Goal: Task Accomplishment & Management: Manage account settings

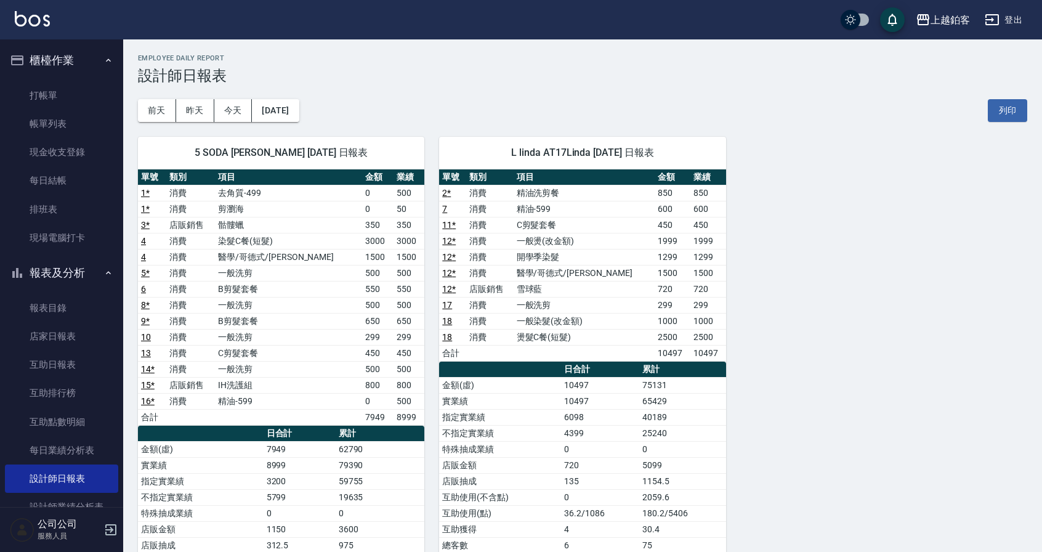
click at [64, 65] on button "櫃檯作業" at bounding box center [61, 60] width 113 height 32
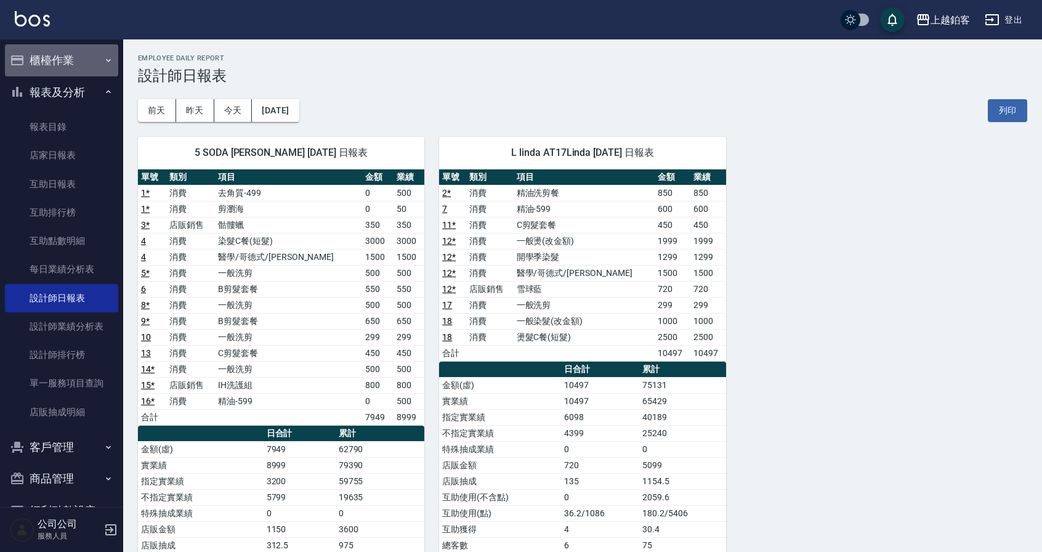
click at [65, 53] on button "櫃檯作業" at bounding box center [61, 60] width 113 height 32
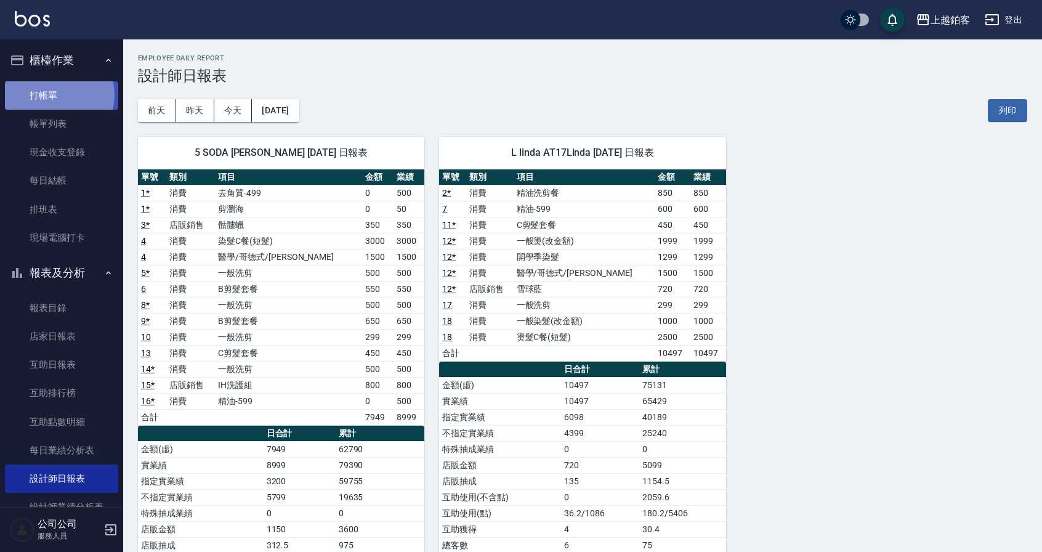
click at [56, 95] on link "打帳單" at bounding box center [61, 95] width 113 height 28
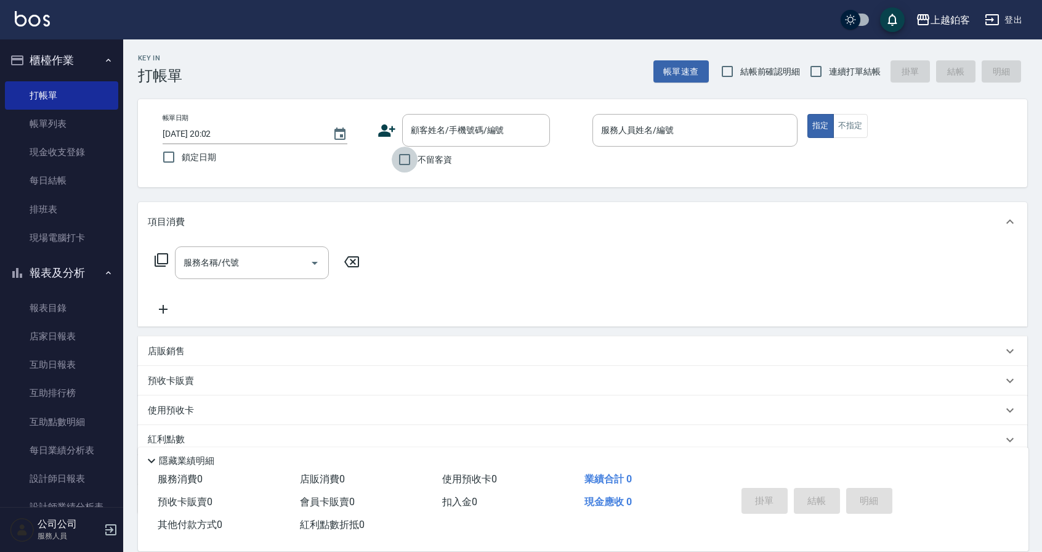
drag, startPoint x: 400, startPoint y: 158, endPoint x: 567, endPoint y: 133, distance: 168.7
click at [403, 158] on input "不留客資" at bounding box center [405, 160] width 26 height 26
checkbox input "true"
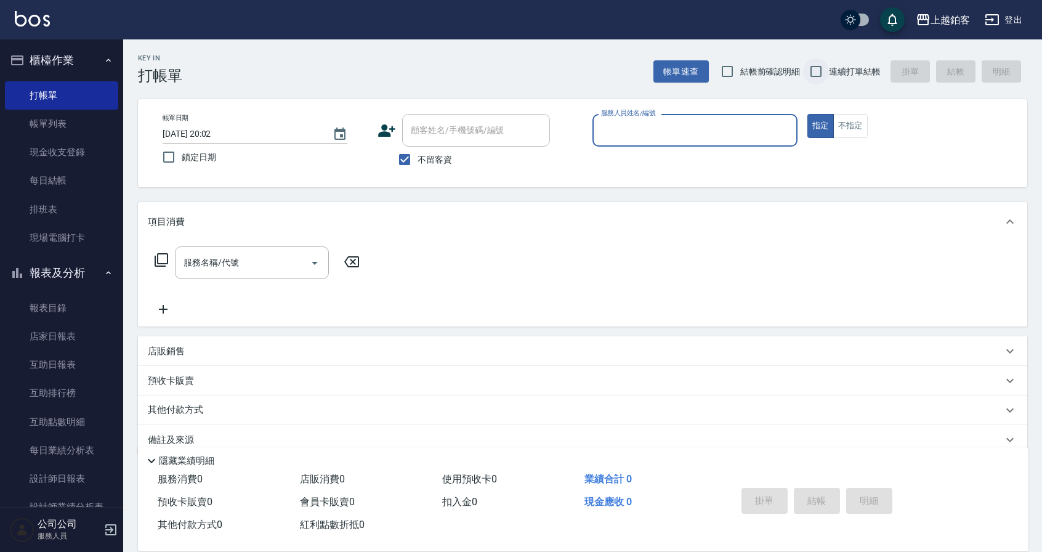
click at [818, 66] on input "連續打單結帳" at bounding box center [816, 71] width 26 height 26
checkbox input "true"
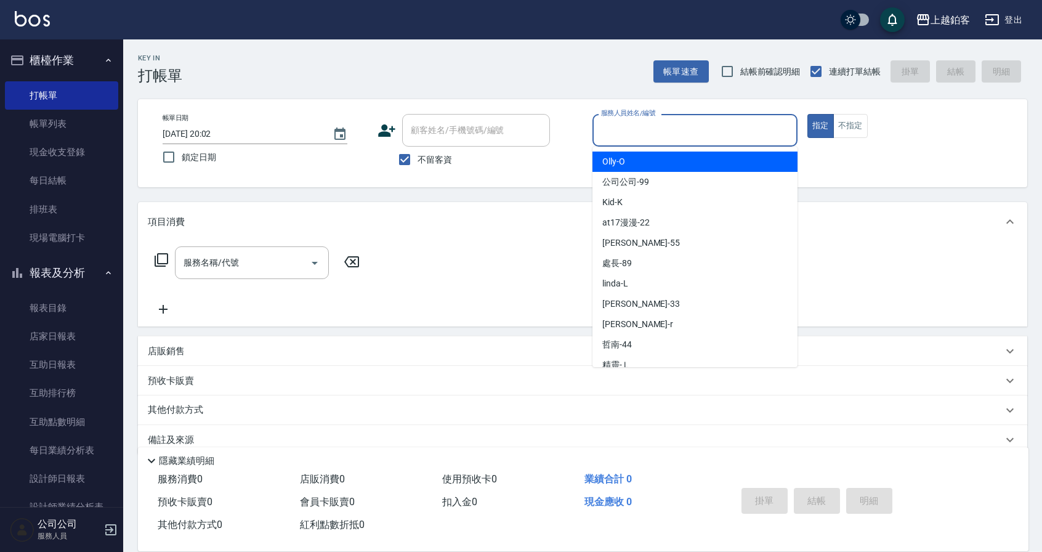
click at [683, 130] on input "服務人員姓名/編號" at bounding box center [695, 130] width 194 height 22
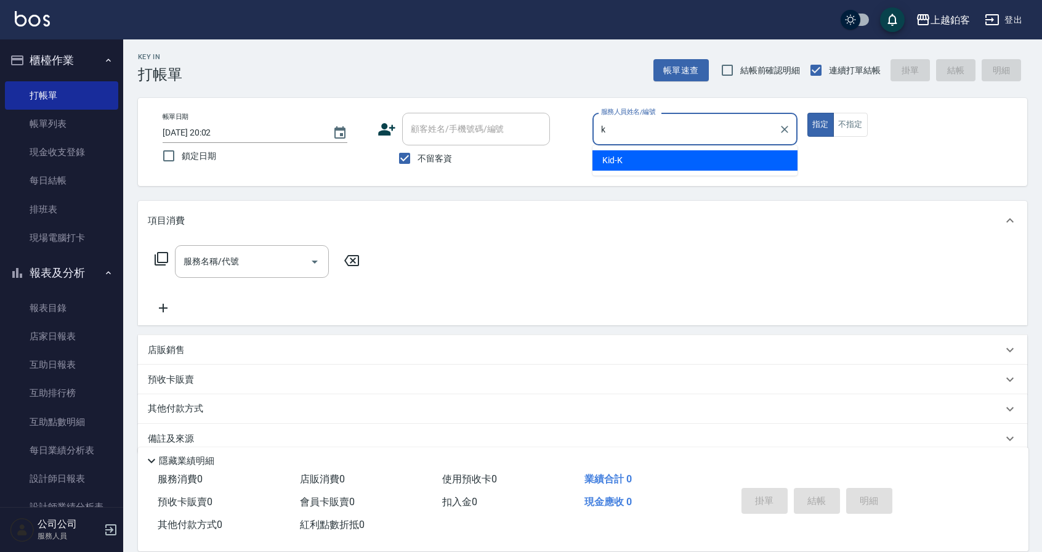
type input "Kid-K"
type button "true"
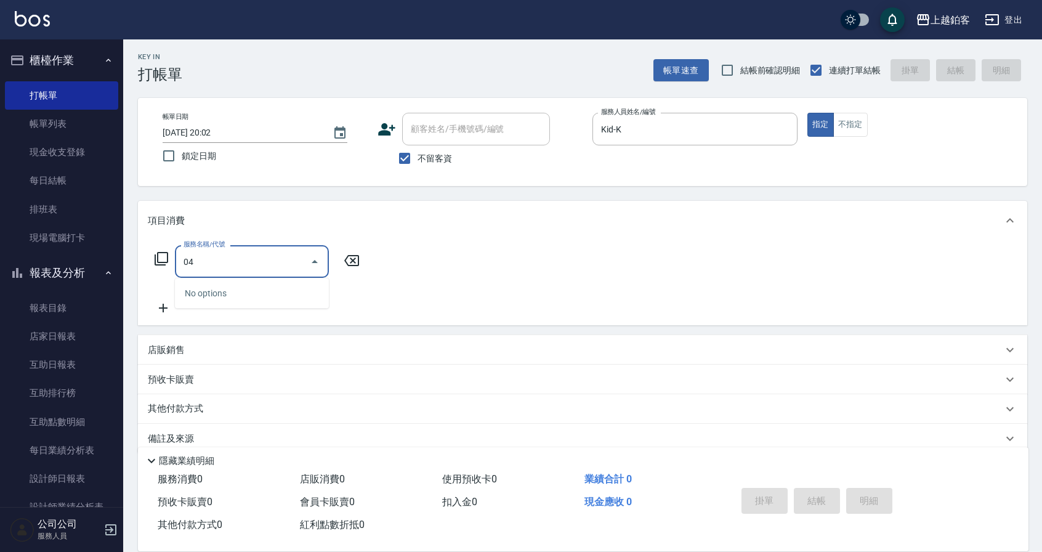
type input "0"
type input "5"
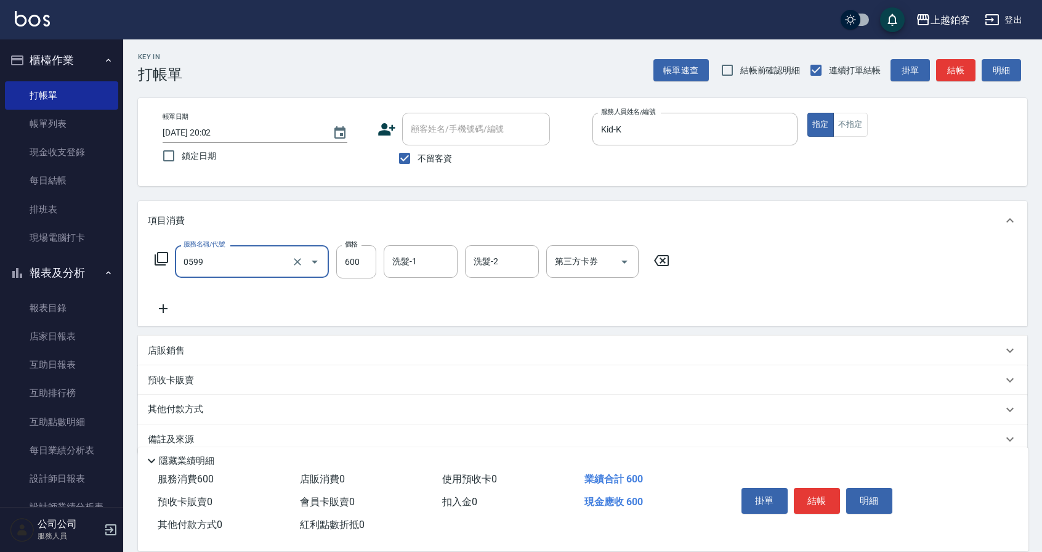
type input "精油-599(0599)"
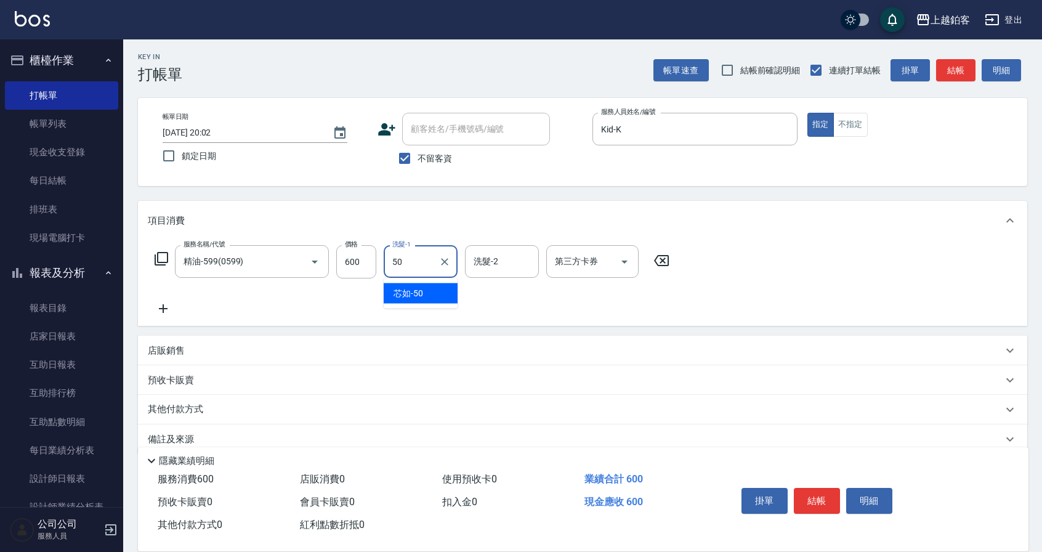
type input "芯如-50"
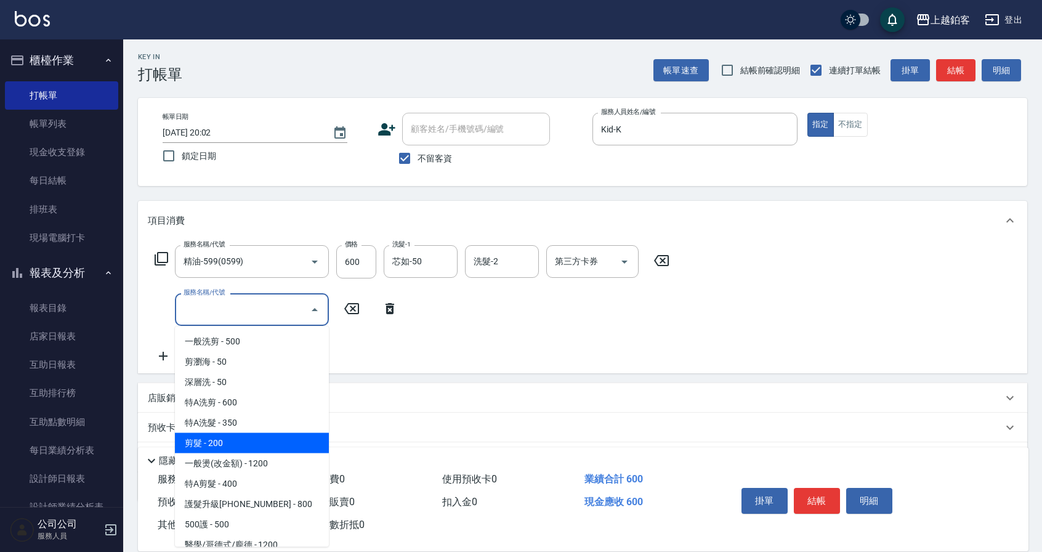
type input "剪髮(200)"
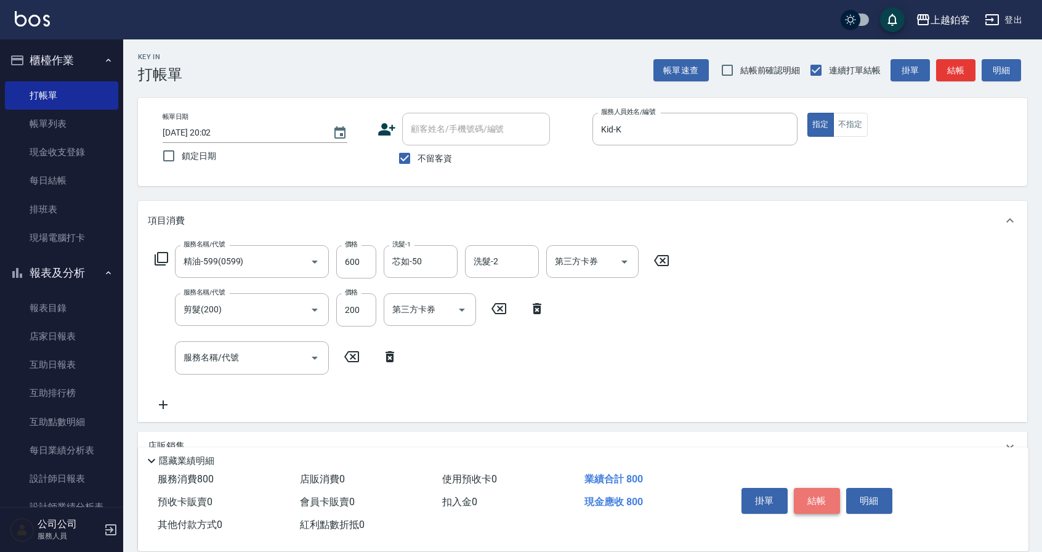
click at [806, 499] on button "結帳" at bounding box center [817, 501] width 46 height 26
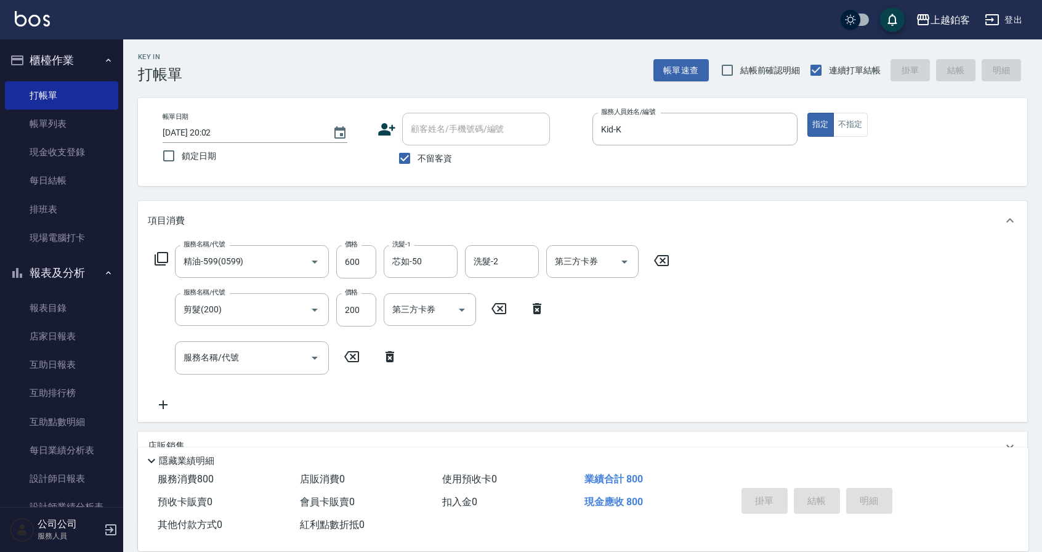
type input "2025/09/17 20:03"
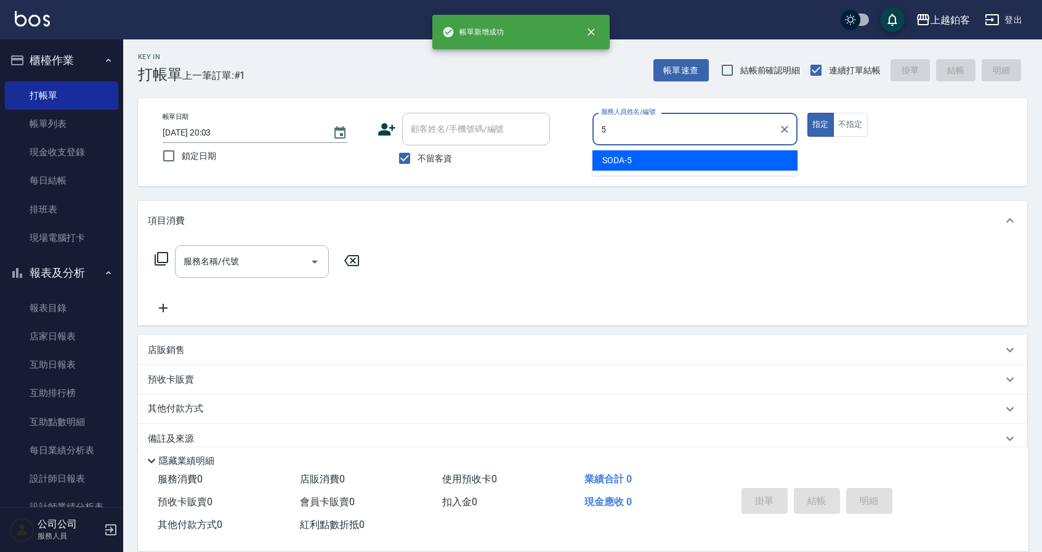
type input "SODA-5"
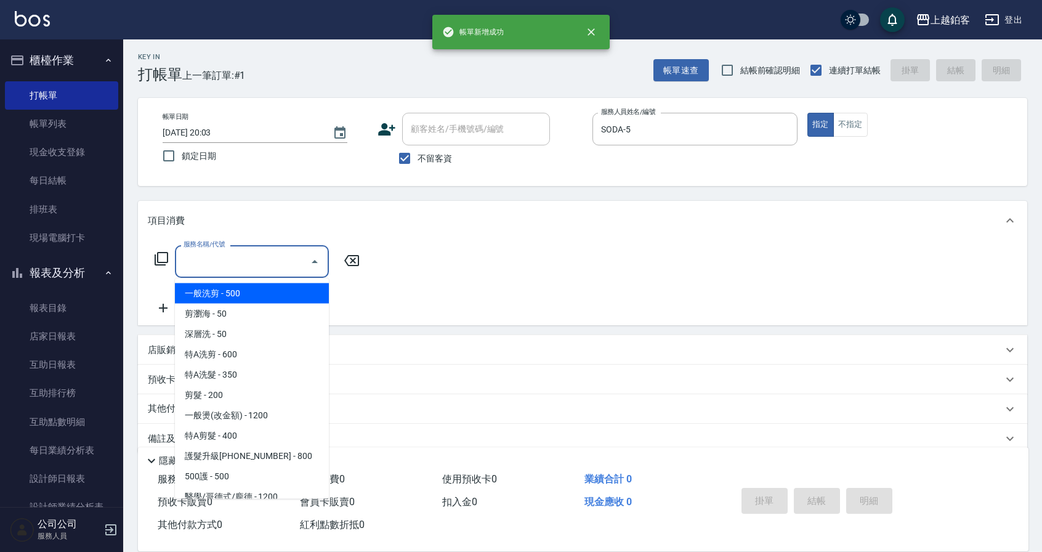
type input "一般洗剪(5)"
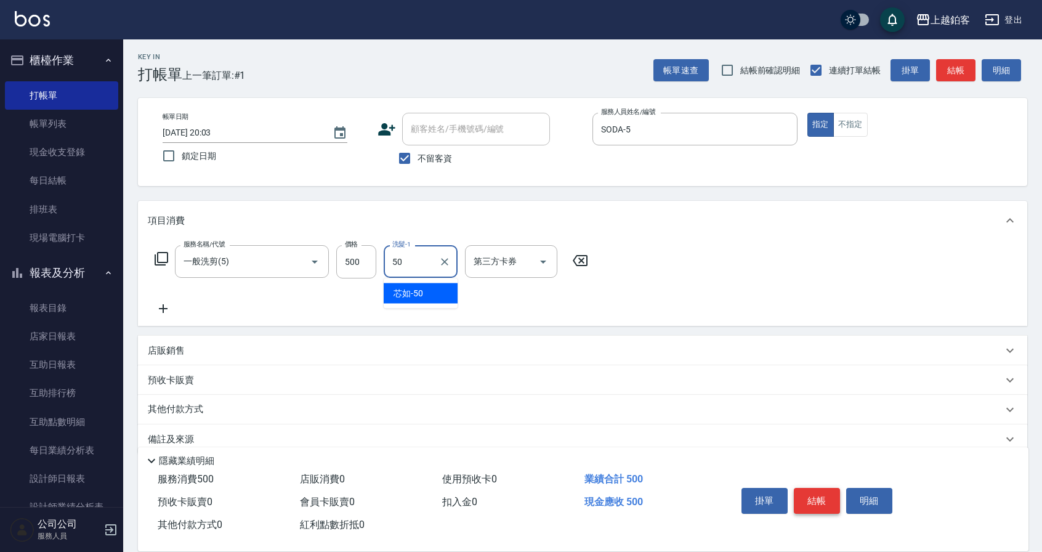
type input "芯如-50"
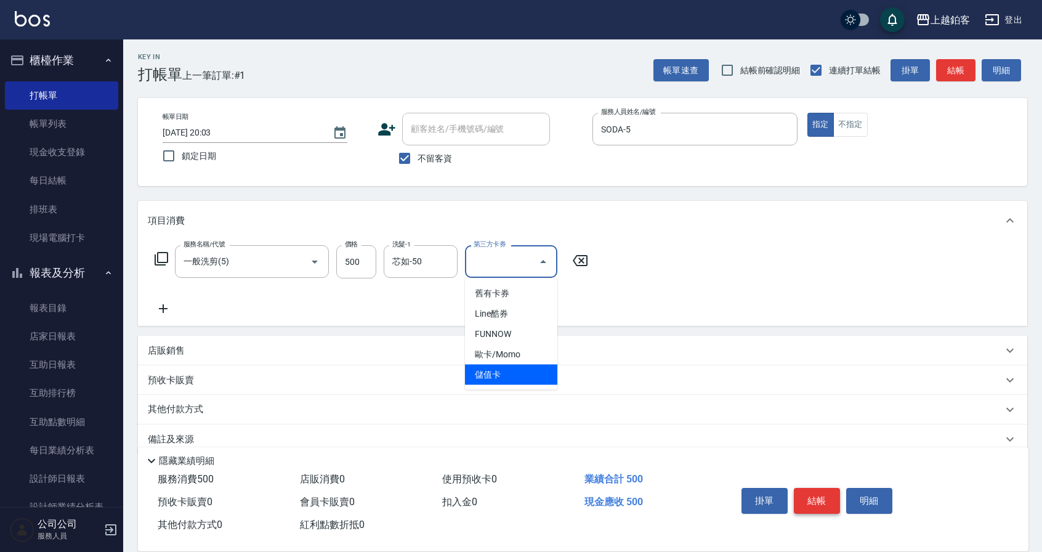
type input "儲值卡"
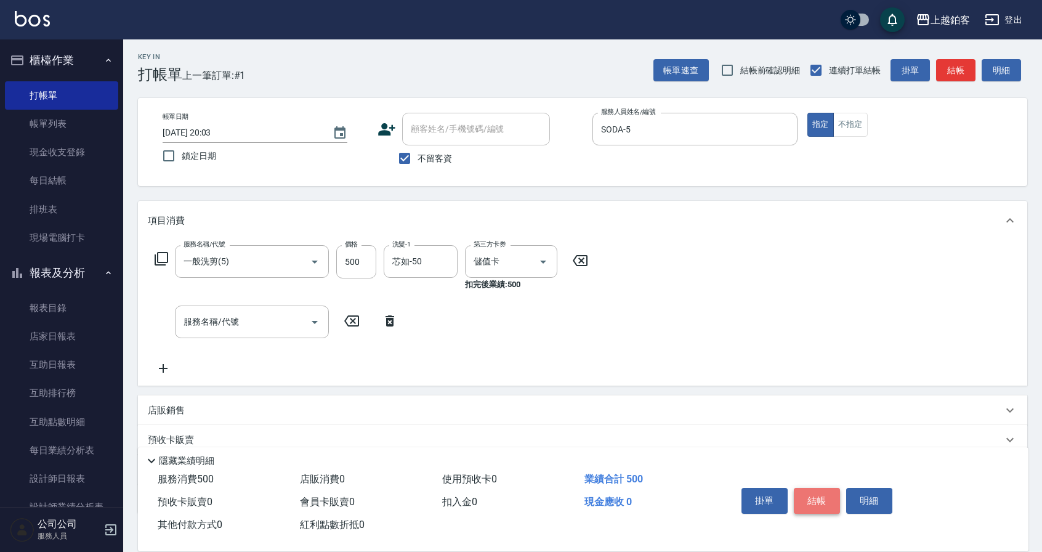
click at [824, 500] on button "結帳" at bounding box center [817, 501] width 46 height 26
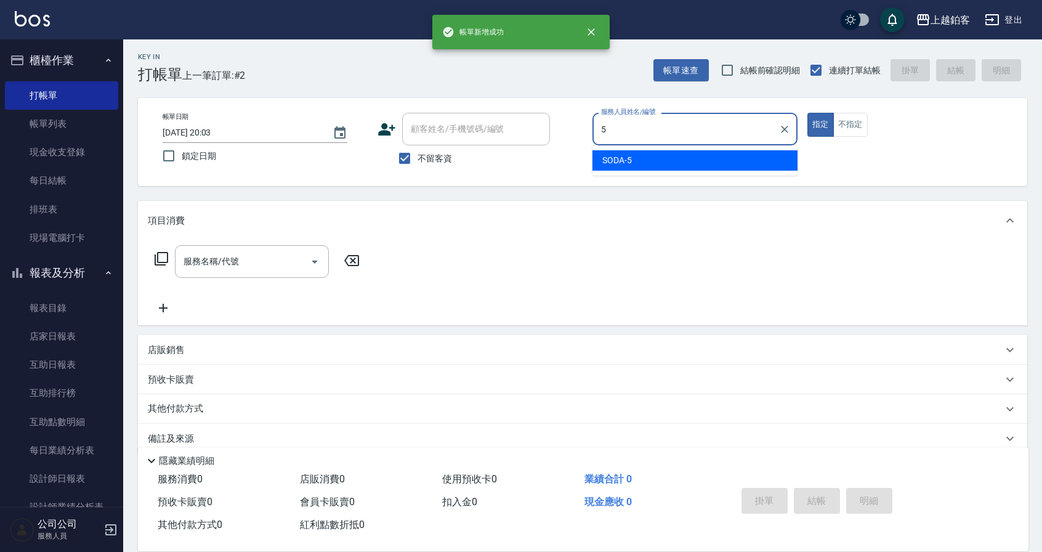
type input "SODA-5"
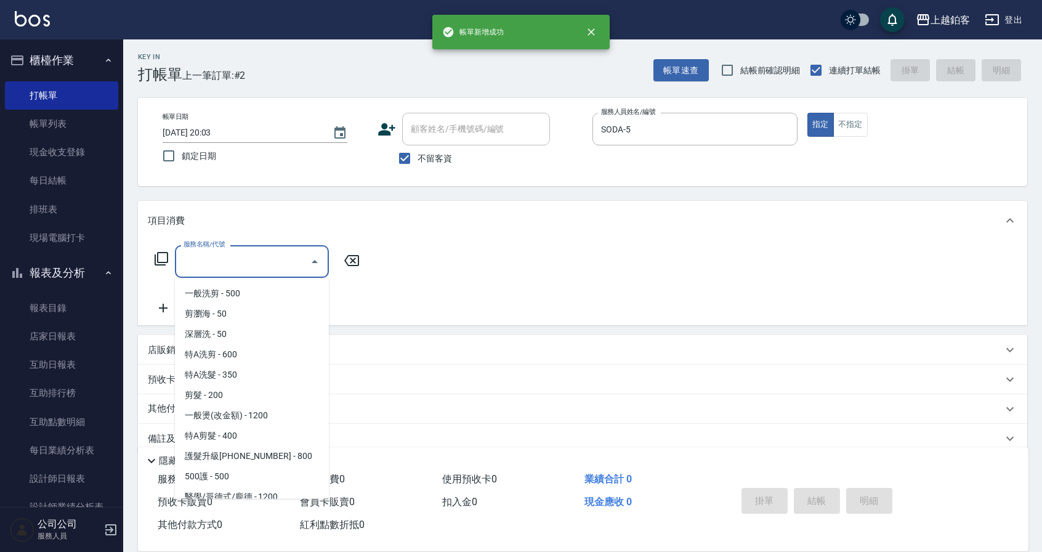
scroll to position [1430, 0]
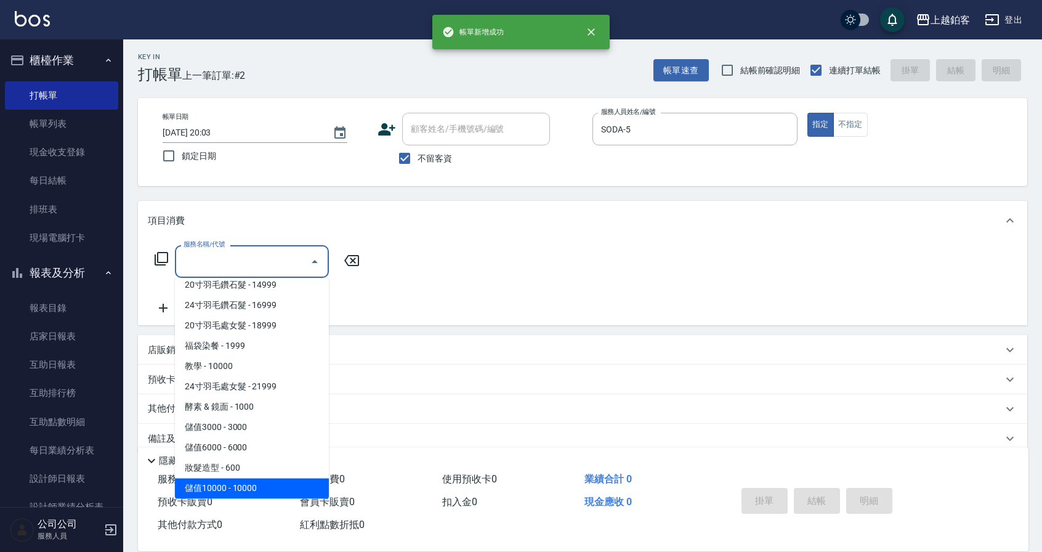
type input "儲值10000(810000)"
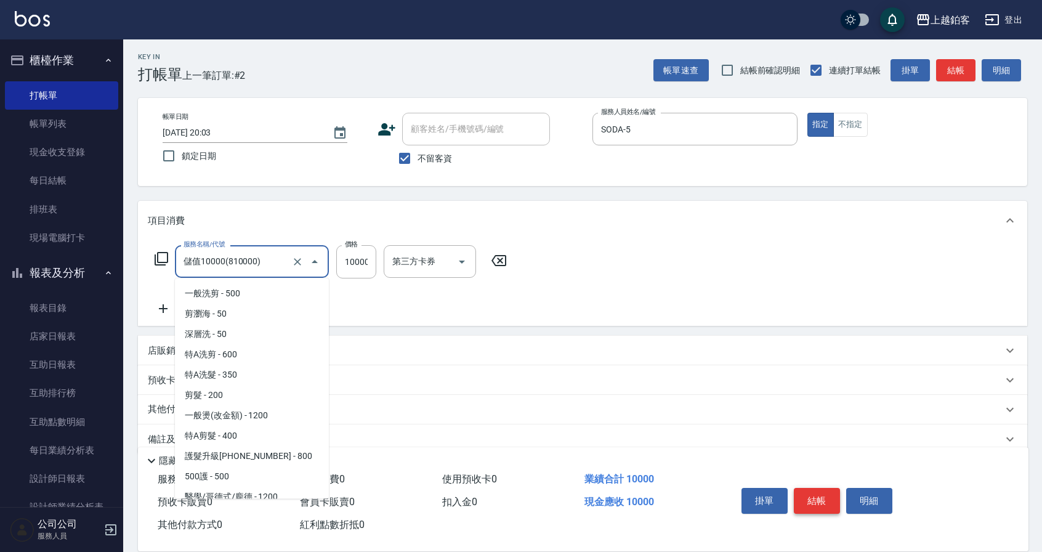
scroll to position [5, 0]
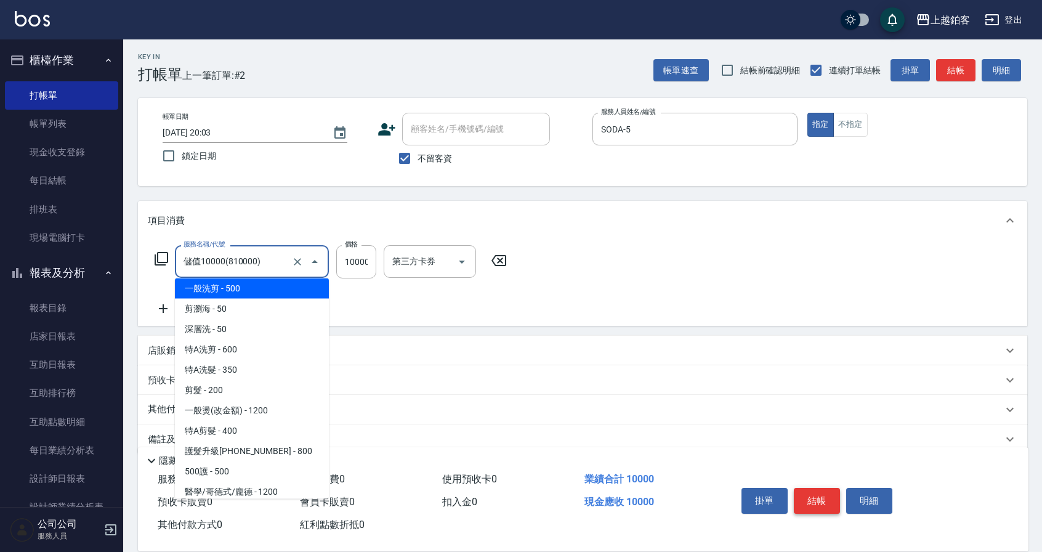
type input "500"
type input "一般洗剪(5)"
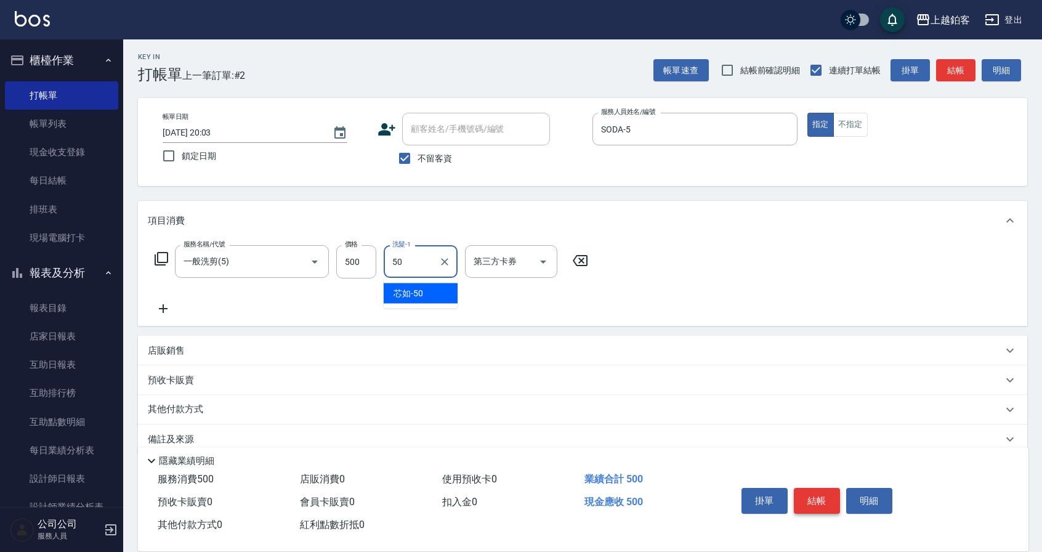
type input "芯如-50"
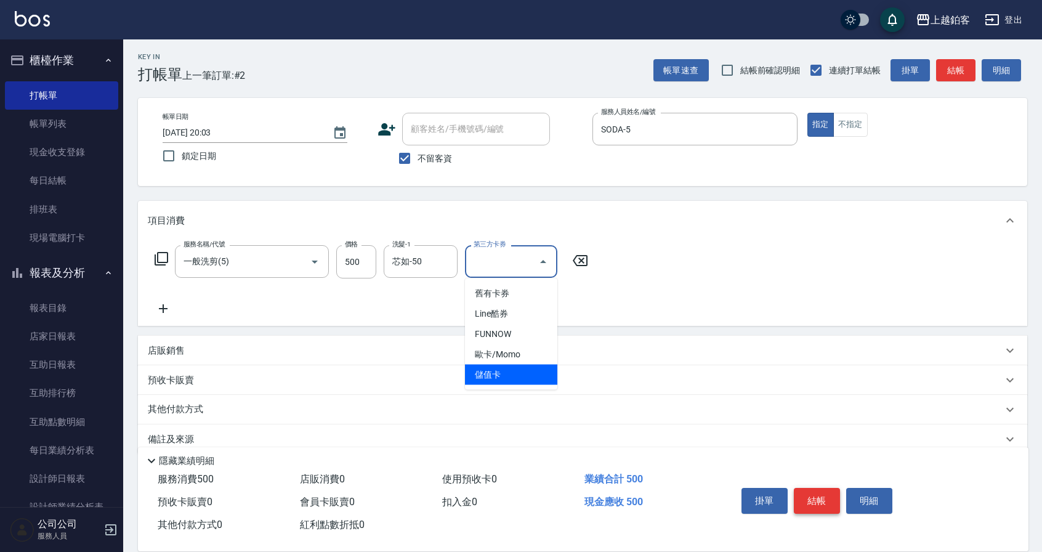
type input "儲值卡"
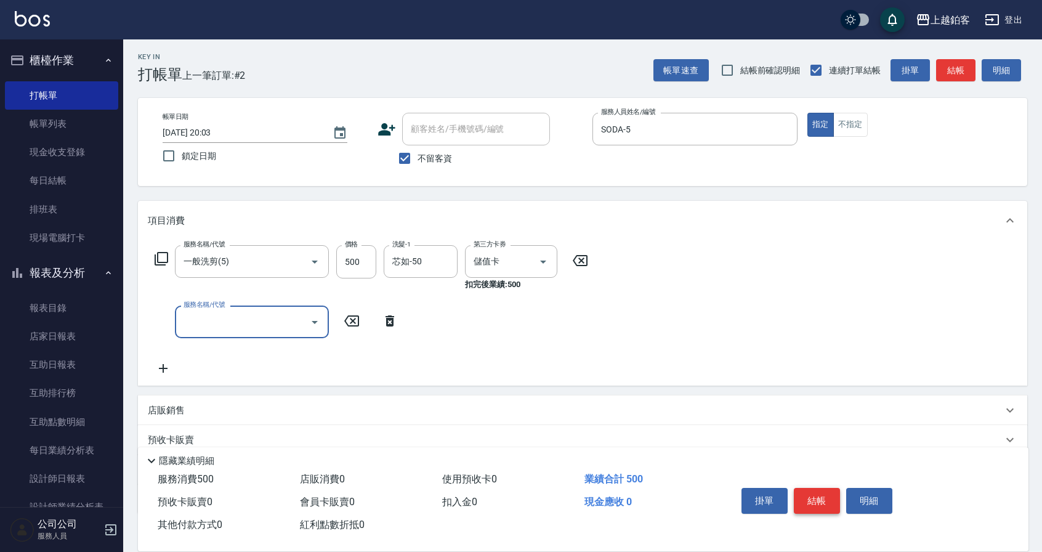
click at [822, 501] on button "結帳" at bounding box center [817, 501] width 46 height 26
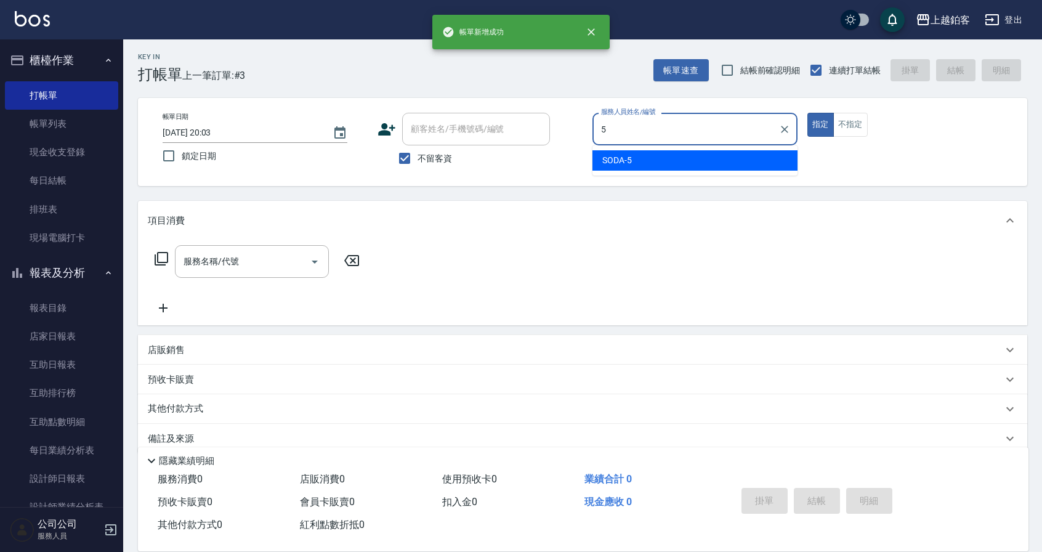
type input "SODA-5"
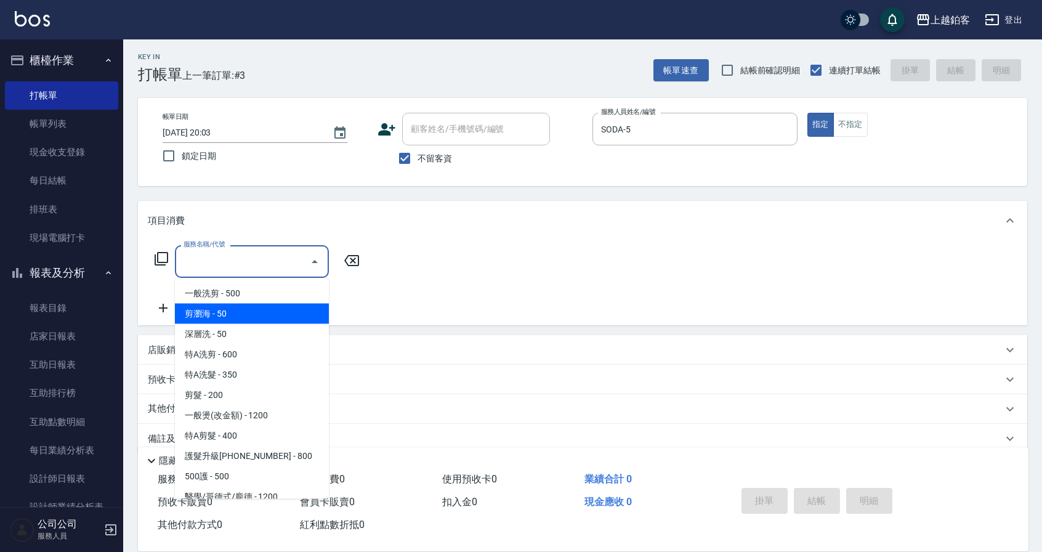
type input "剪瀏海(0050)"
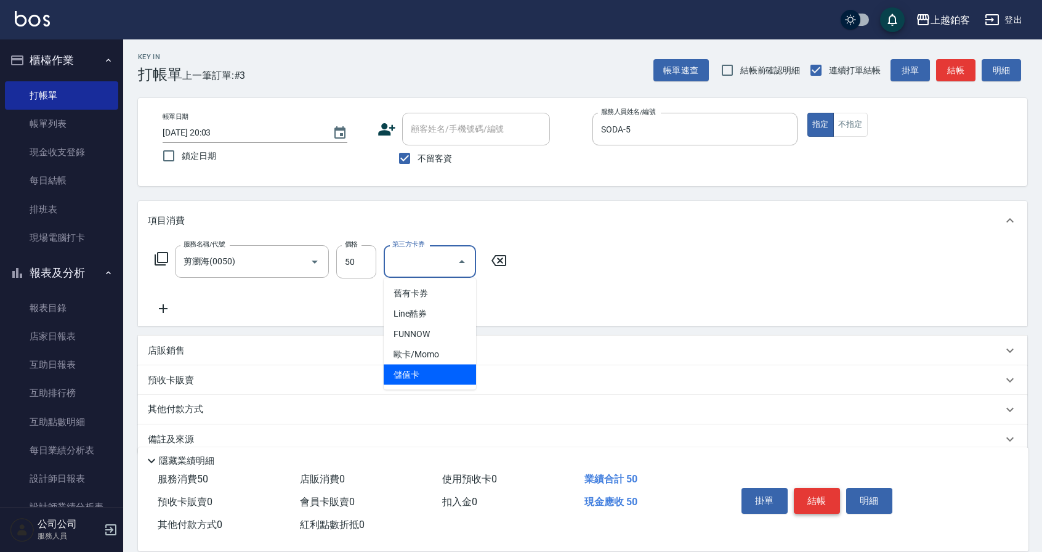
type input "儲值卡"
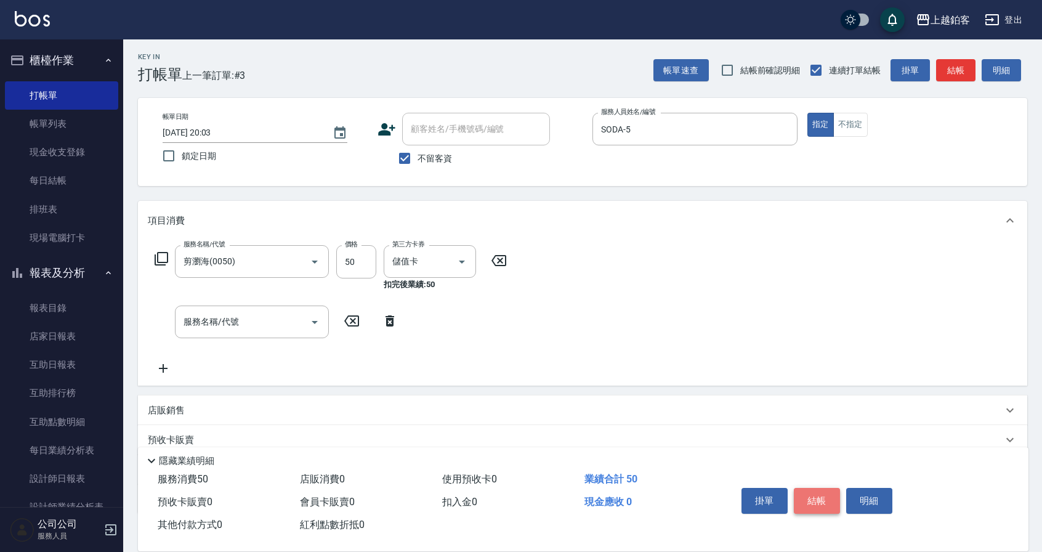
click at [815, 497] on button "結帳" at bounding box center [817, 501] width 46 height 26
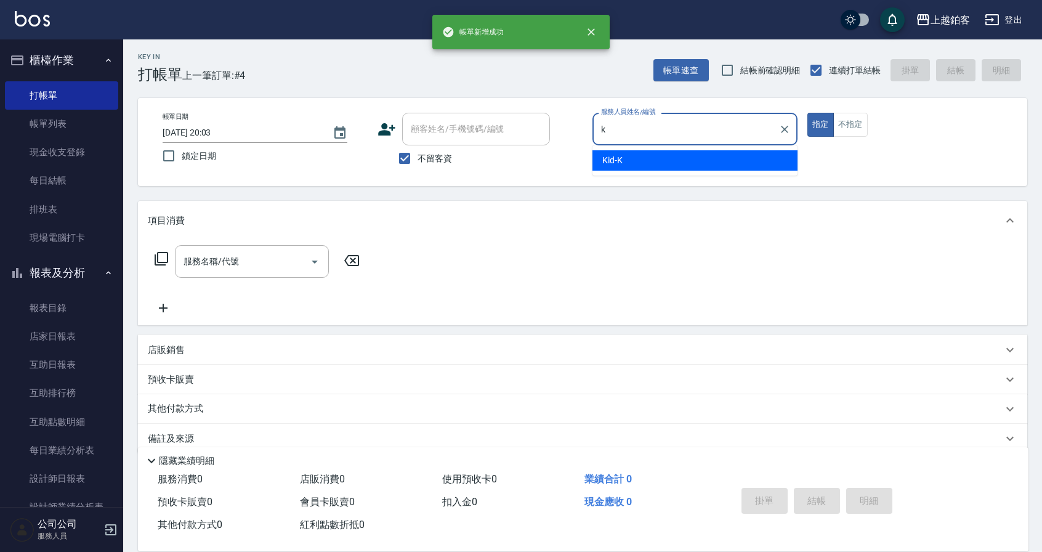
type input "Kid-K"
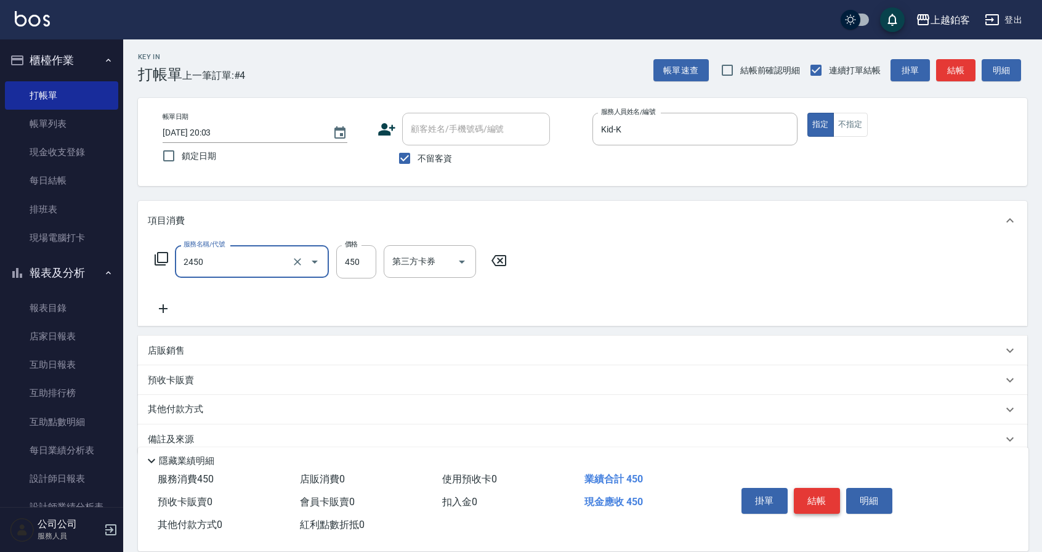
type input "C剪髮套餐(2450)"
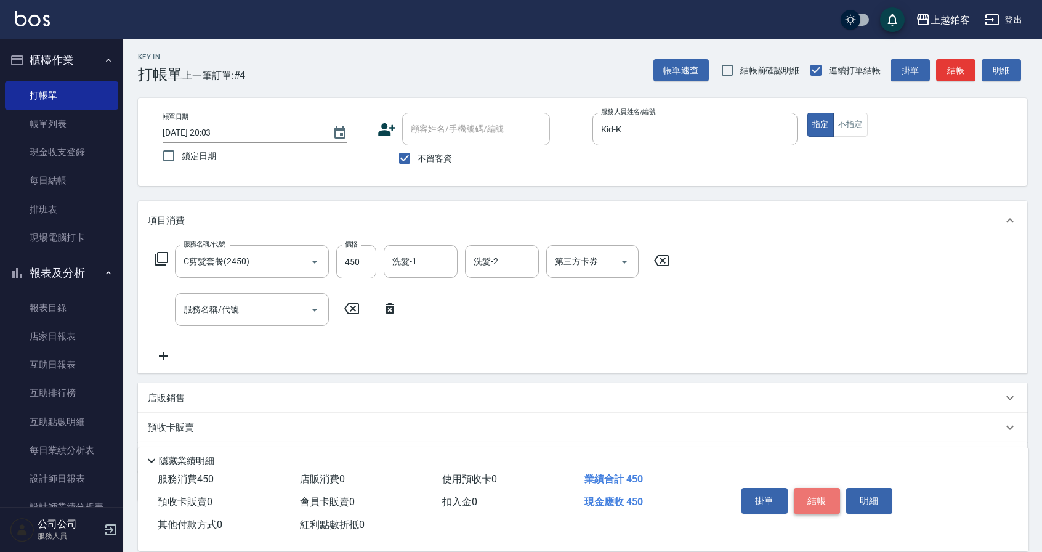
click at [814, 499] on button "結帳" at bounding box center [817, 501] width 46 height 26
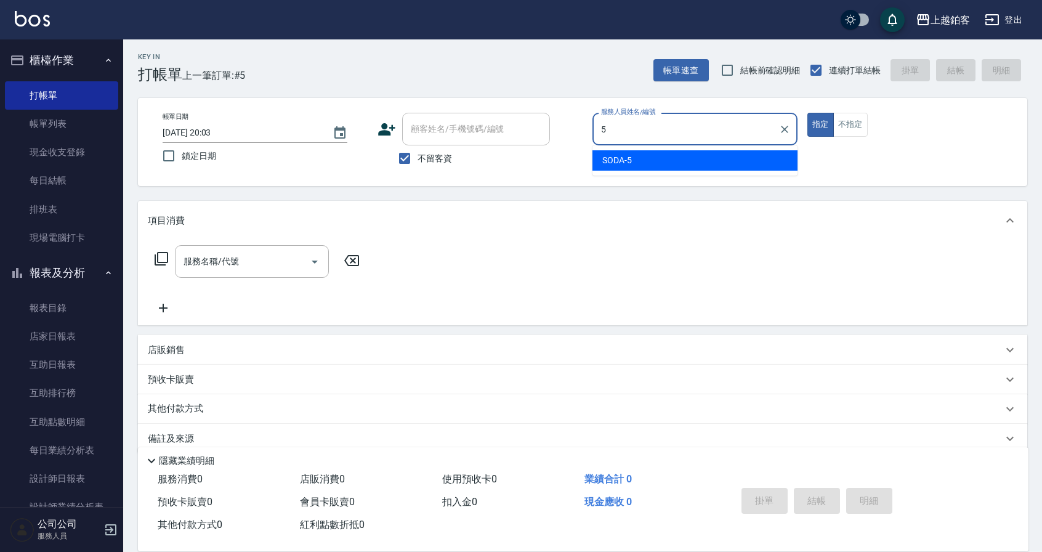
type input "SODA-5"
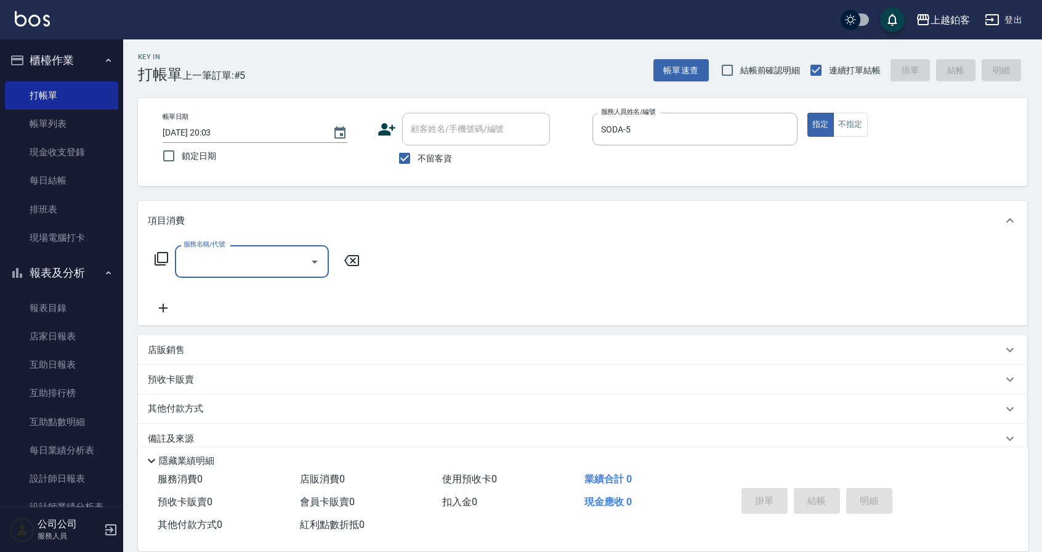
type input "一般洗剪(5)"
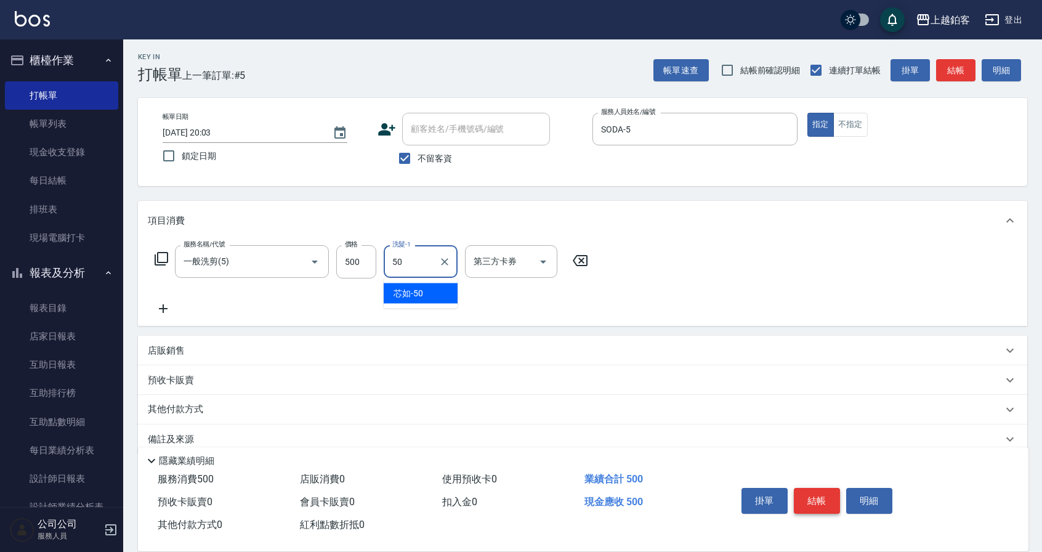
type input "芯如-50"
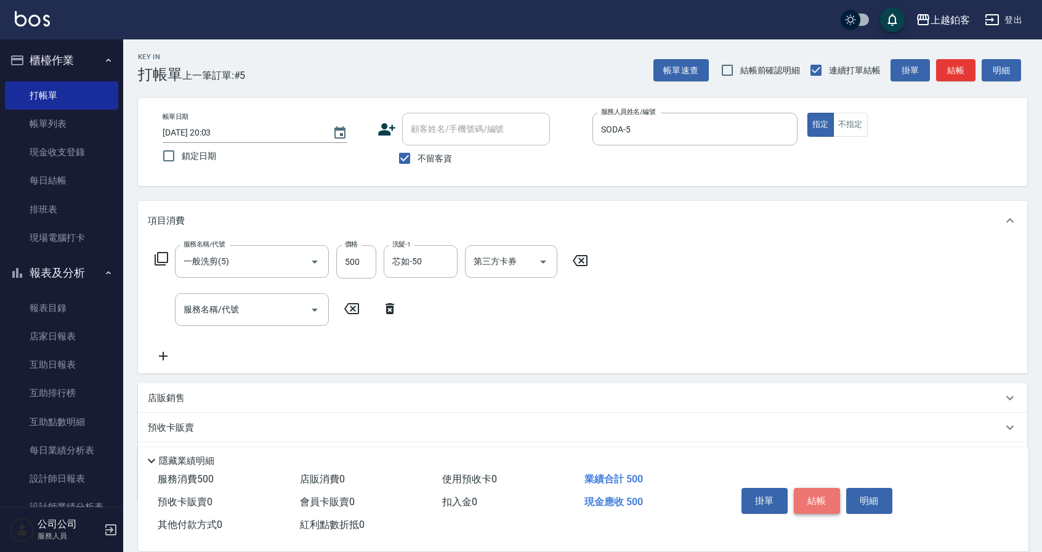
click at [813, 494] on button "結帳" at bounding box center [817, 501] width 46 height 26
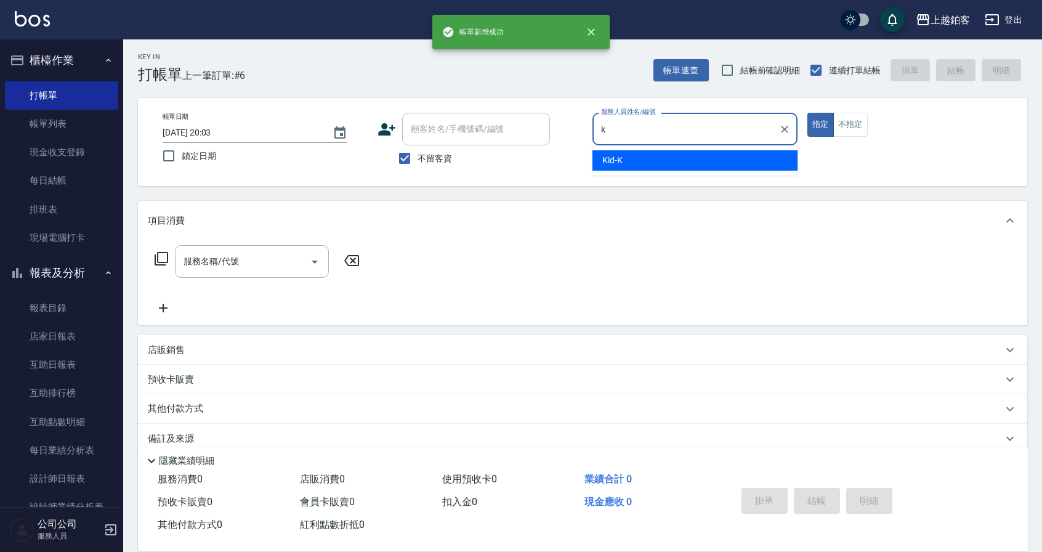
type input "Kid-K"
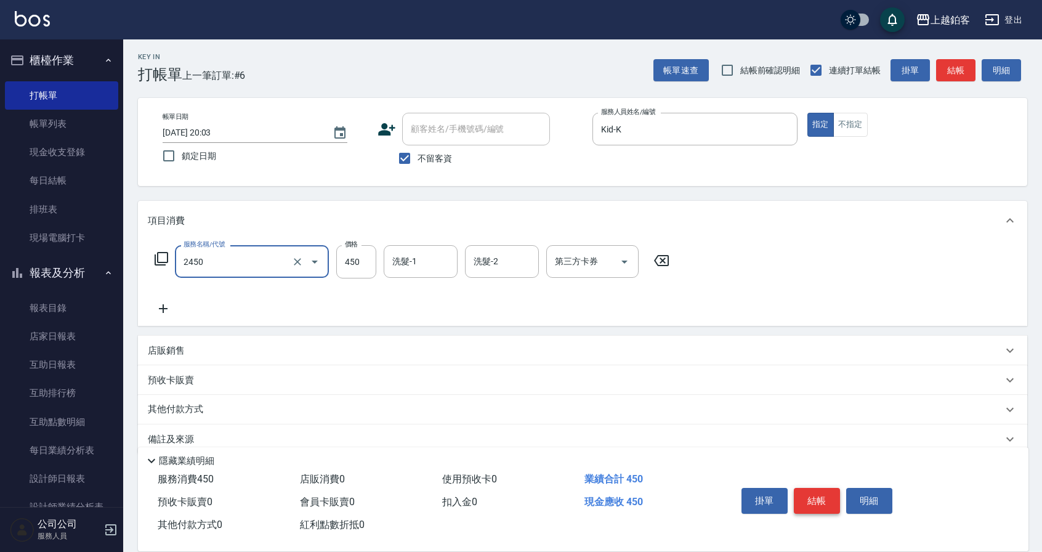
type input "C剪髮套餐(2450)"
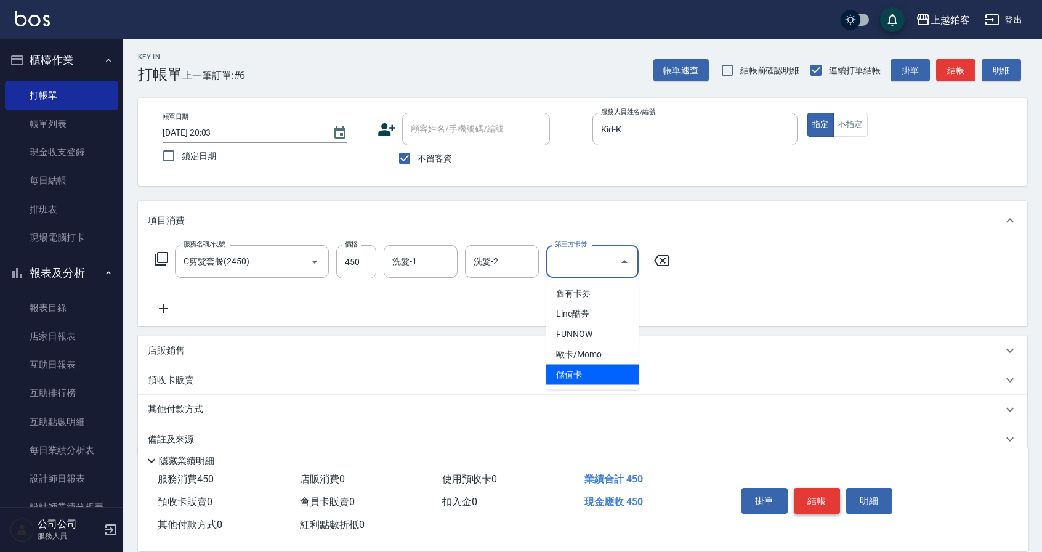
type input "儲值卡"
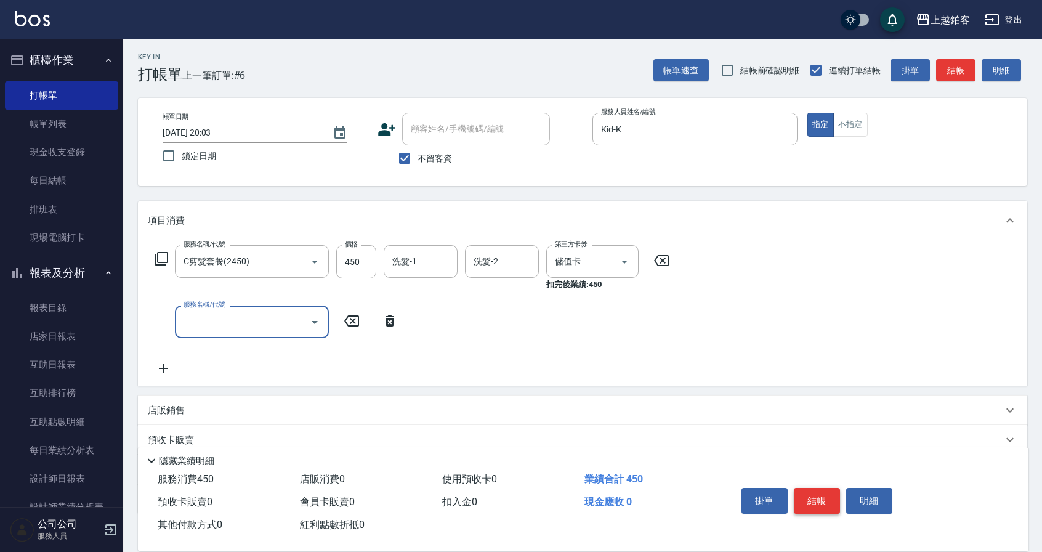
click at [821, 493] on button "結帳" at bounding box center [817, 501] width 46 height 26
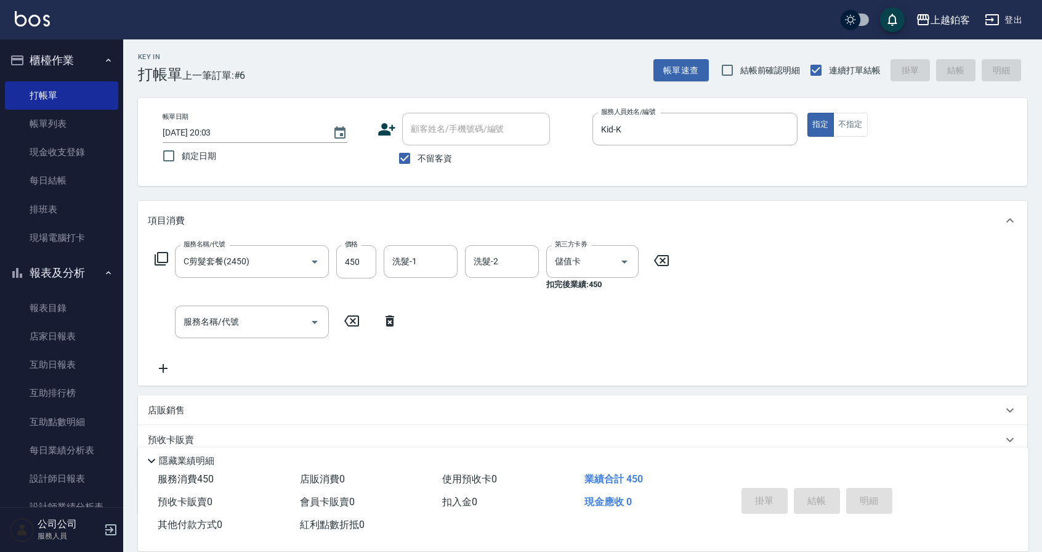
type input "2025/09/17 20:04"
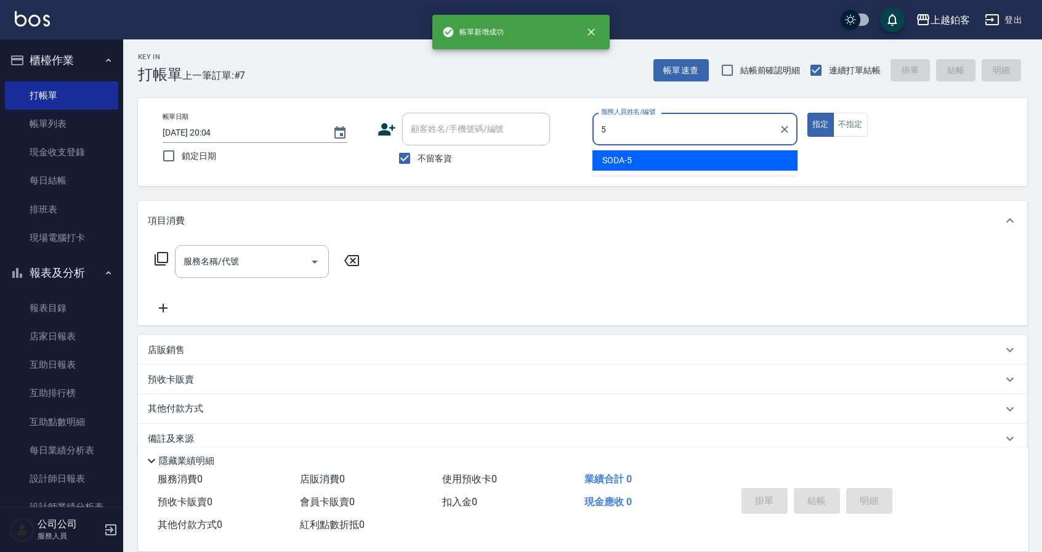
type input "SODA-5"
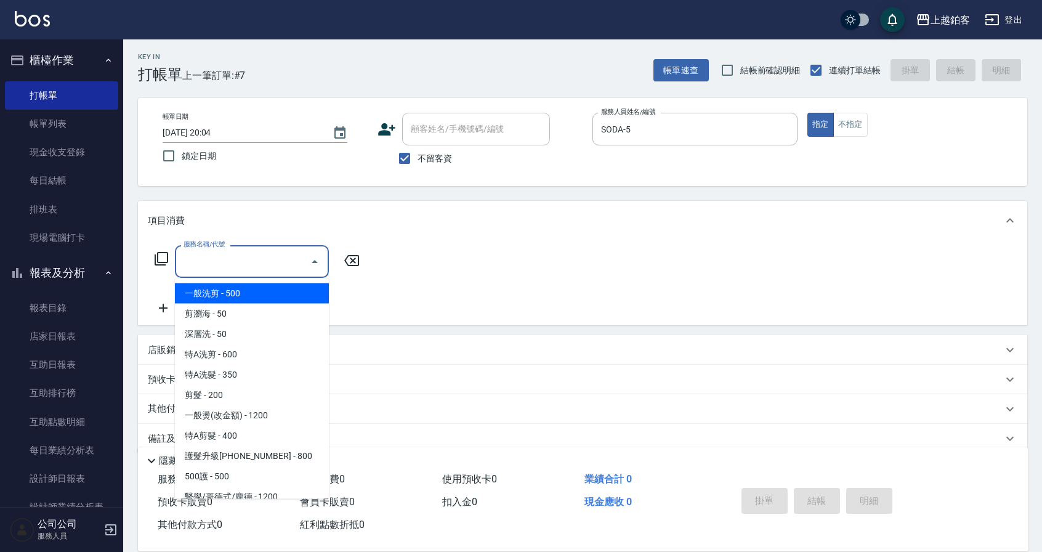
type input "一般洗剪(5)"
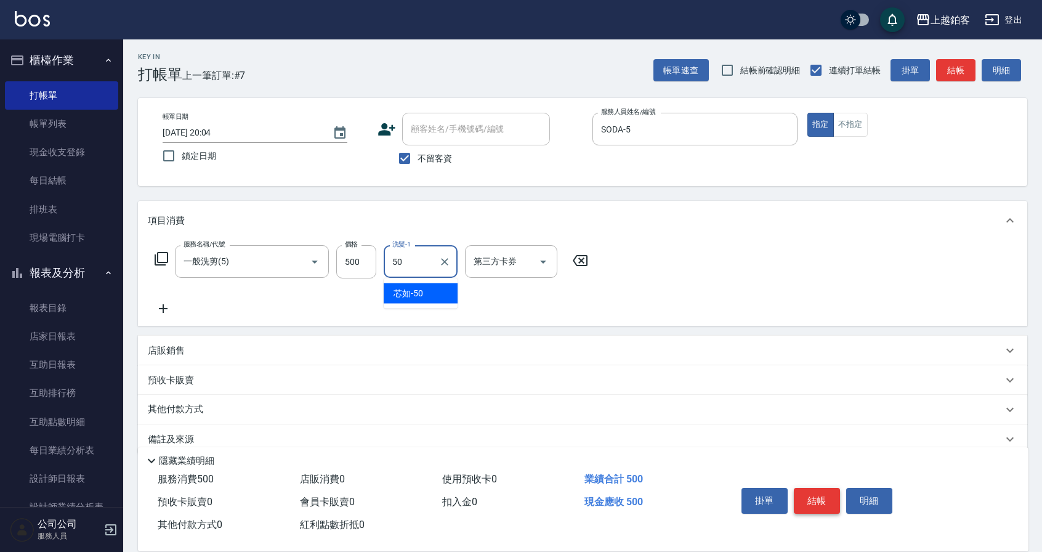
type input "芯如-50"
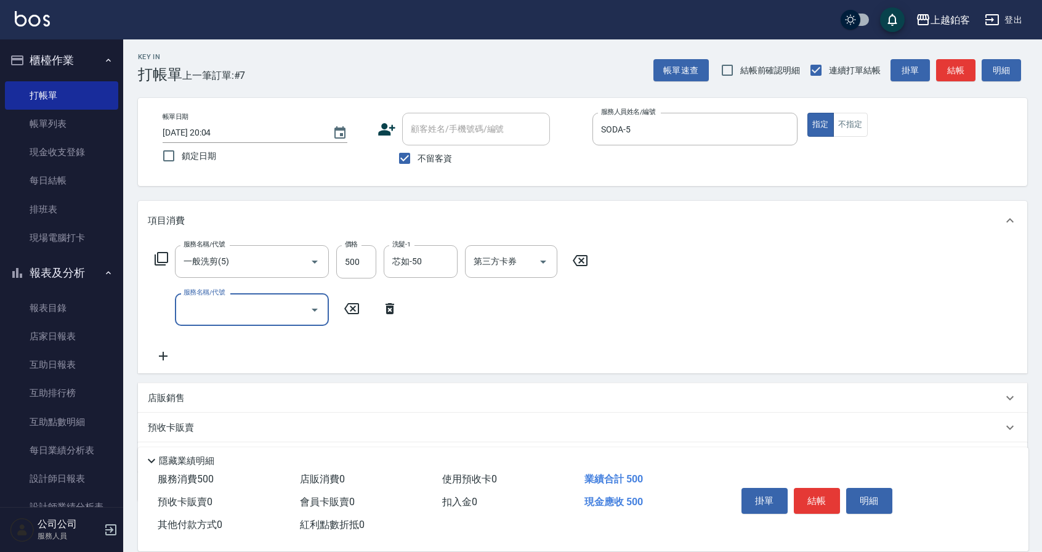
click at [822, 510] on div "掛單 結帳 明細" at bounding box center [816, 502] width 161 height 39
click at [802, 490] on button "結帳" at bounding box center [817, 501] width 46 height 26
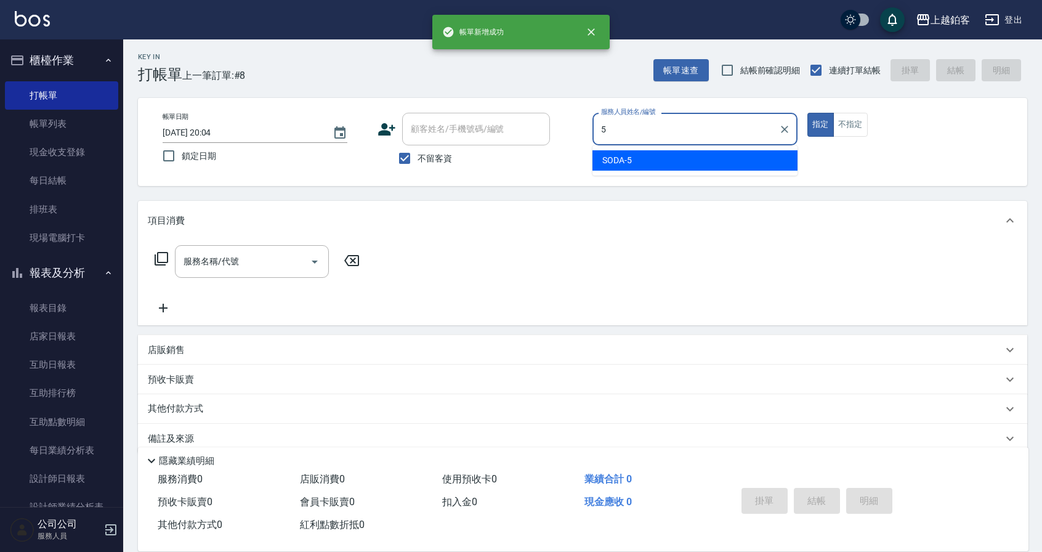
type input "SODA-5"
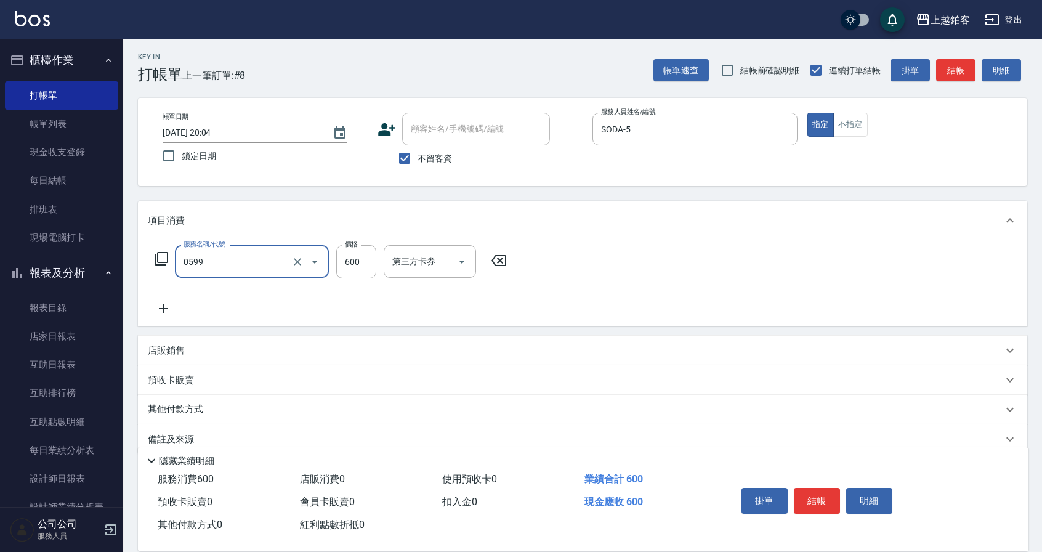
type input "精油-599(0599)"
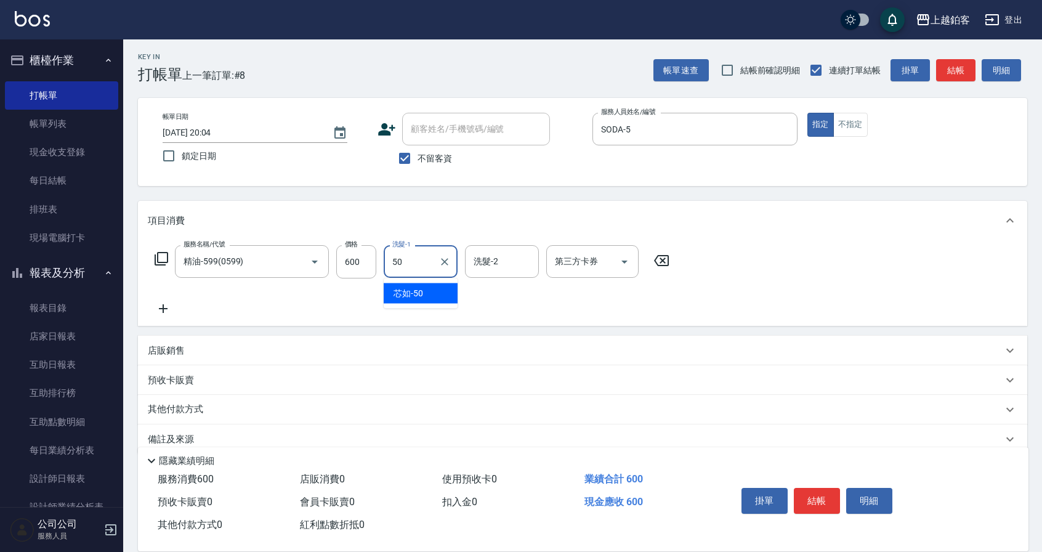
type input "芯如-50"
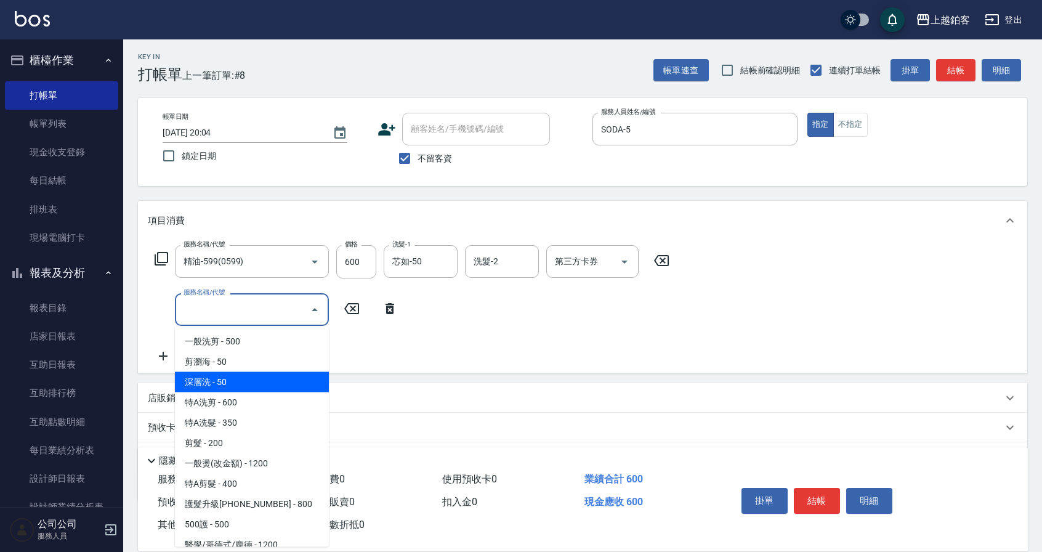
type input "剪瀏海(0050)"
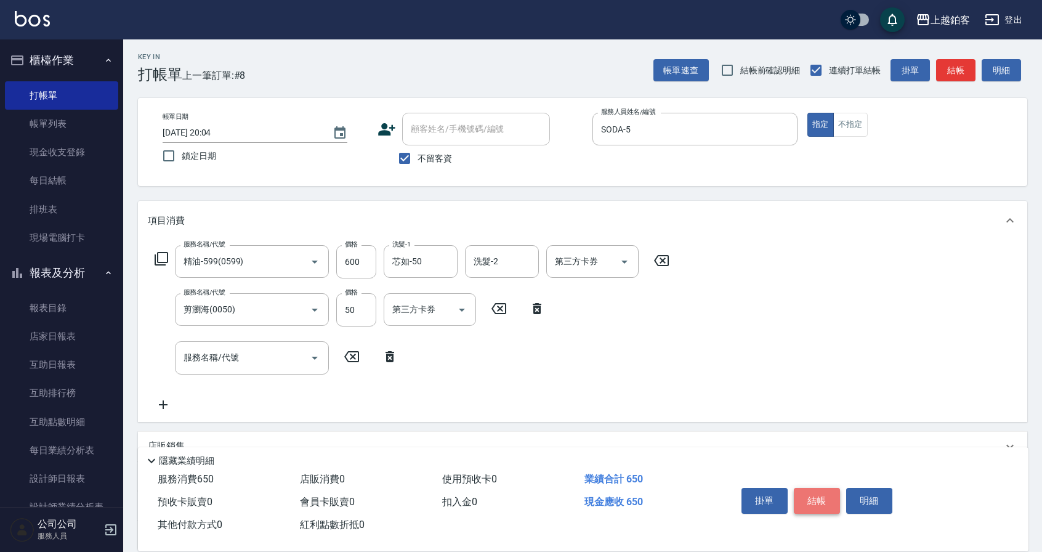
click at [817, 495] on button "結帳" at bounding box center [817, 501] width 46 height 26
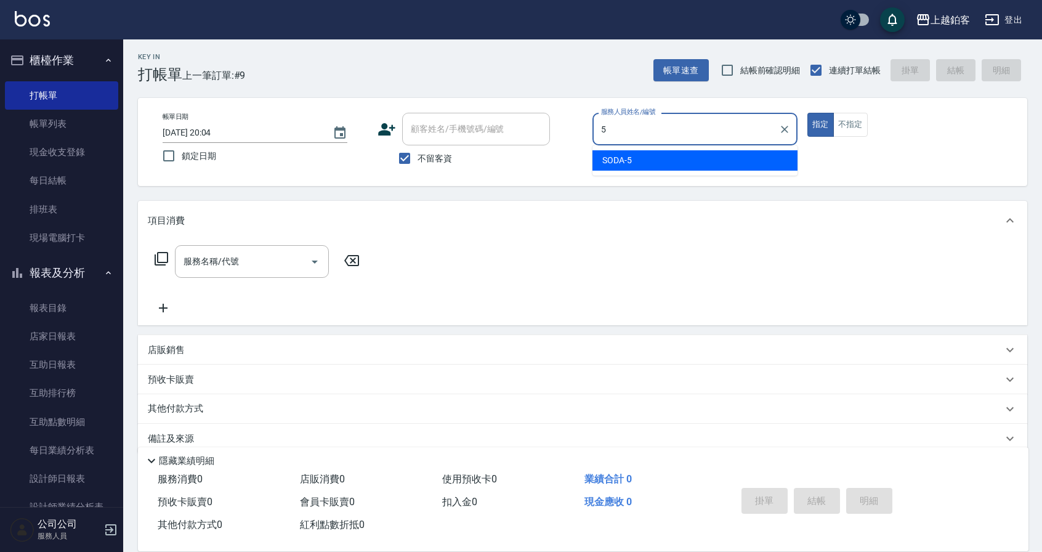
type input "SODA-5"
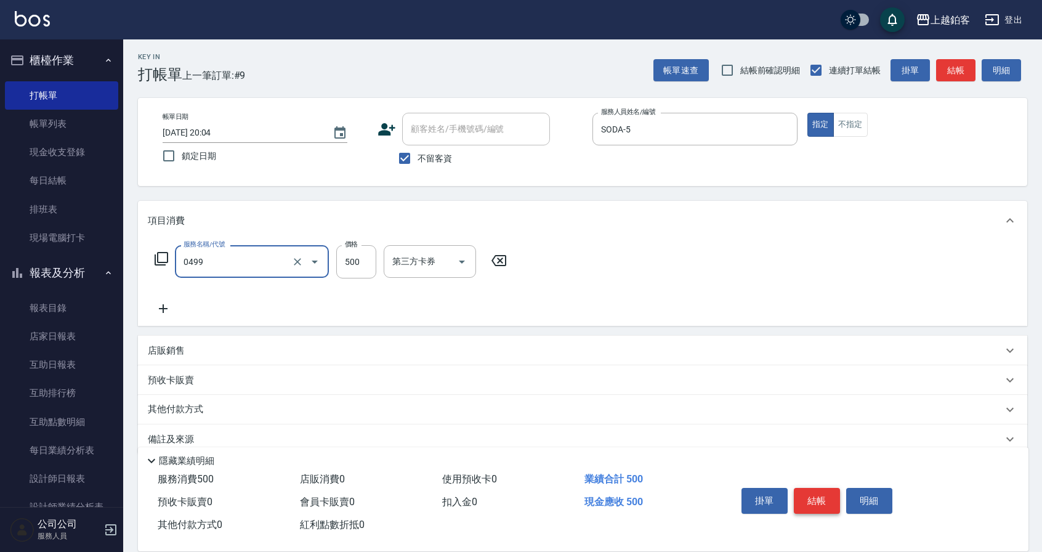
type input "去角質-499(0499)"
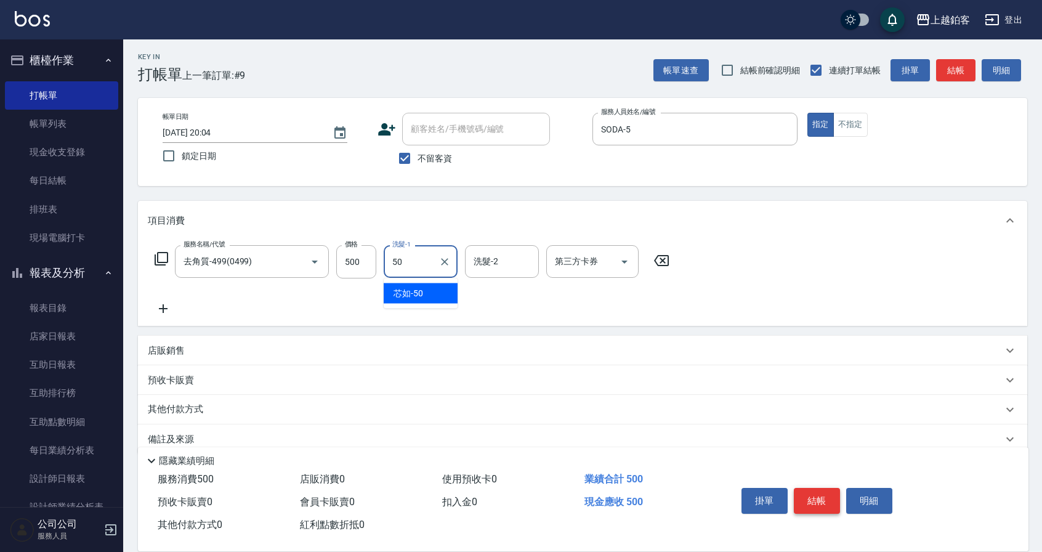
type input "芯如-50"
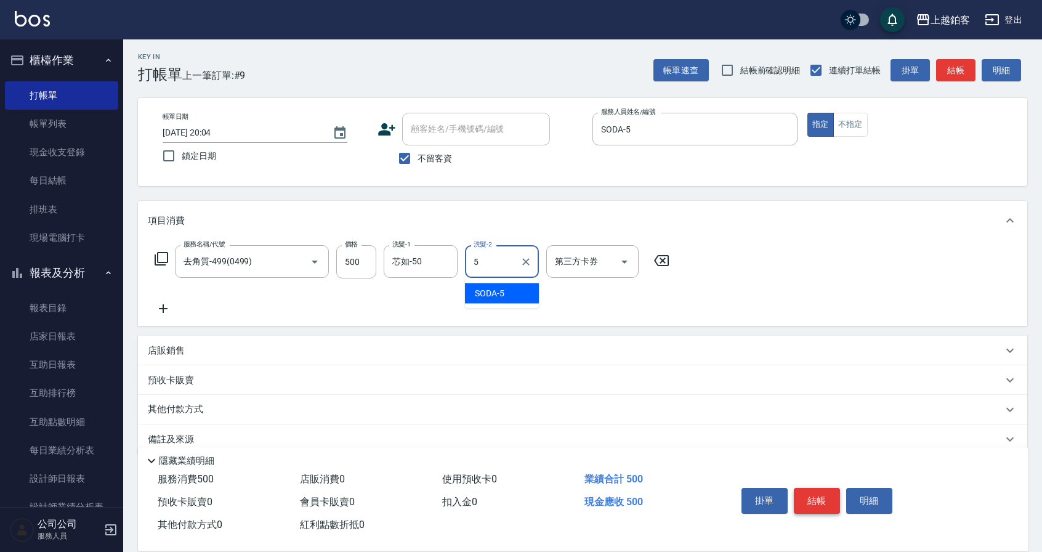
type input "SODA-5"
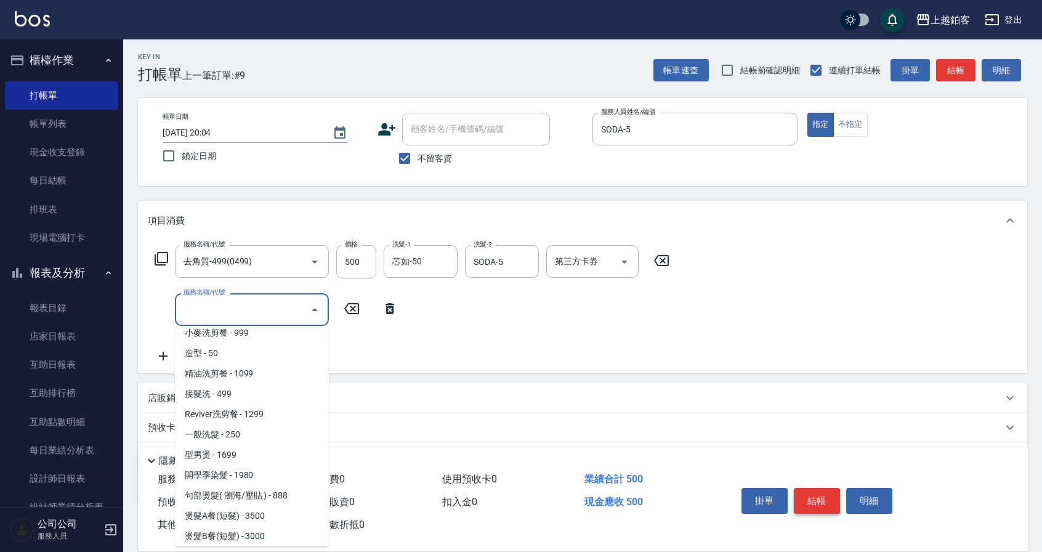
scroll to position [353, 0]
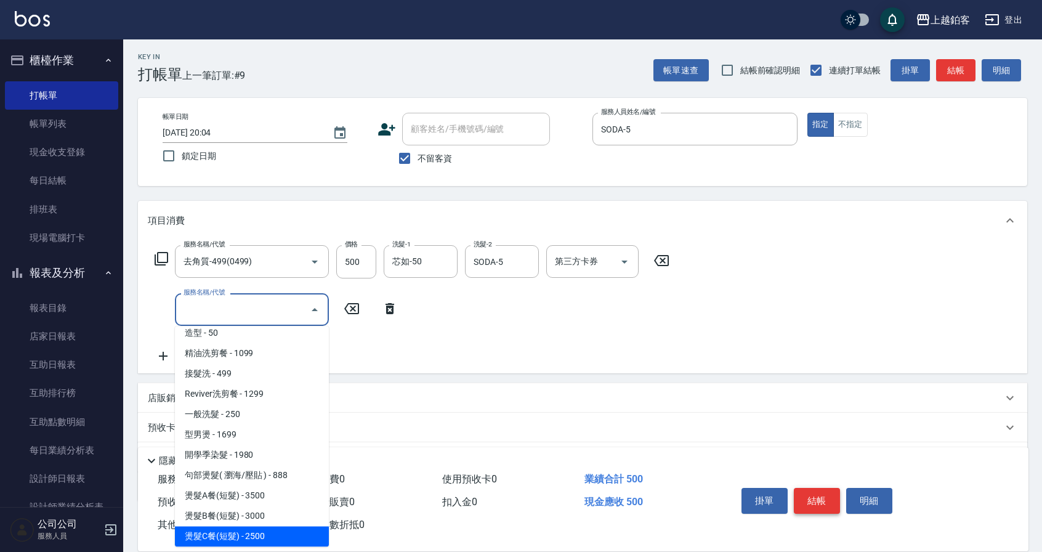
type input "燙髮C餐(短髮)(2203)"
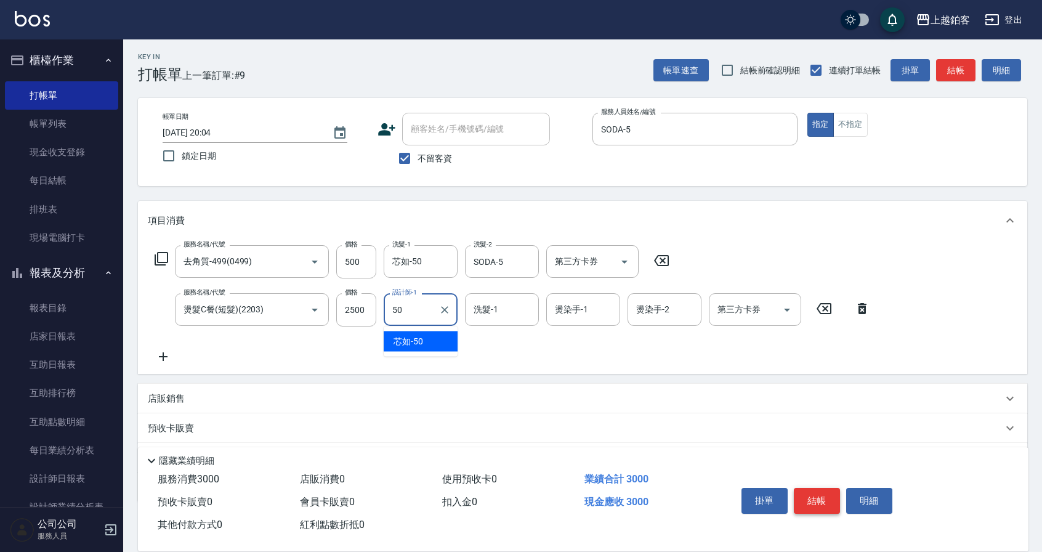
type input "芯如-50"
click at [437, 307] on button "Clear" at bounding box center [444, 309] width 17 height 17
type input "SODA-5"
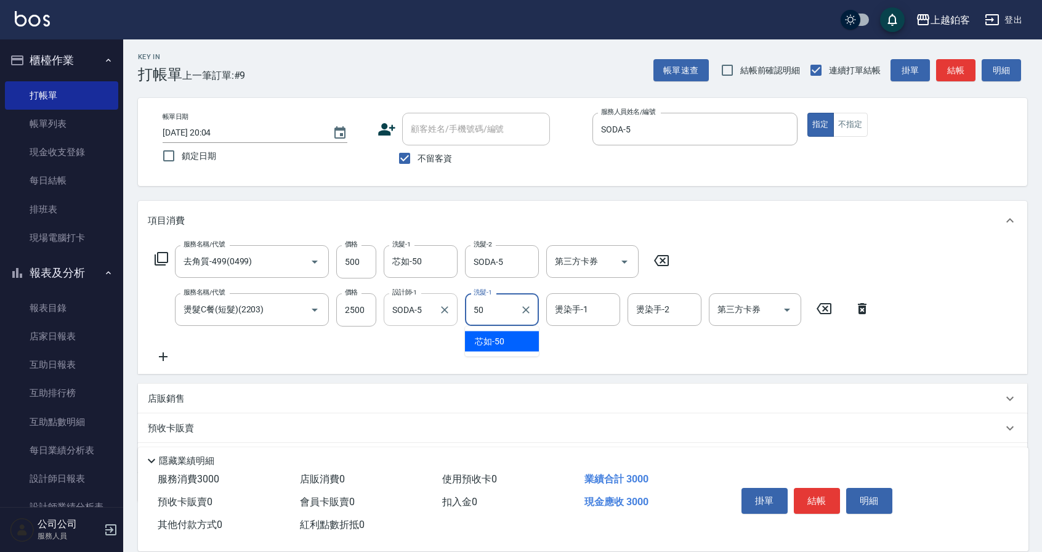
type input "芯如-50"
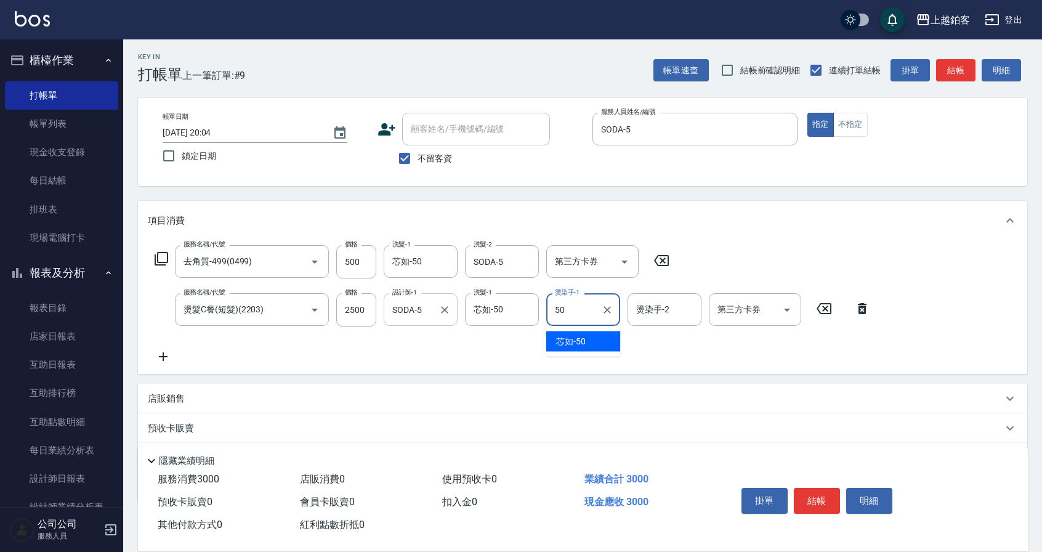
type input "芯如-50"
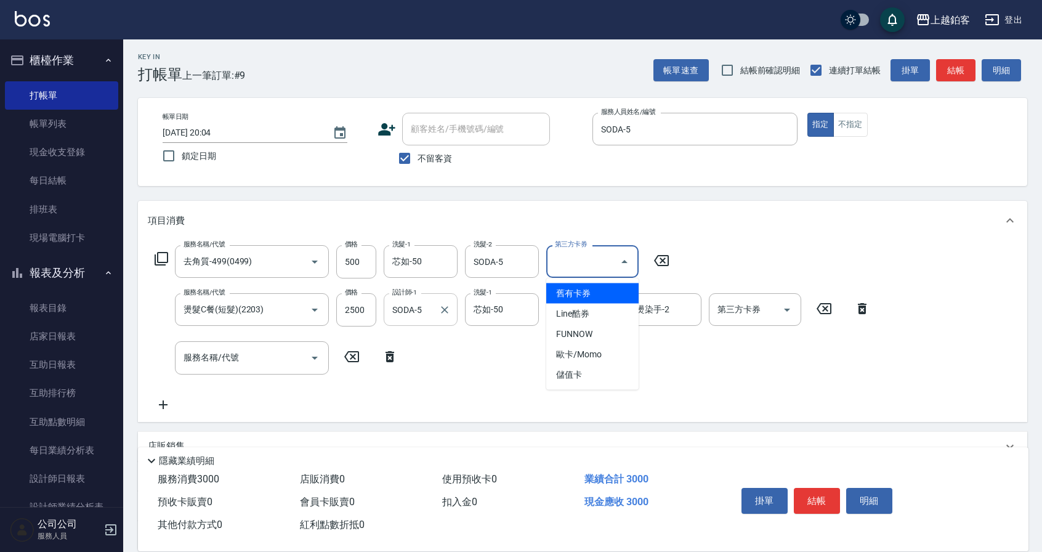
click at [570, 260] on input "第三方卡券" at bounding box center [583, 262] width 63 height 22
click at [584, 365] on span "儲值卡" at bounding box center [592, 375] width 92 height 20
type input "儲值卡"
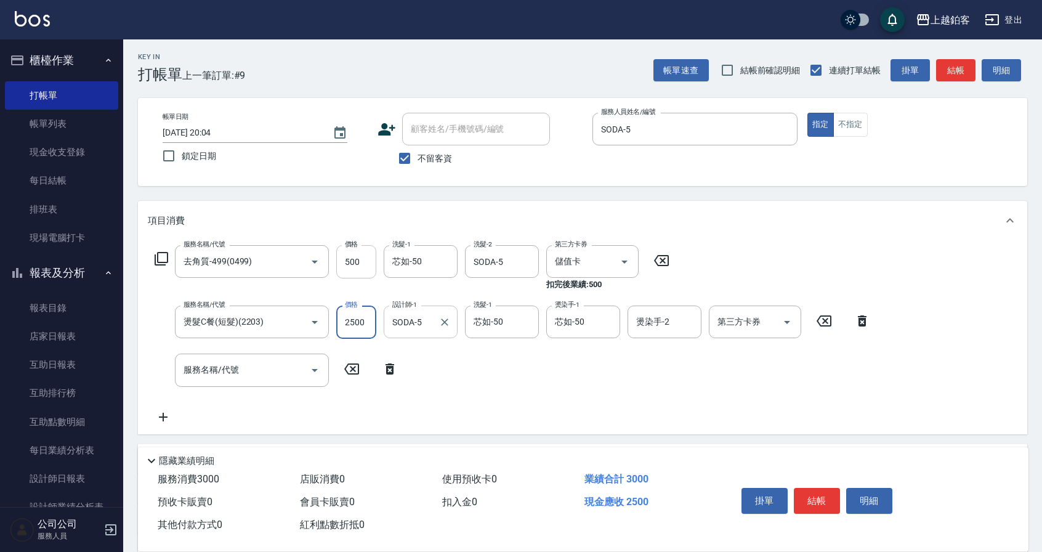
click at [365, 259] on input "500" at bounding box center [356, 261] width 40 height 33
type input "400"
click at [752, 248] on div "服務名稱/代號 去角質-499(0499) 服務名稱/代號 價格 400 價格 洗髮-1 芯如-50 洗髮-1 洗髮-2 SODA-5 洗髮-2 第三方卡券 …" at bounding box center [513, 334] width 730 height 179
click at [828, 501] on button "結帳" at bounding box center [817, 501] width 46 height 26
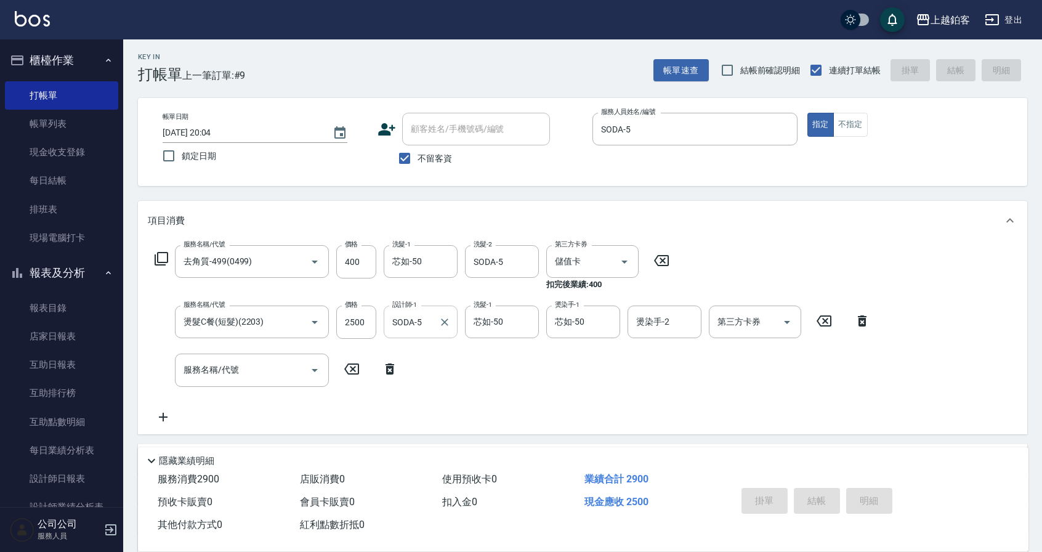
type input "2025/09/17 20:05"
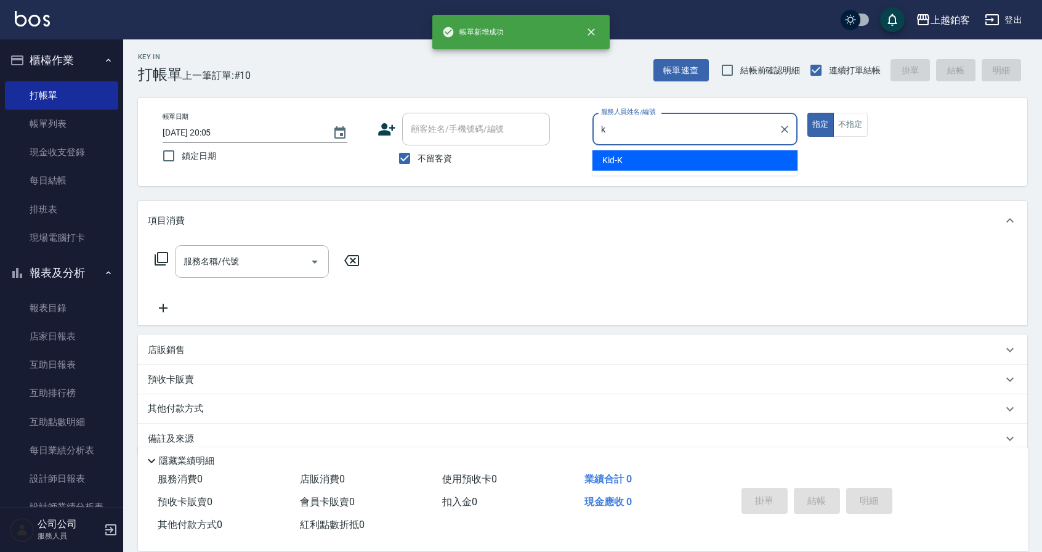
type input "Kid-K"
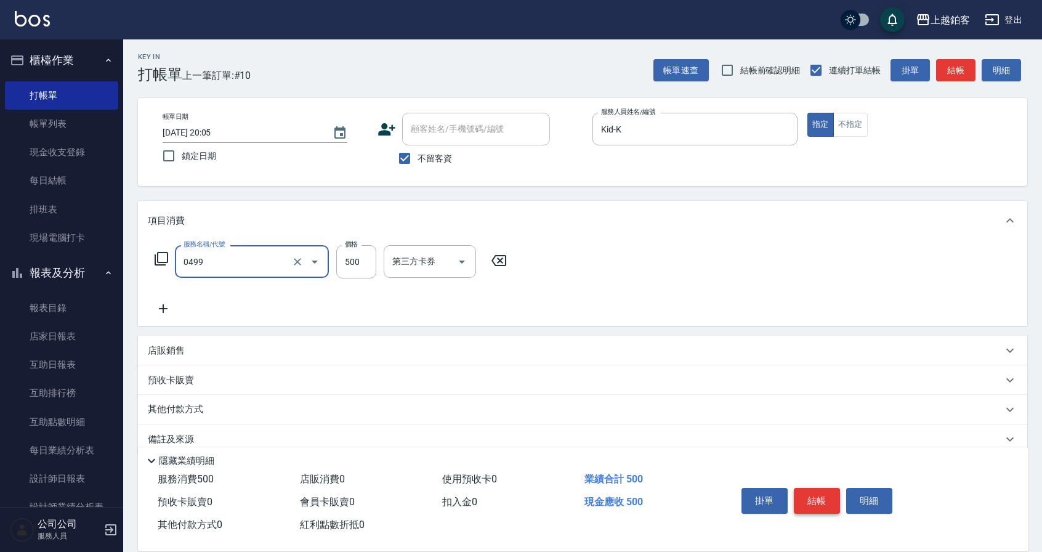
type input "去角質-499(0499)"
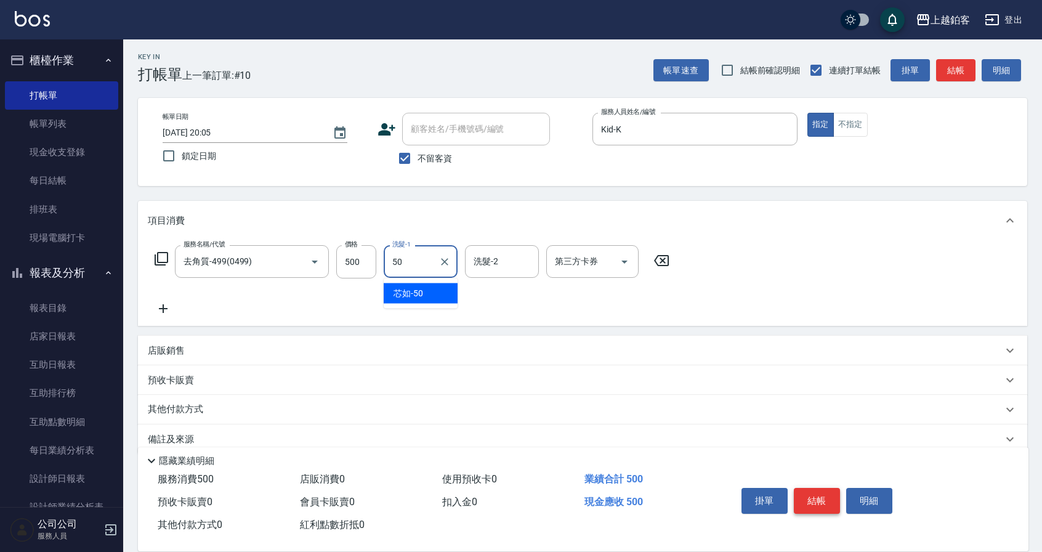
type input "芯如-50"
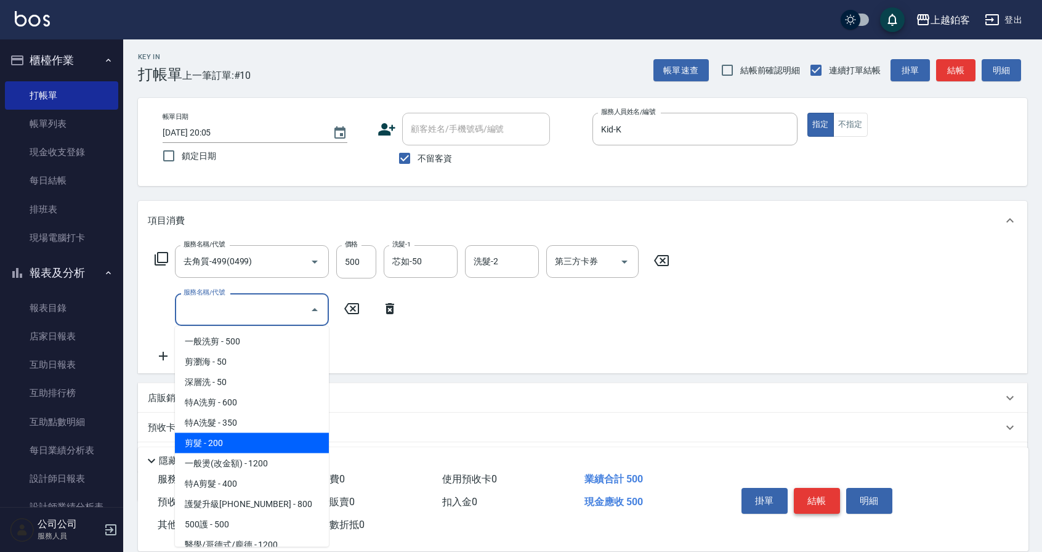
type input "剪髮(200)"
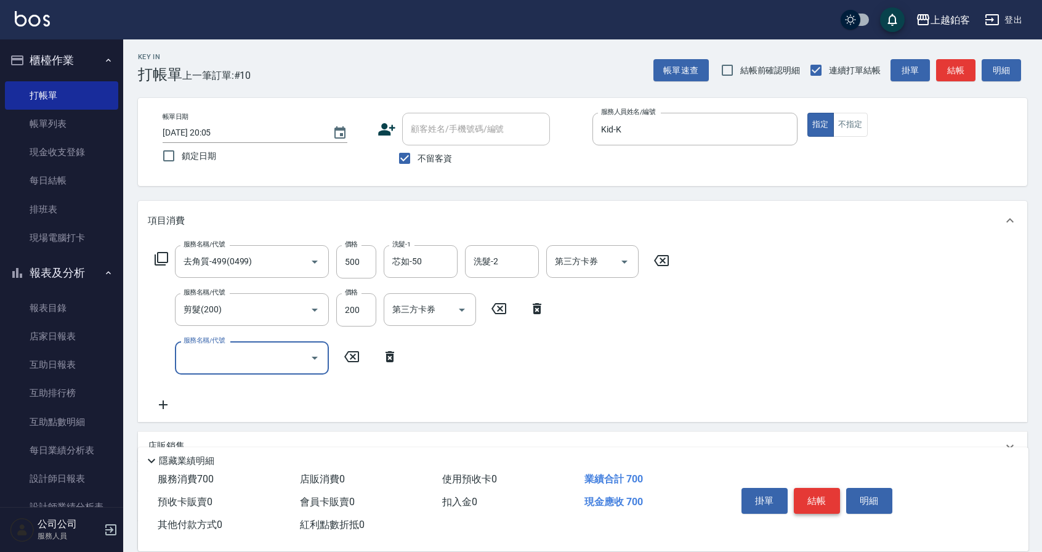
click at [829, 488] on button "結帳" at bounding box center [817, 501] width 46 height 26
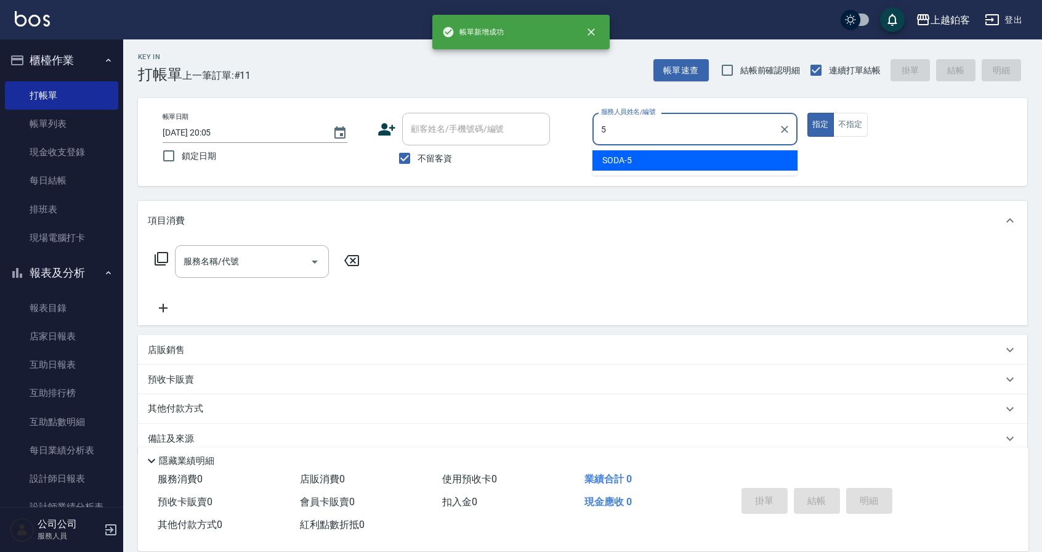
type input "SODA-5"
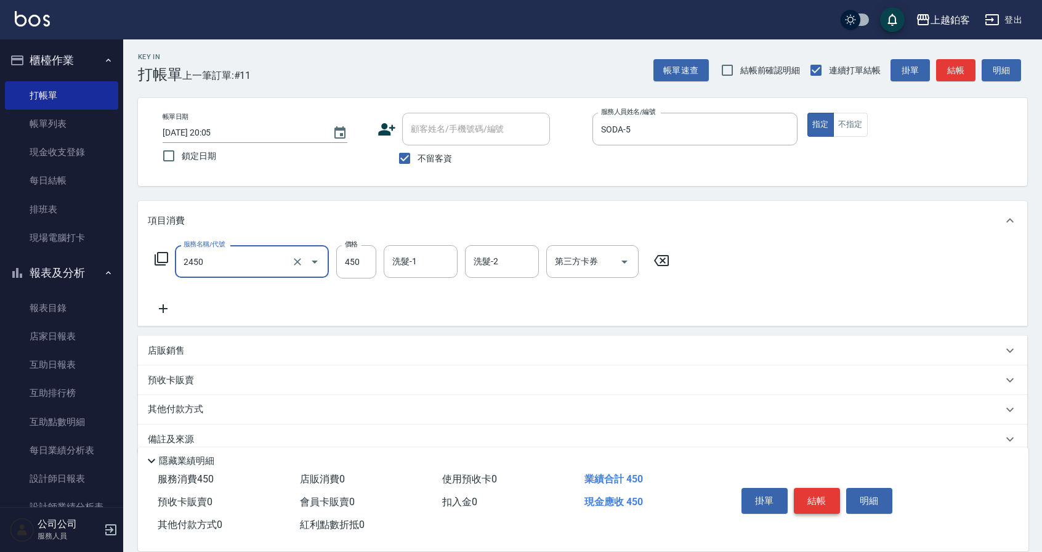
type input "C剪髮套餐(2450)"
type input "550"
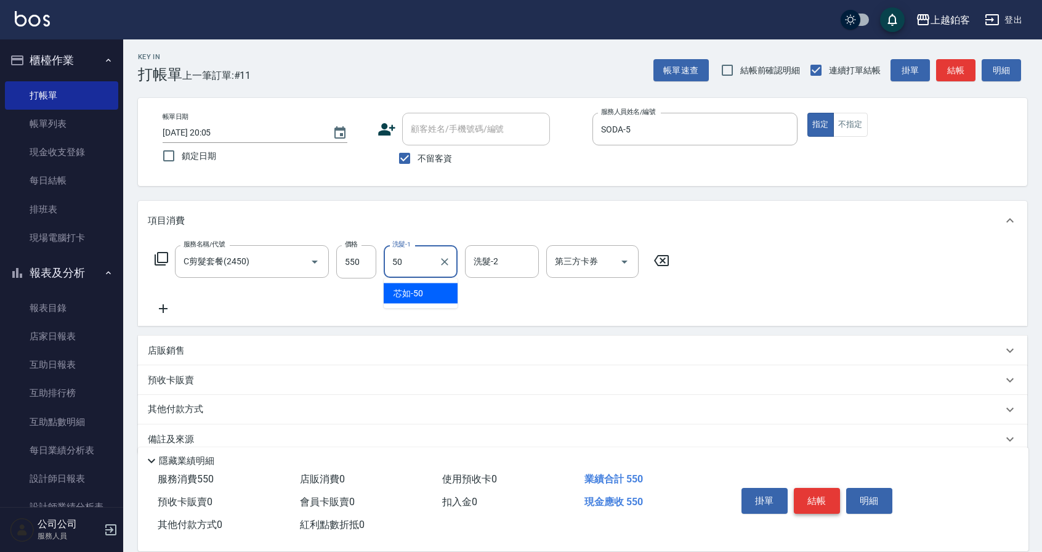
type input "芯如-50"
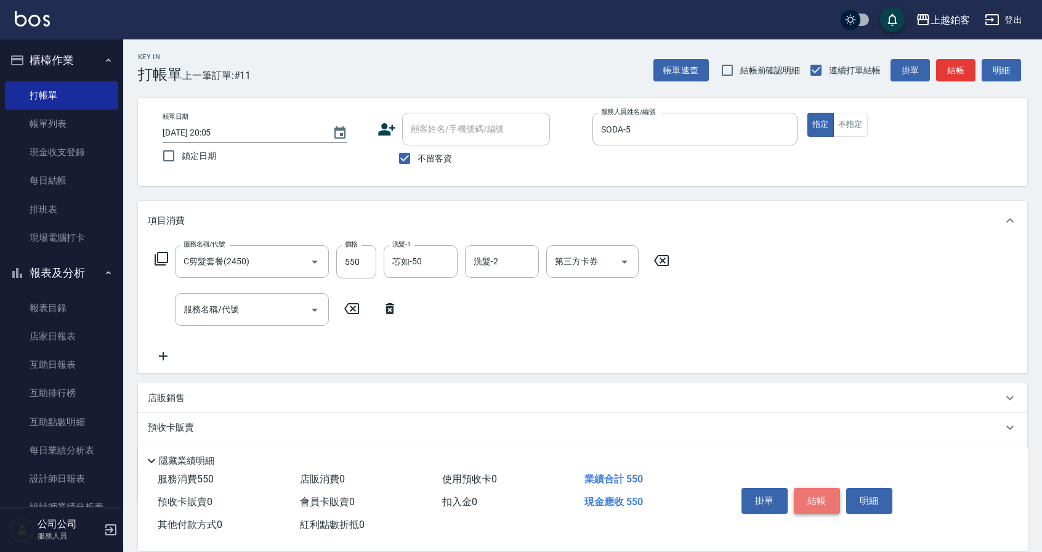
click at [826, 497] on button "結帳" at bounding box center [817, 501] width 46 height 26
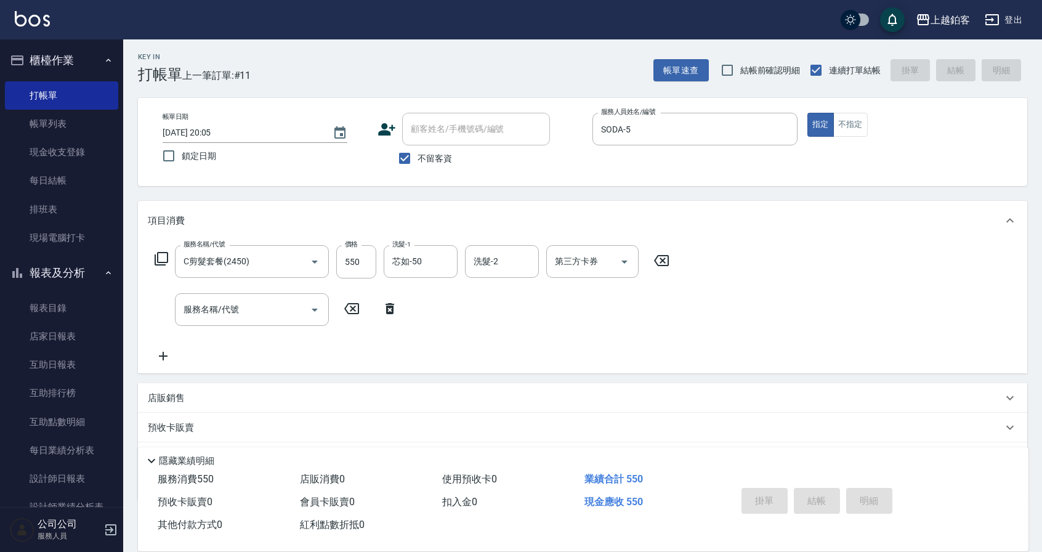
type input "2025/09/17 20:06"
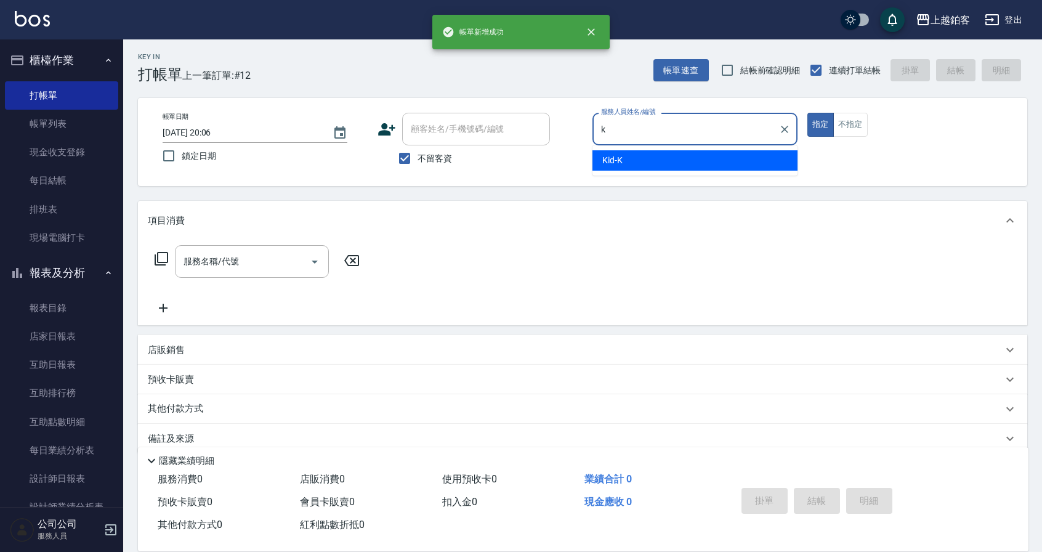
type input "Kid-K"
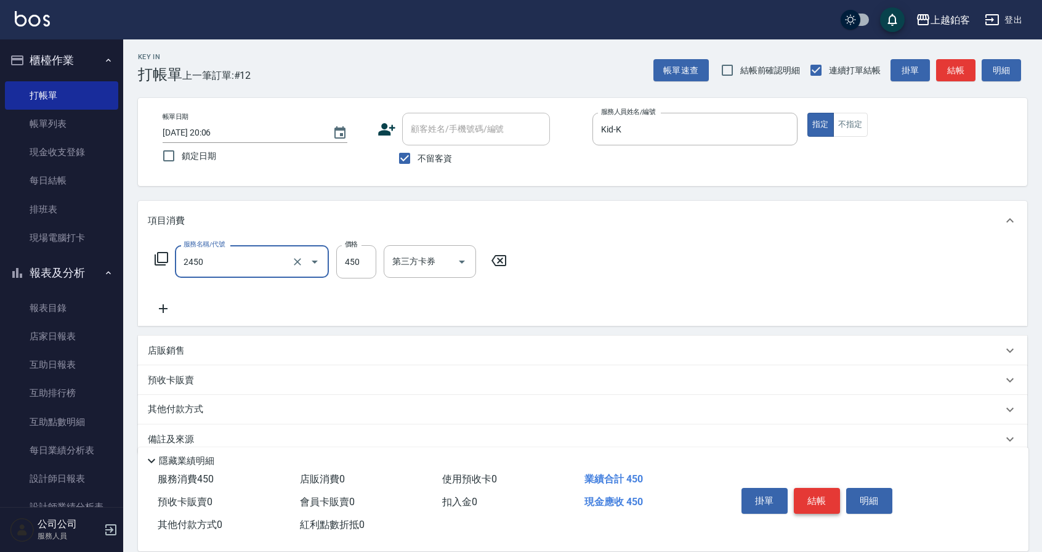
type input "C剪髮套餐(2450)"
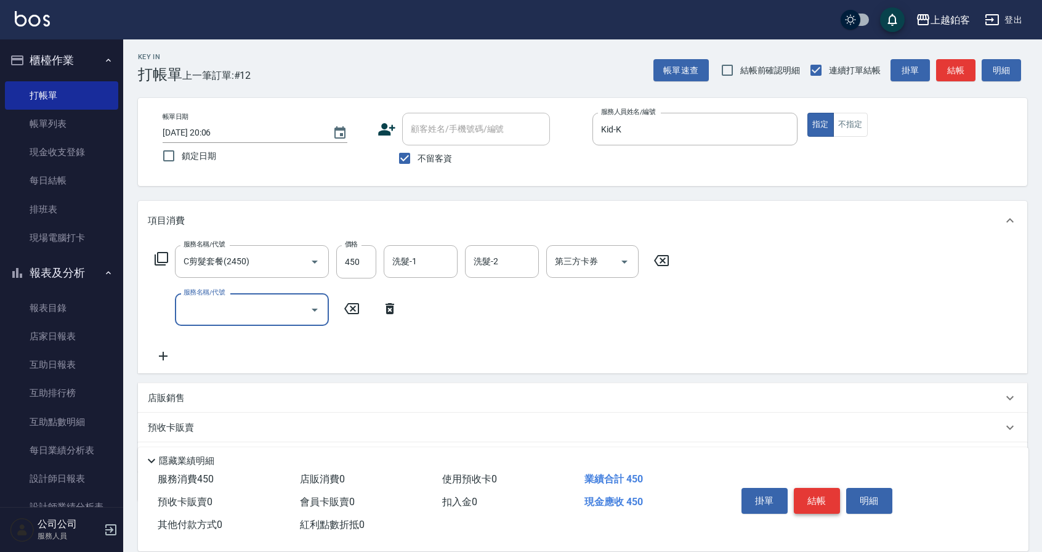
click at [824, 502] on button "結帳" at bounding box center [817, 501] width 46 height 26
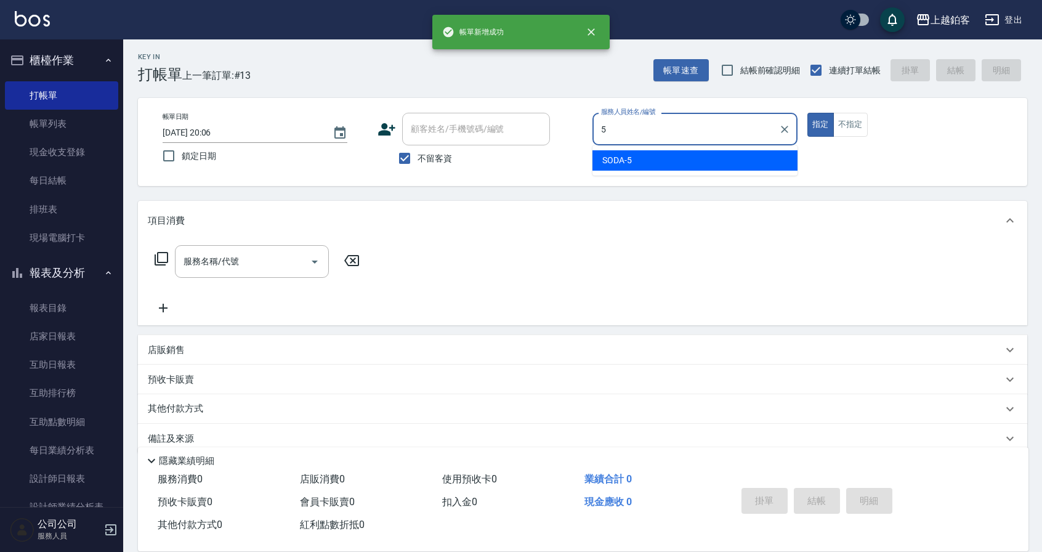
type input "SODA-5"
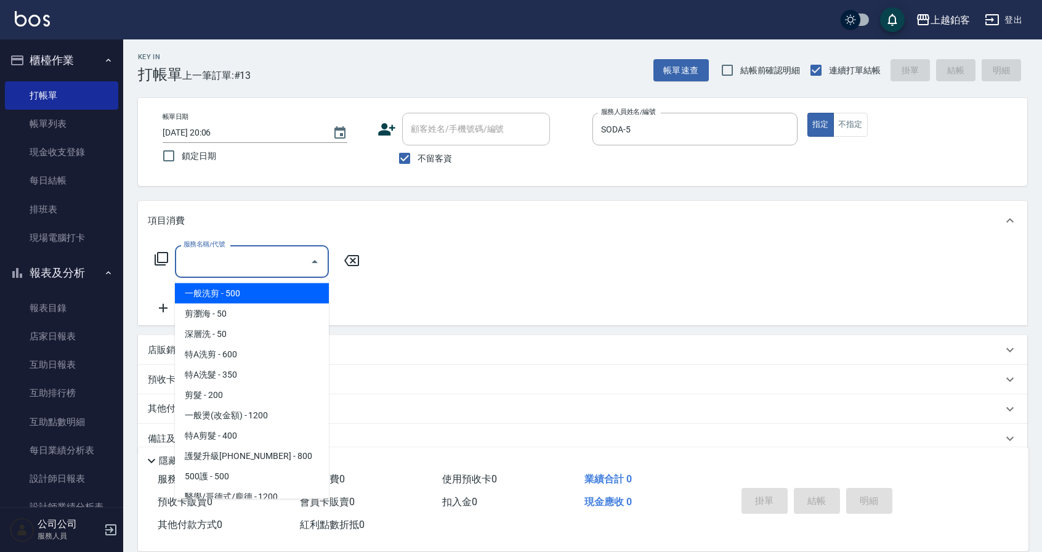
type input "一般洗剪(5)"
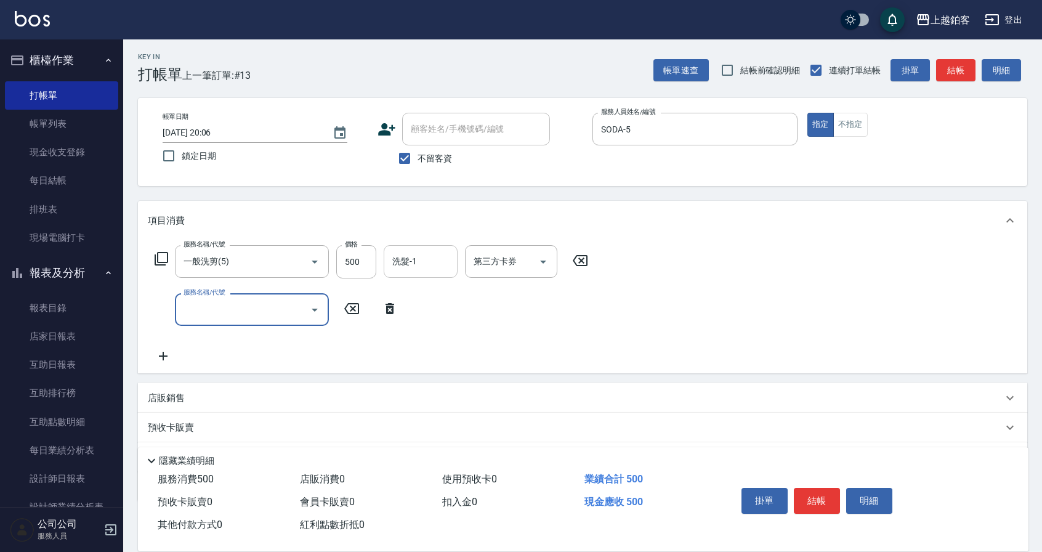
click at [430, 270] on input "洗髮-1" at bounding box center [420, 262] width 63 height 22
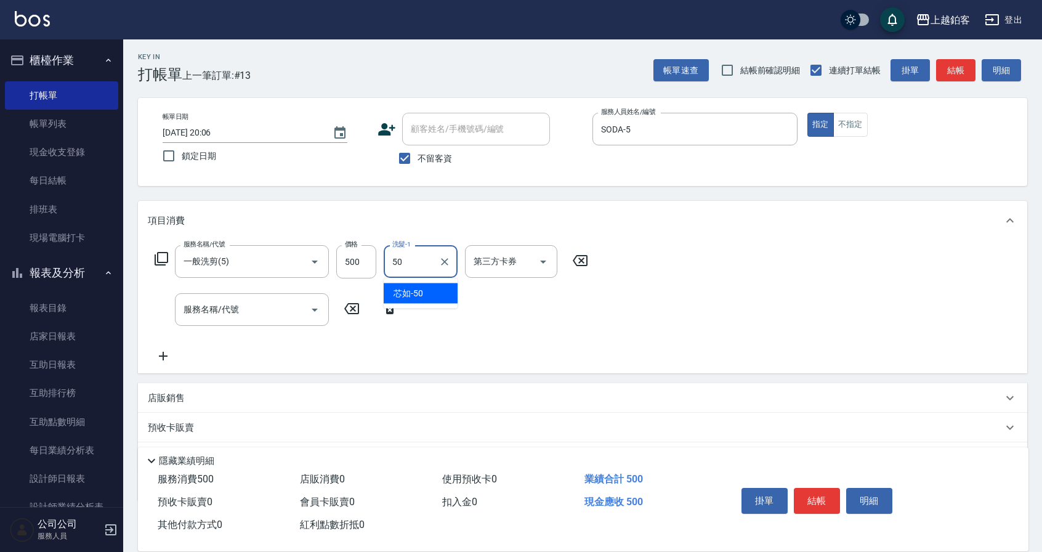
type input "芯如-50"
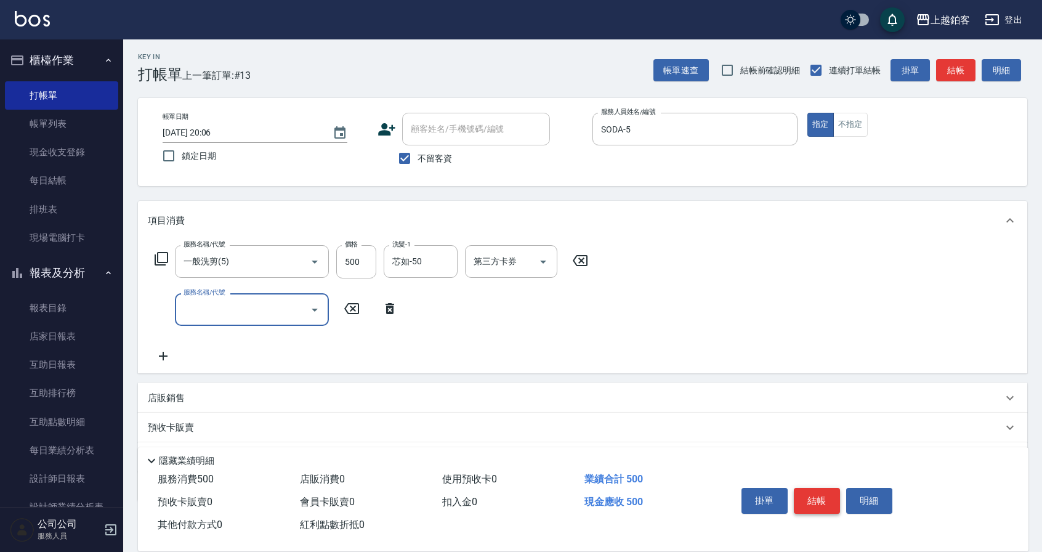
click at [824, 496] on button "結帳" at bounding box center [817, 501] width 46 height 26
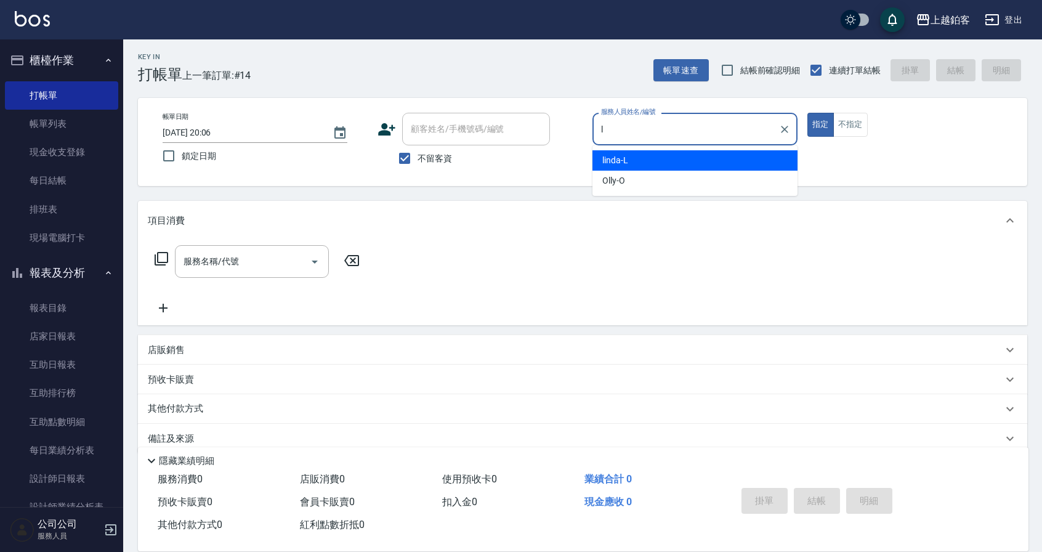
type input "linda-L"
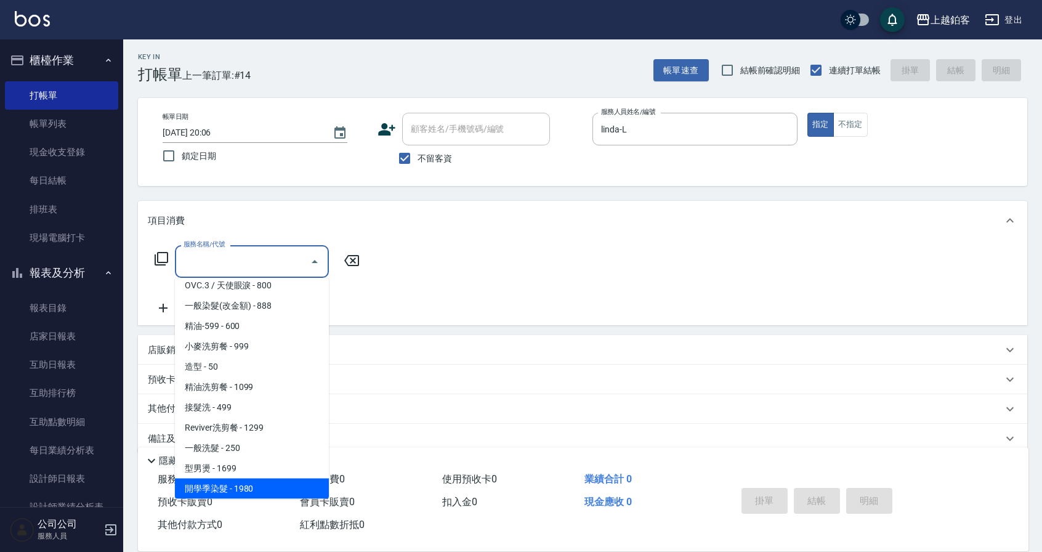
scroll to position [292, 0]
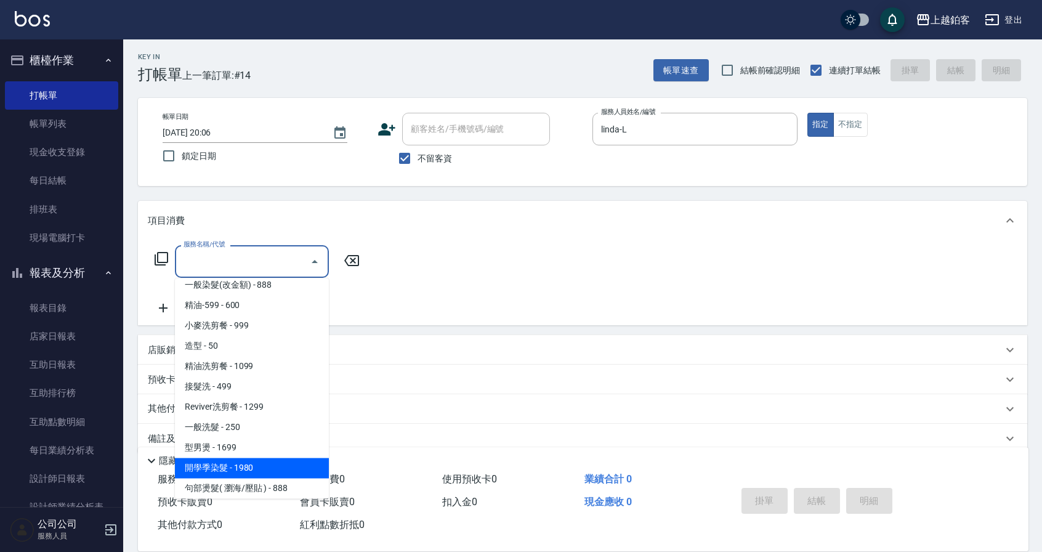
type input "開學季染髮(1980)"
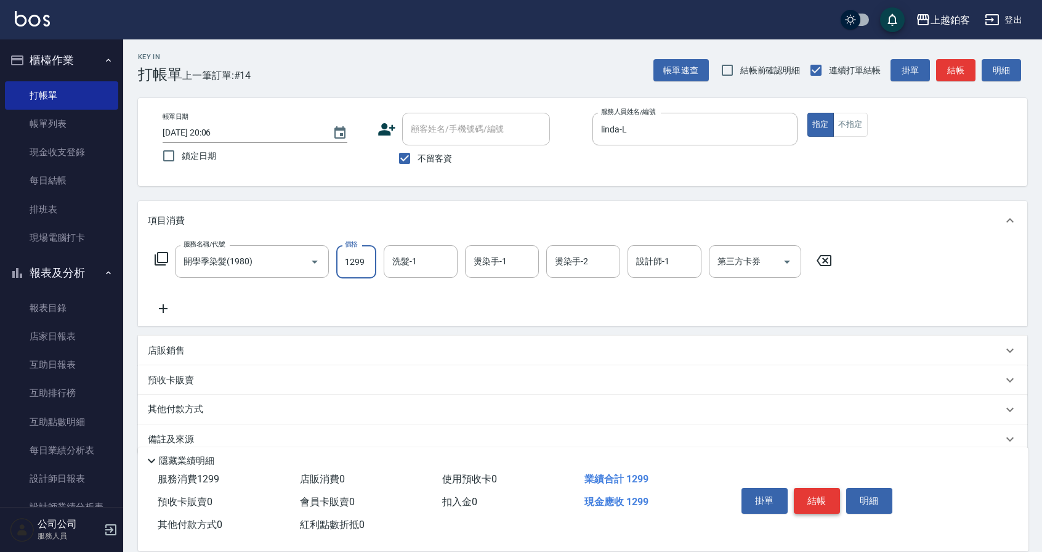
type input "1299"
type input "6"
type input "芯如-50"
type input "linda-L"
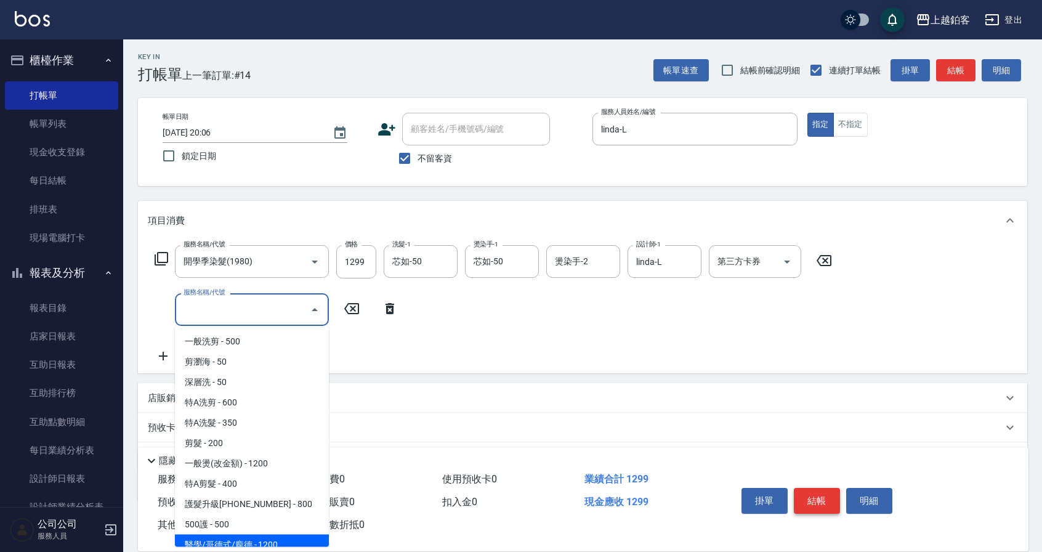
scroll to position [8, 0]
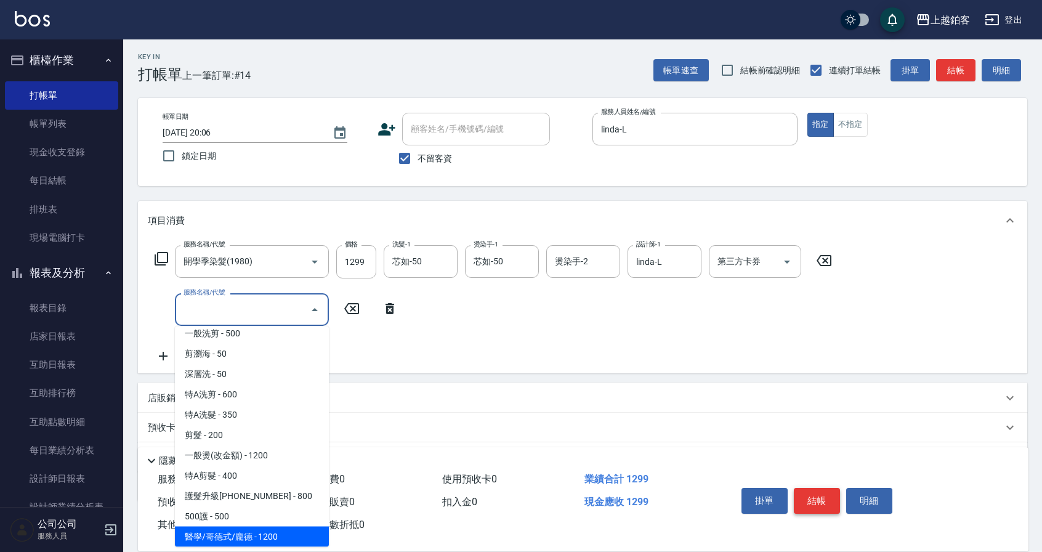
type input "醫學/哥德式/龐德(417)"
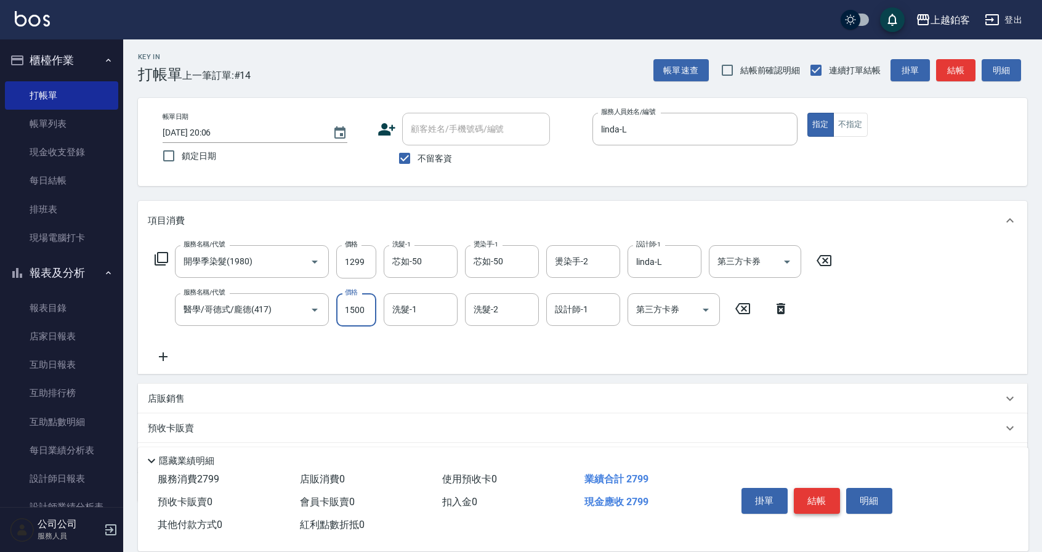
type input "1500"
type input "芯如-50"
type input "5"
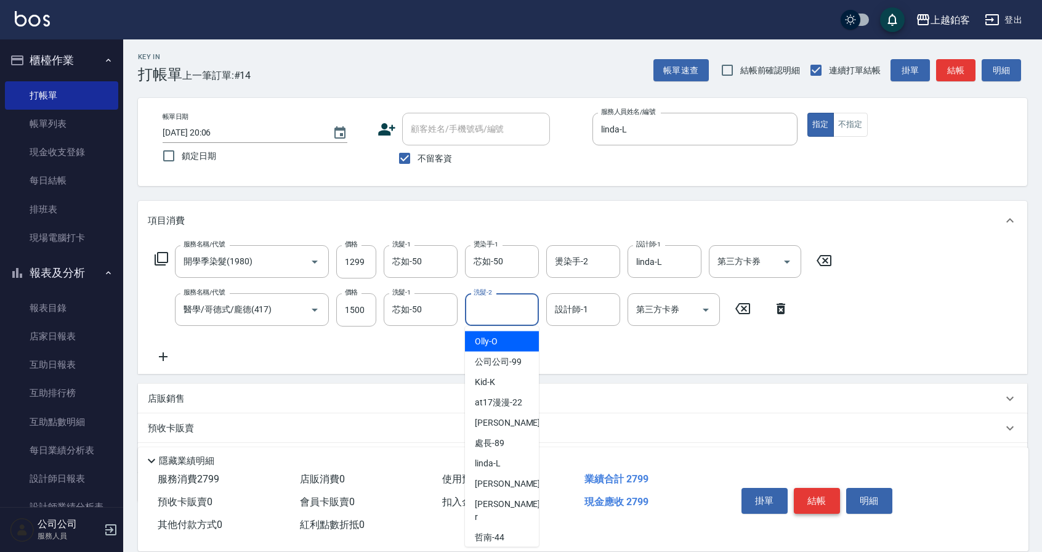
type input "Olly-O"
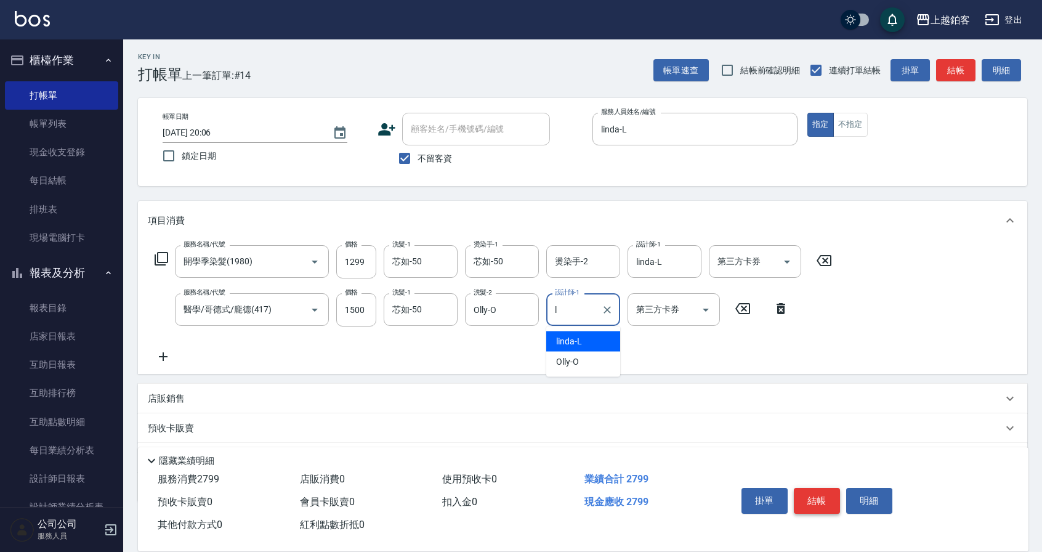
type input "linda-L"
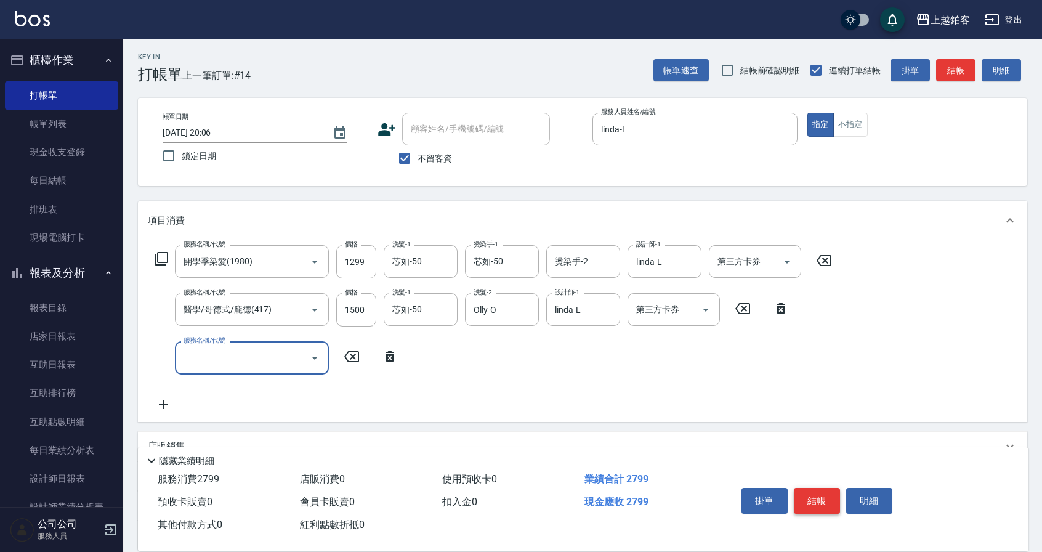
click at [832, 491] on button "結帳" at bounding box center [817, 501] width 46 height 26
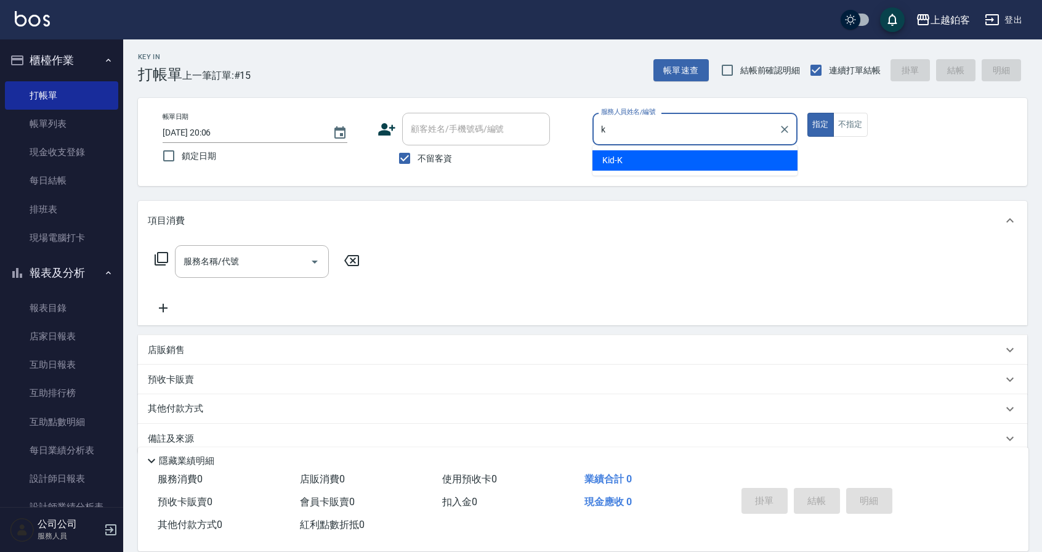
type input "Kid-K"
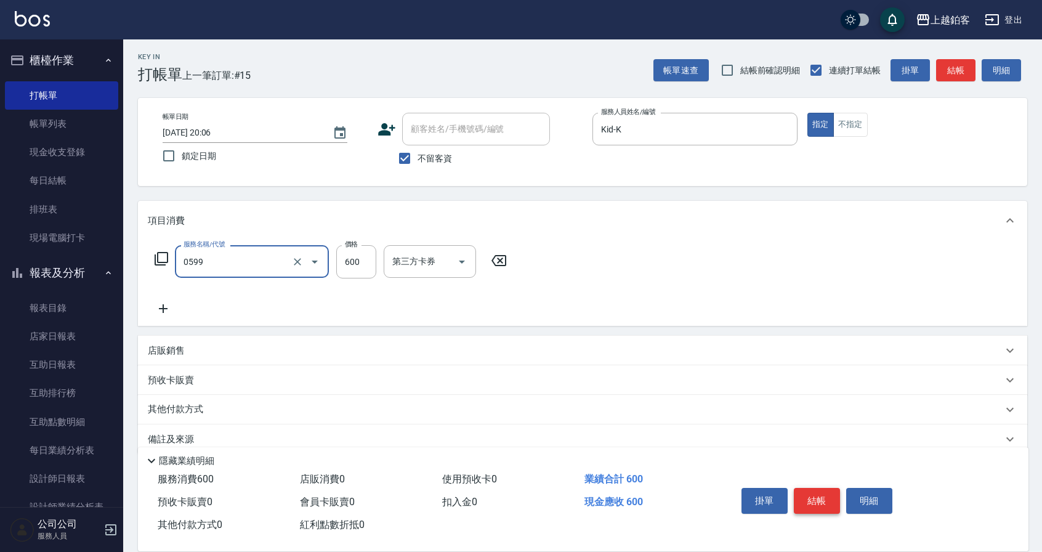
type input "精油-599(0599)"
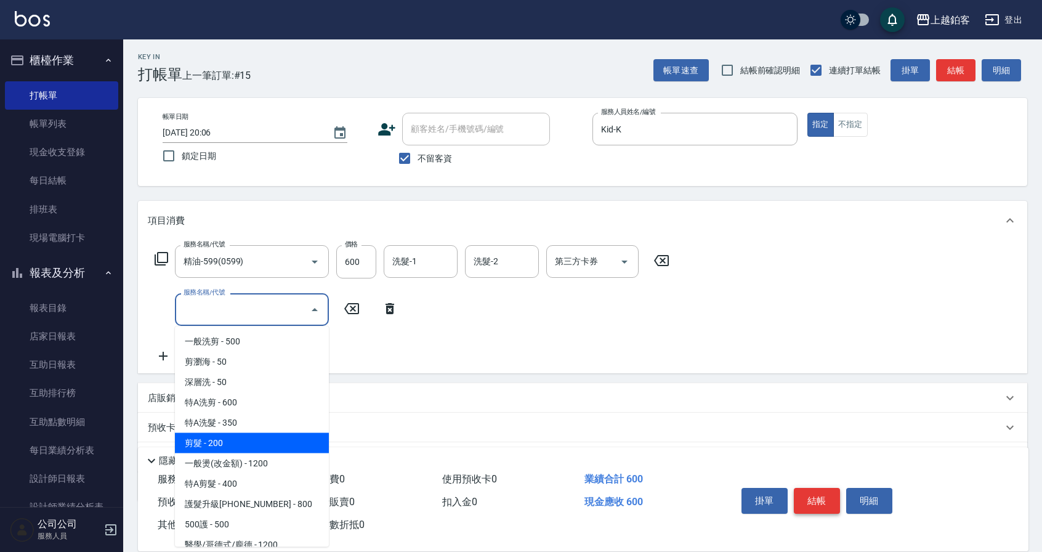
type input "剪髮(200)"
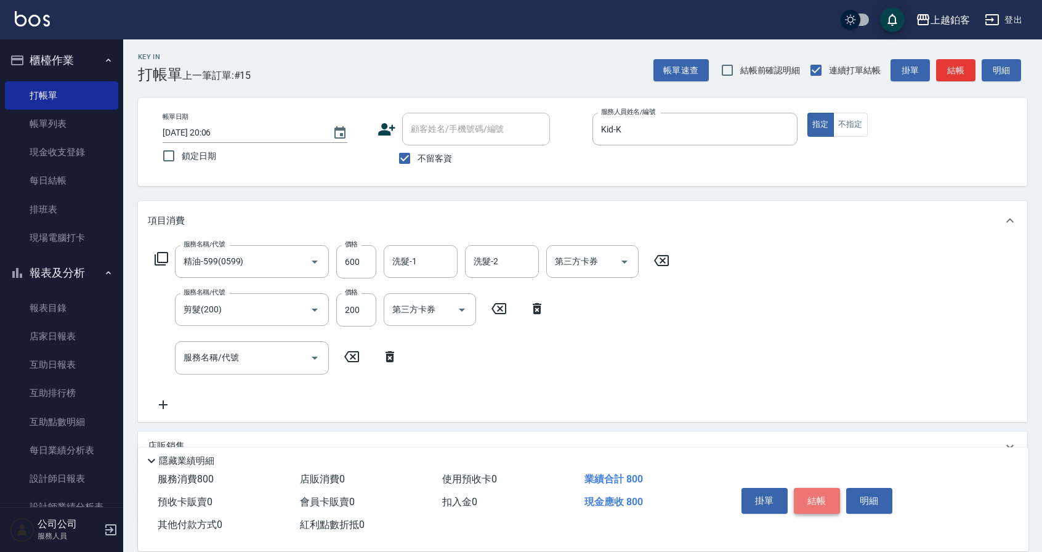
click at [831, 496] on button "結帳" at bounding box center [817, 501] width 46 height 26
type input "2025/09/17 20:07"
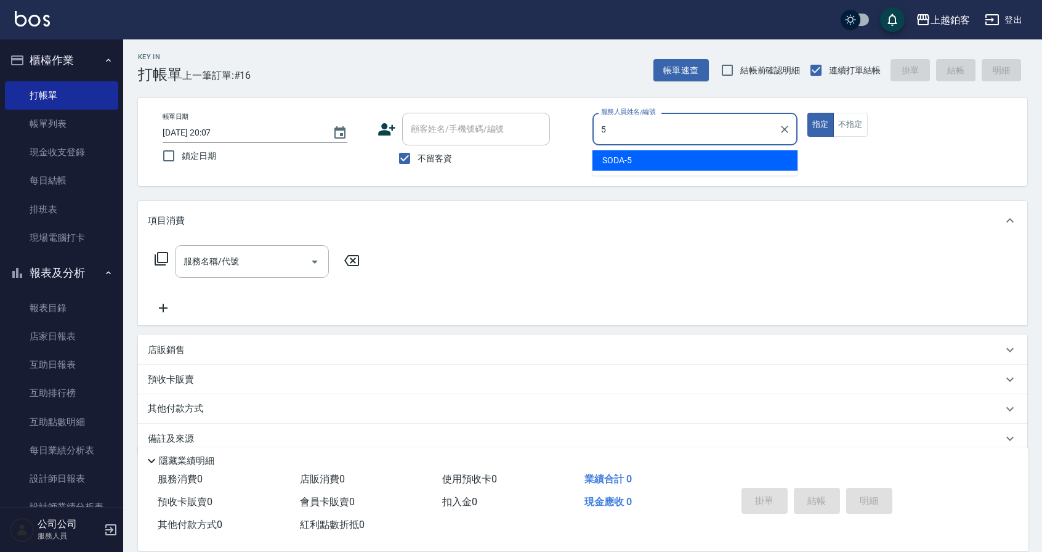
type input "SODA-5"
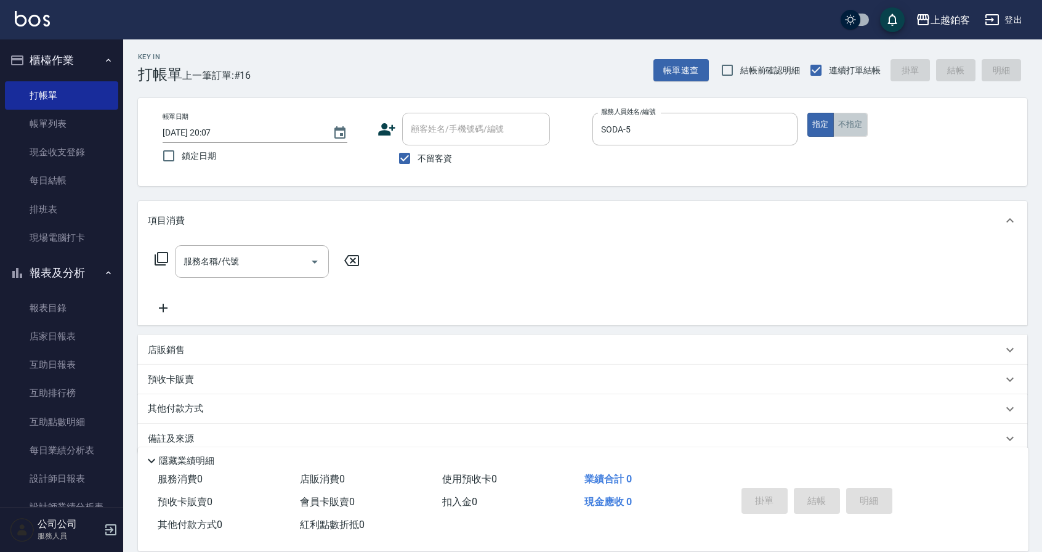
click at [844, 119] on button "不指定" at bounding box center [850, 125] width 34 height 24
type button "false"
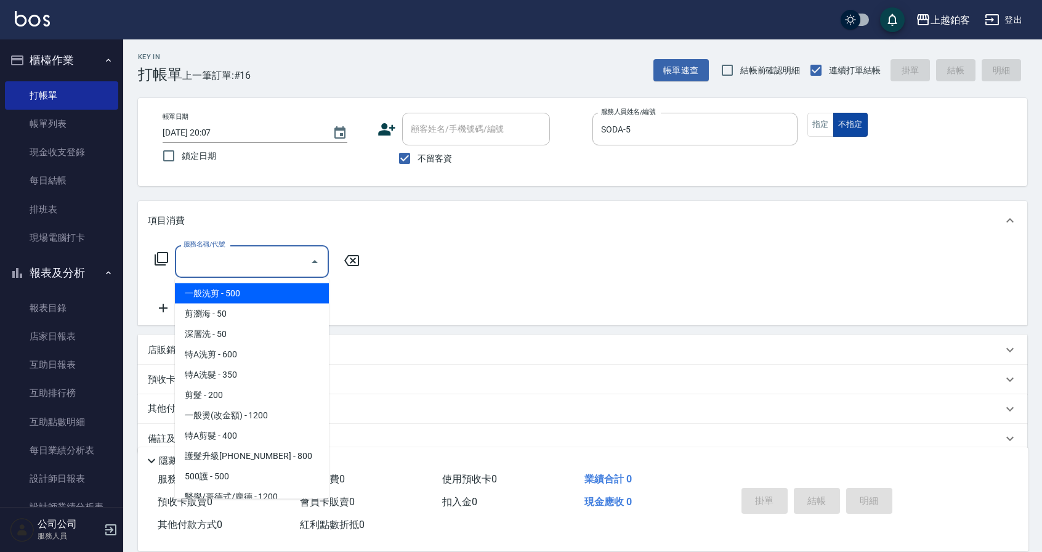
type input "一般洗剪(5)"
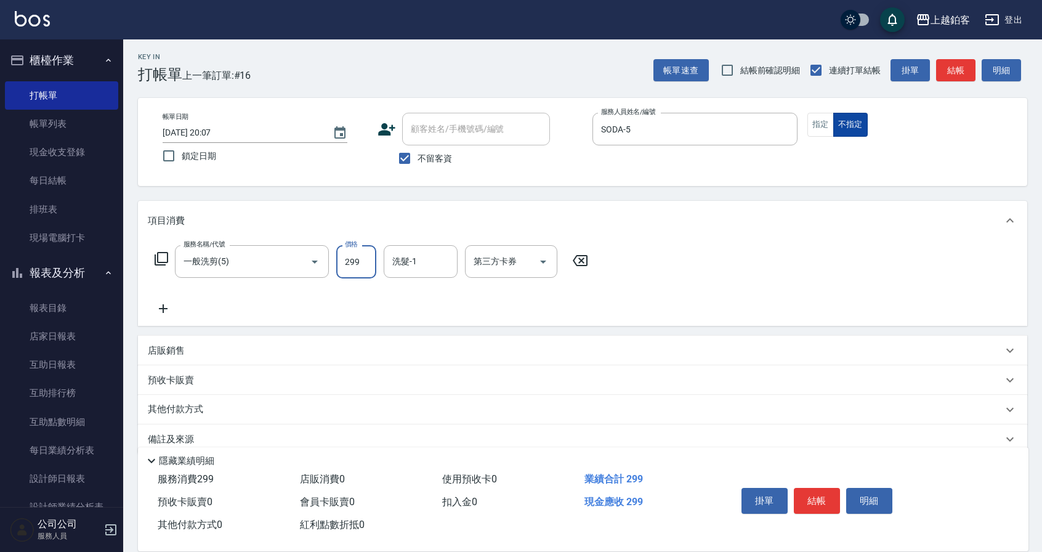
type input "299"
type input "50\"
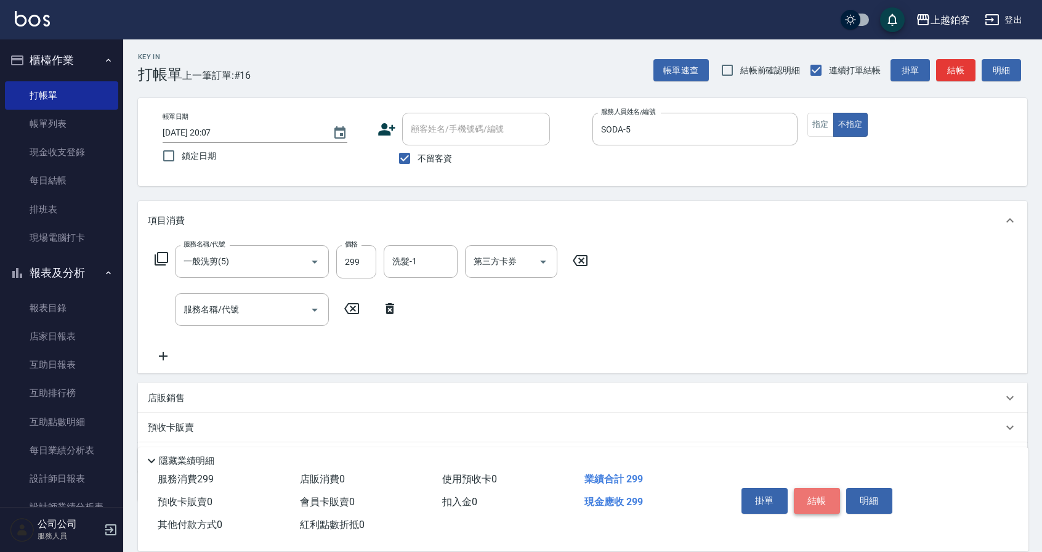
click at [828, 493] on button "結帳" at bounding box center [817, 501] width 46 height 26
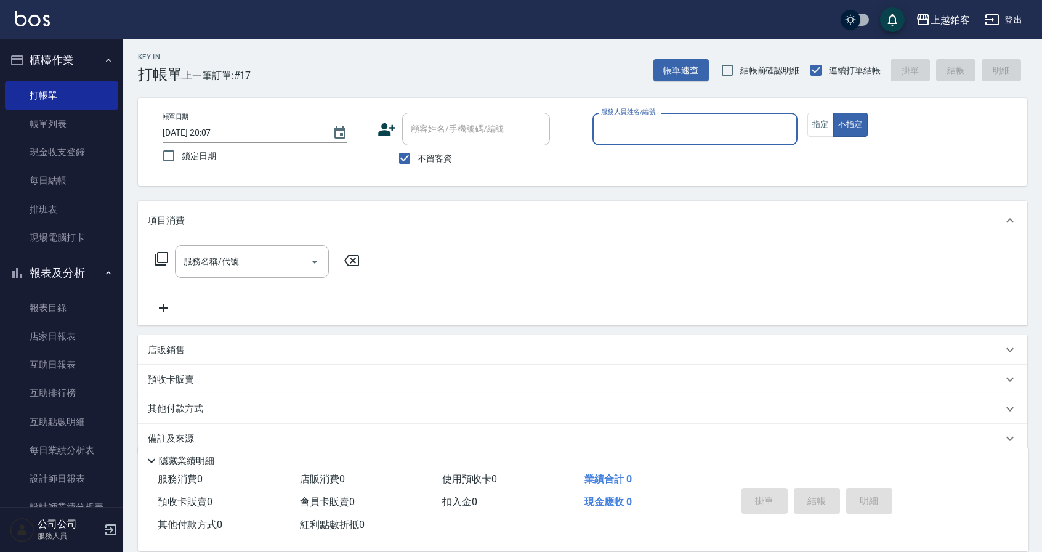
type input "j"
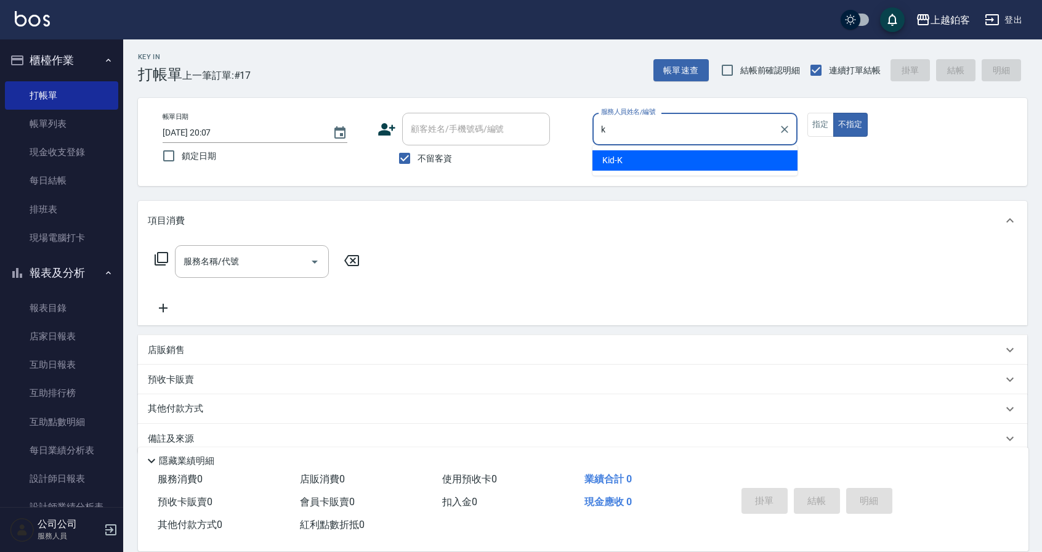
type input "Kid-K"
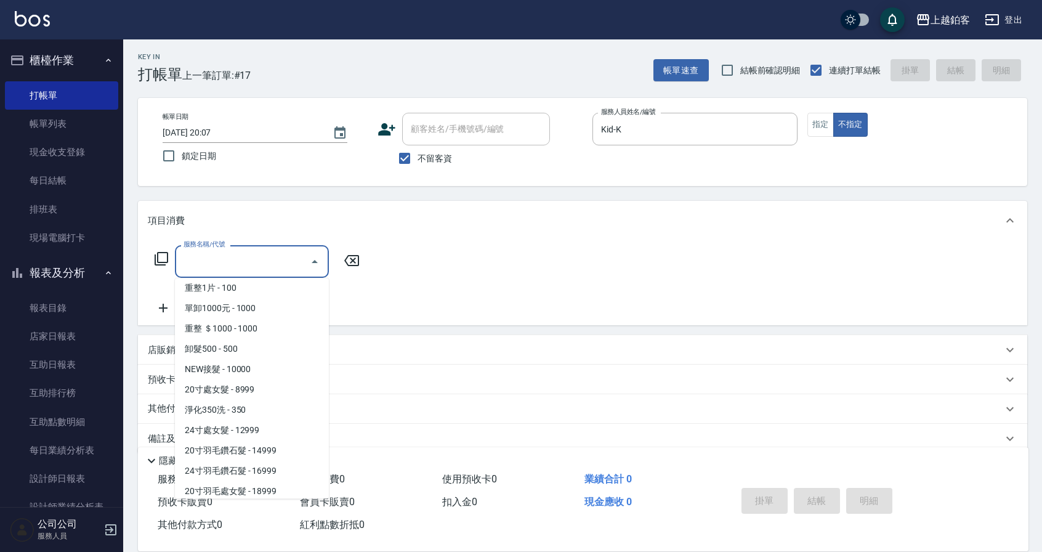
scroll to position [1224, 0]
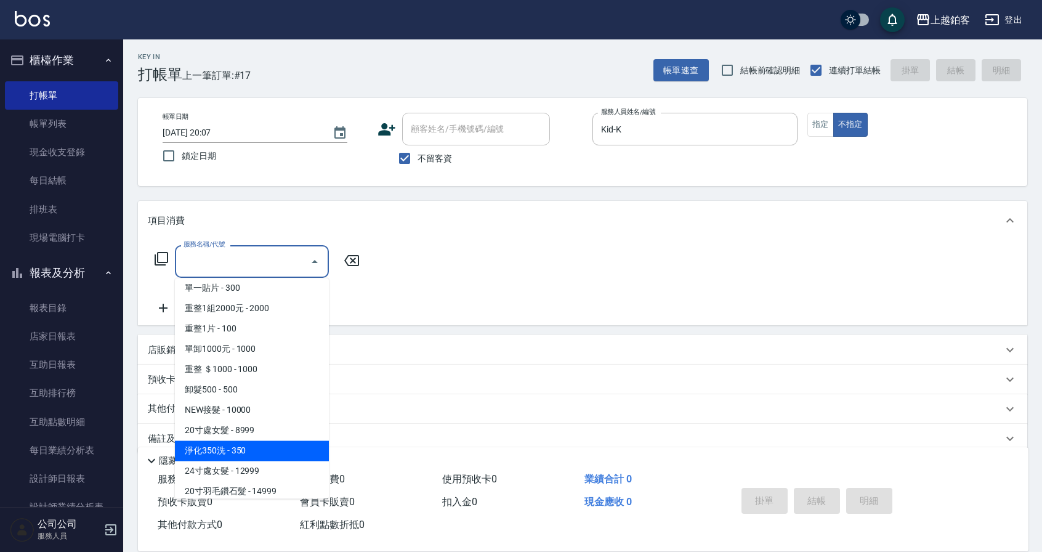
type input "淨化350洗(10020)"
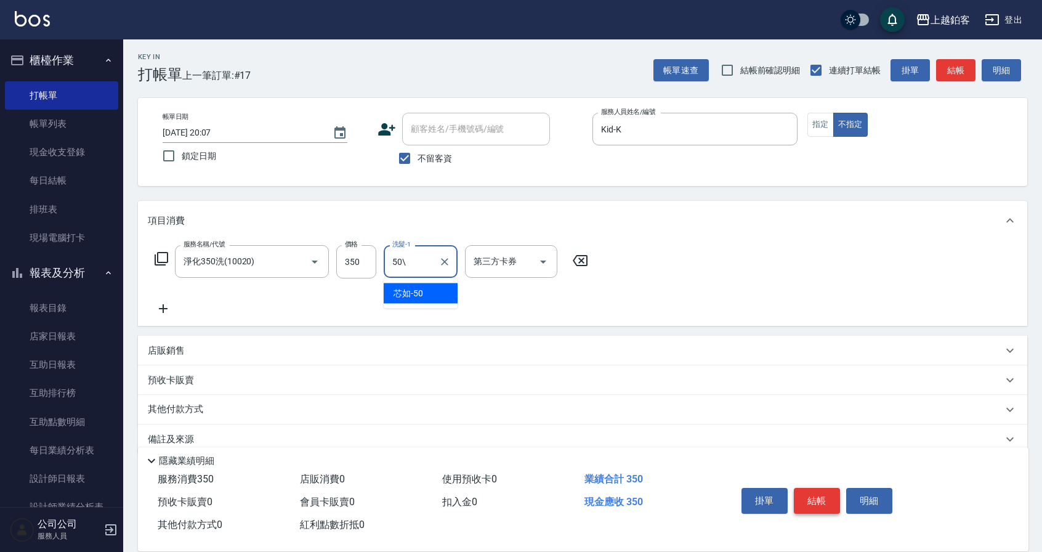
type input "50\"
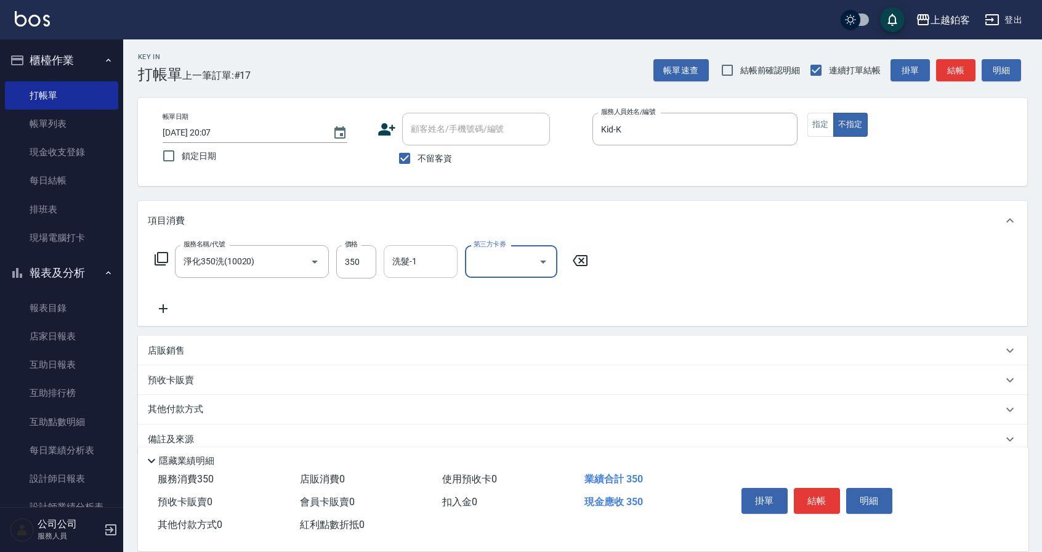
click at [421, 264] on input "洗髮-1" at bounding box center [420, 262] width 63 height 22
type input "芯如-50"
type input "儲值卡"
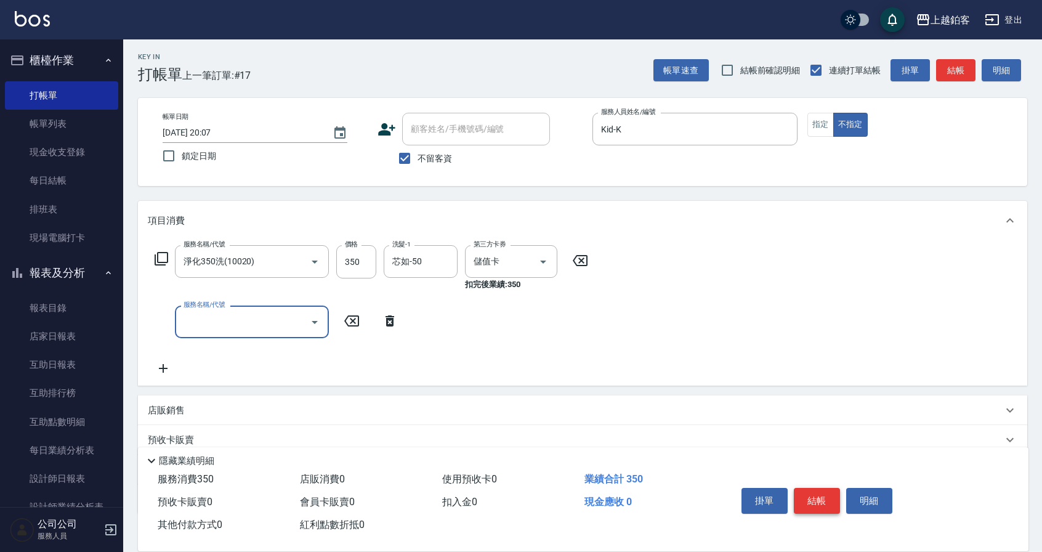
click at [813, 489] on button "結帳" at bounding box center [817, 501] width 46 height 26
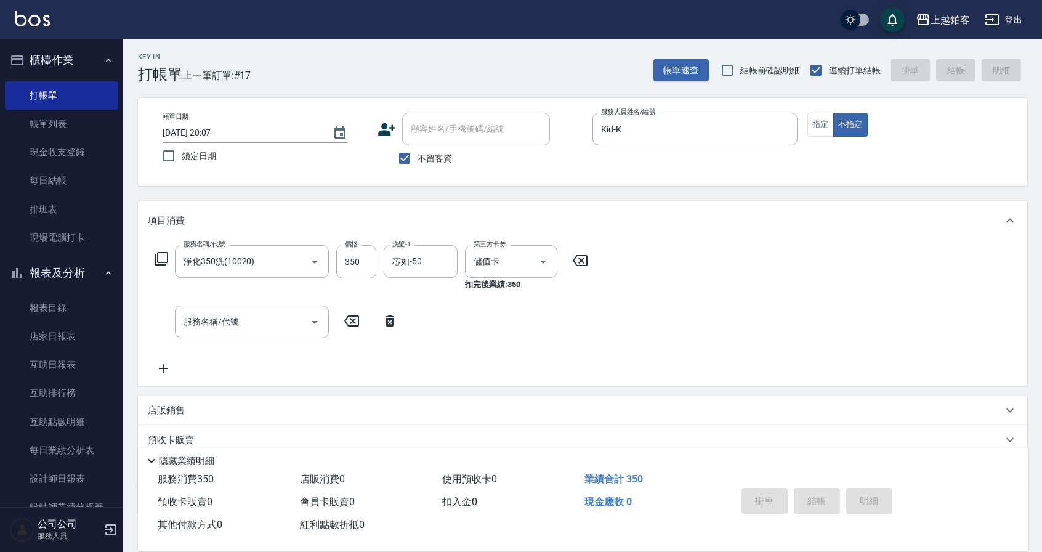
type input "2025/09/17 20:08"
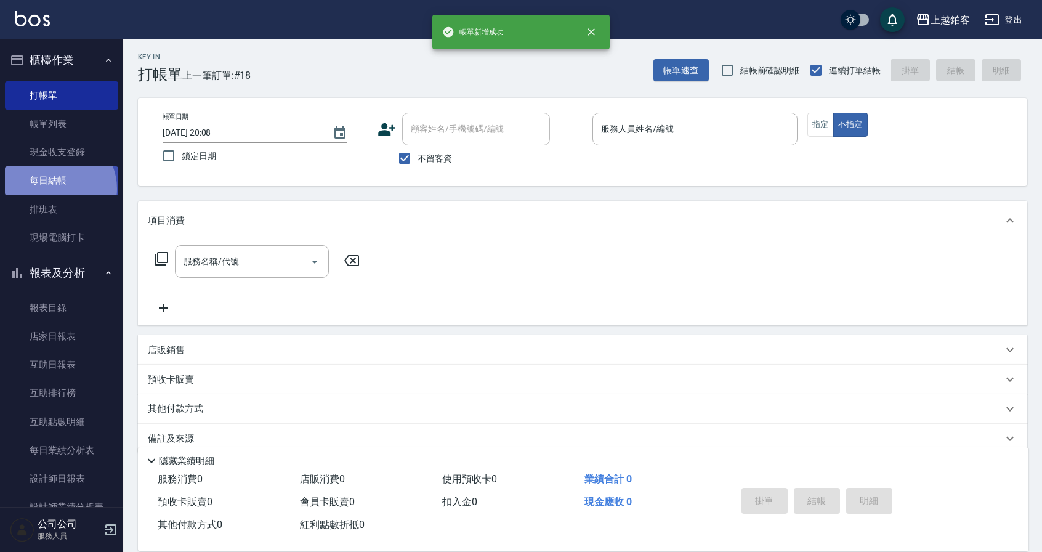
click at [56, 188] on link "每日結帳" at bounding box center [61, 180] width 113 height 28
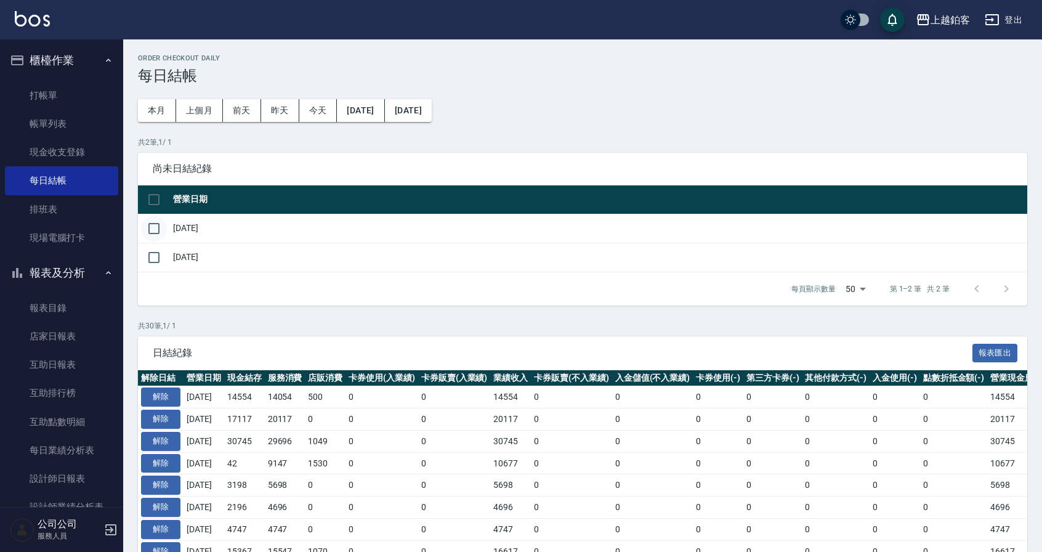
click at [158, 240] on input "checkbox" at bounding box center [154, 229] width 26 height 26
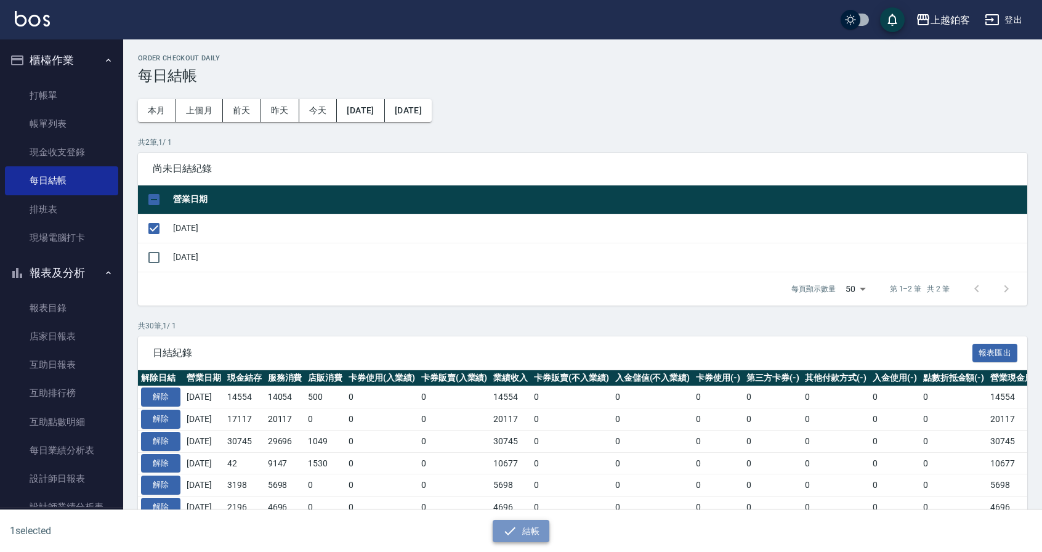
drag, startPoint x: 524, startPoint y: 533, endPoint x: 519, endPoint y: 528, distance: 7.4
click at [524, 533] on button "結帳" at bounding box center [521, 531] width 57 height 23
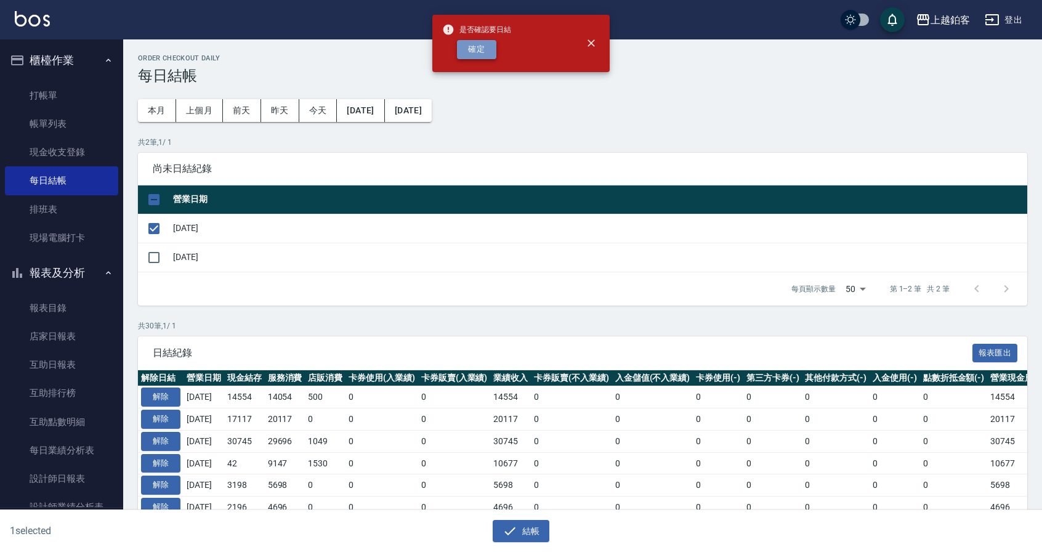
click at [479, 54] on button "確定" at bounding box center [476, 49] width 39 height 19
checkbox input "false"
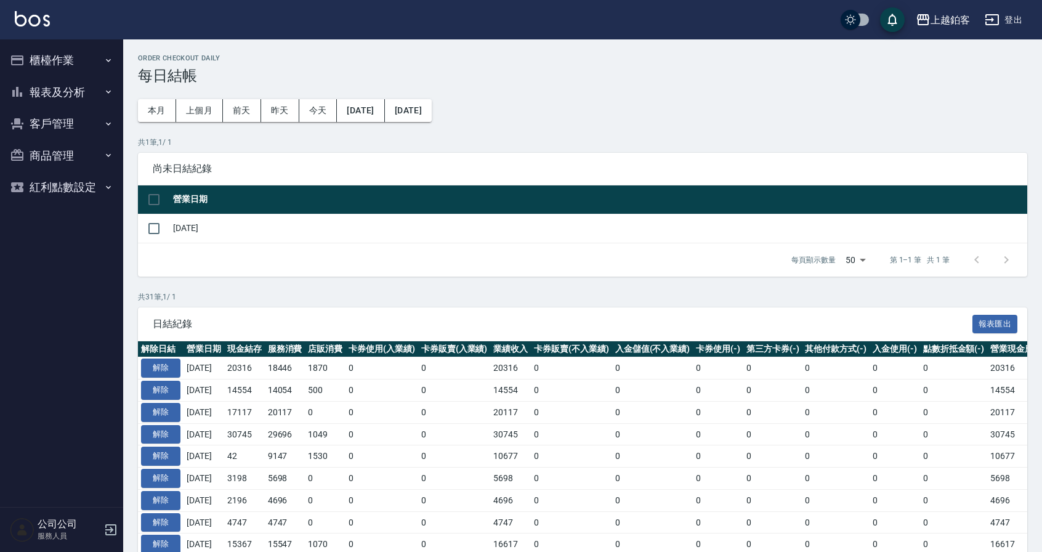
click at [54, 97] on button "報表及分析" at bounding box center [61, 92] width 113 height 32
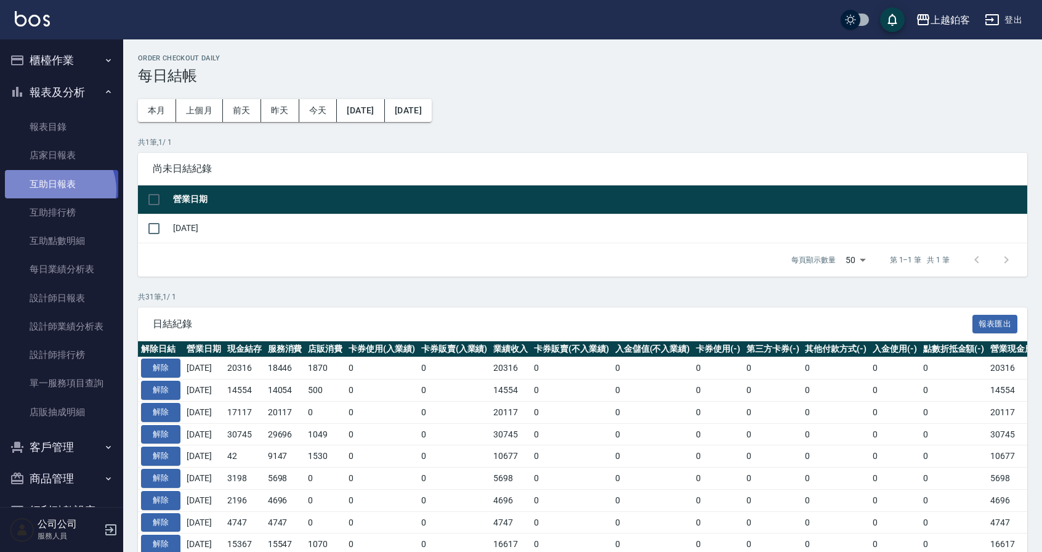
click at [58, 190] on link "互助日報表" at bounding box center [61, 184] width 113 height 28
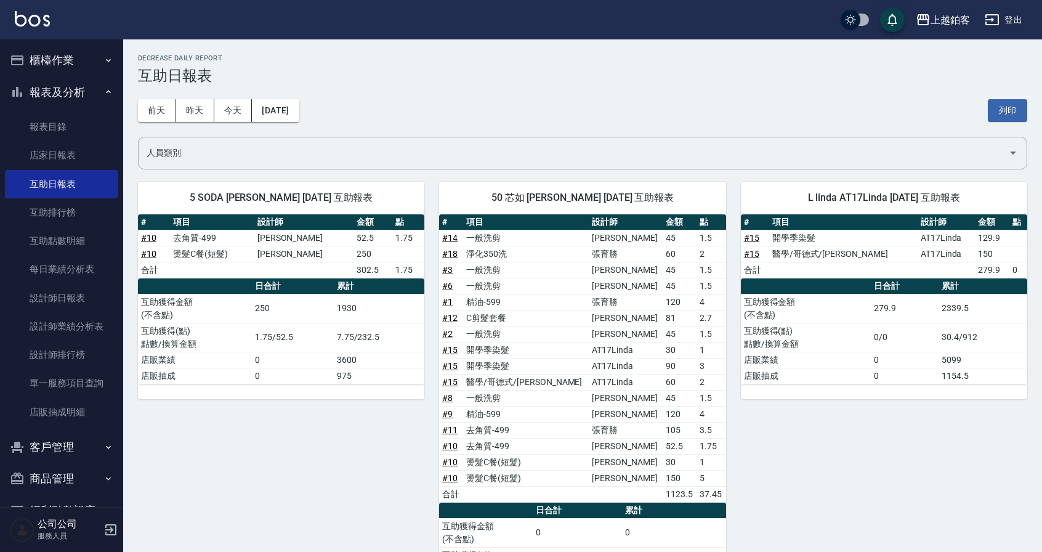
click at [30, 42] on ul "櫃檯作業 打帳單 帳單列表 現金收支登錄 每日結帳 排班表 現場電腦打卡 報表及分析 報表目錄 店家日報表 互助日報表 互助排行榜 互助點數明細 每日業績分析…" at bounding box center [61, 284] width 113 height 491
click at [40, 65] on button "櫃檯作業" at bounding box center [61, 60] width 113 height 32
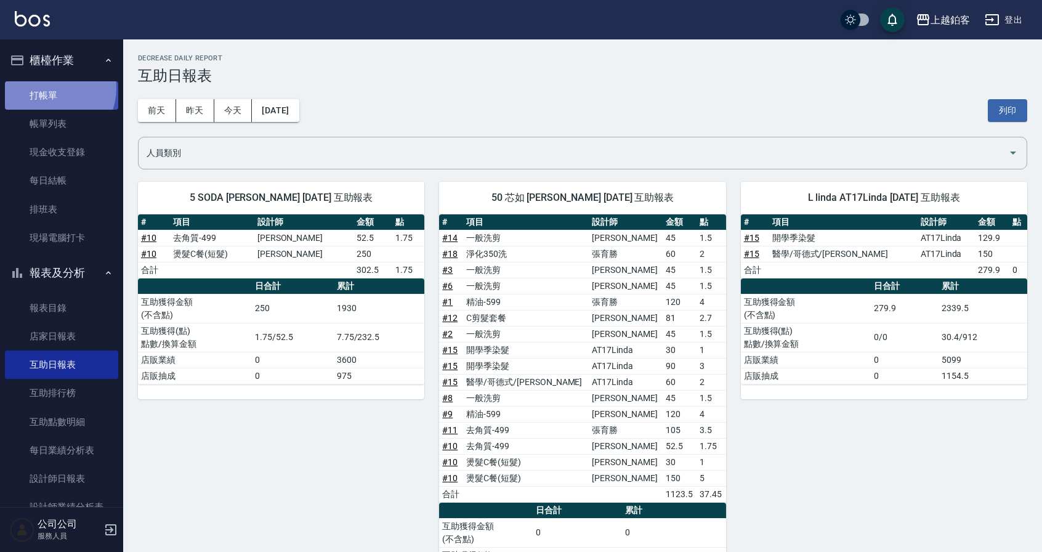
click at [48, 87] on link "打帳單" at bounding box center [61, 95] width 113 height 28
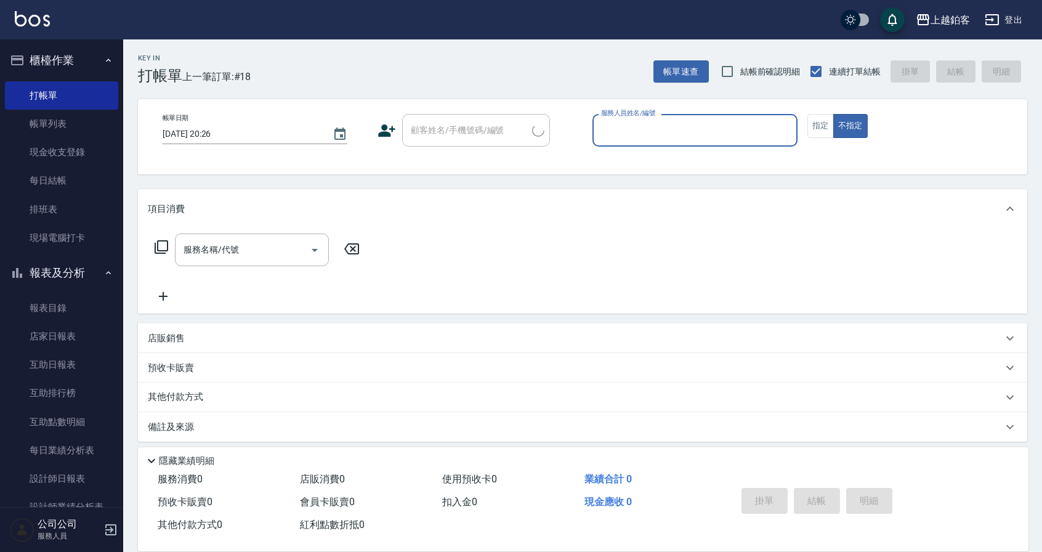
click at [36, 272] on button "報表及分析" at bounding box center [61, 273] width 113 height 32
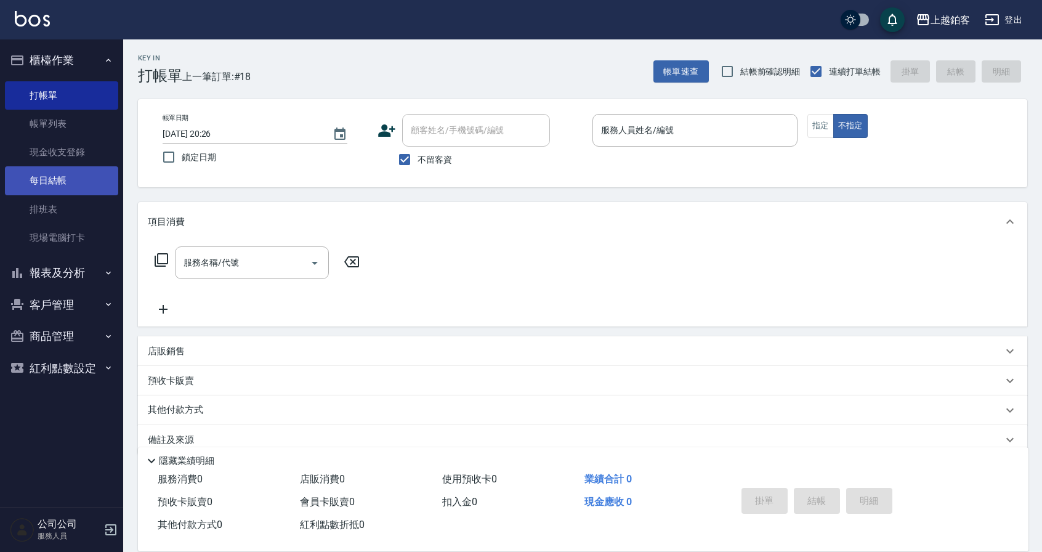
click at [71, 172] on link "每日結帳" at bounding box center [61, 180] width 113 height 28
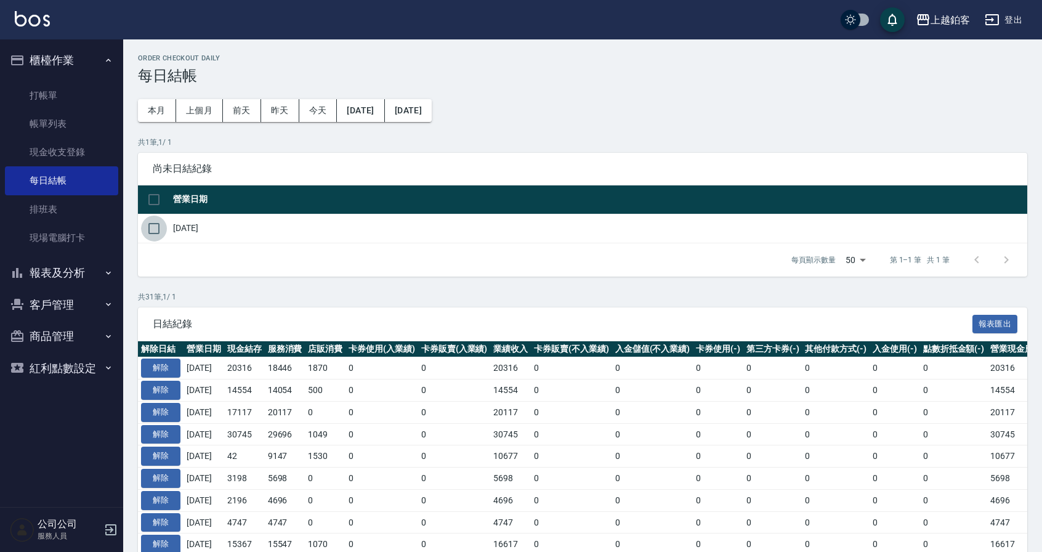
drag, startPoint x: 149, startPoint y: 227, endPoint x: 566, endPoint y: 442, distance: 469.5
click at [149, 227] on input "checkbox" at bounding box center [154, 229] width 26 height 26
checkbox input "true"
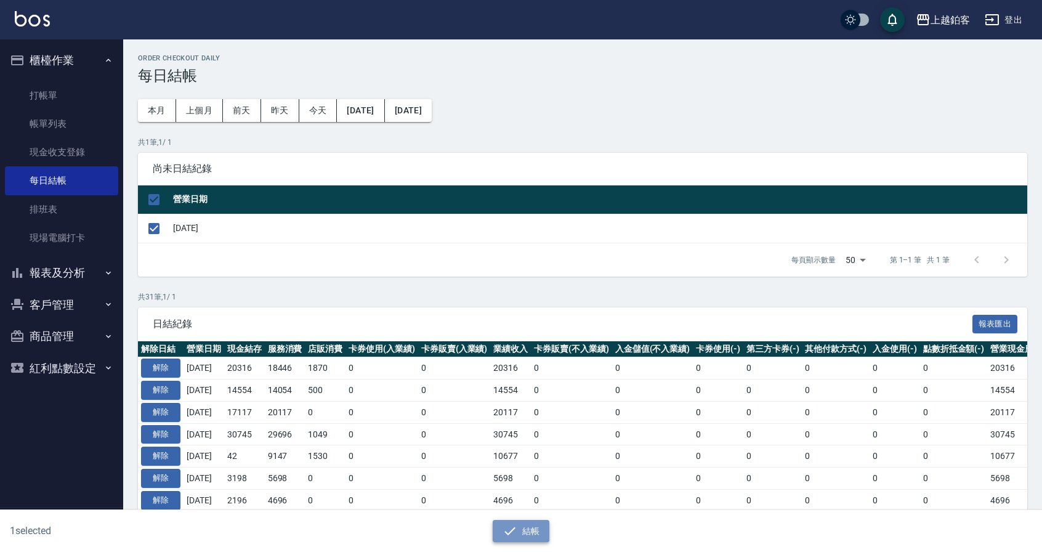
click at [547, 531] on button "結帳" at bounding box center [521, 531] width 57 height 23
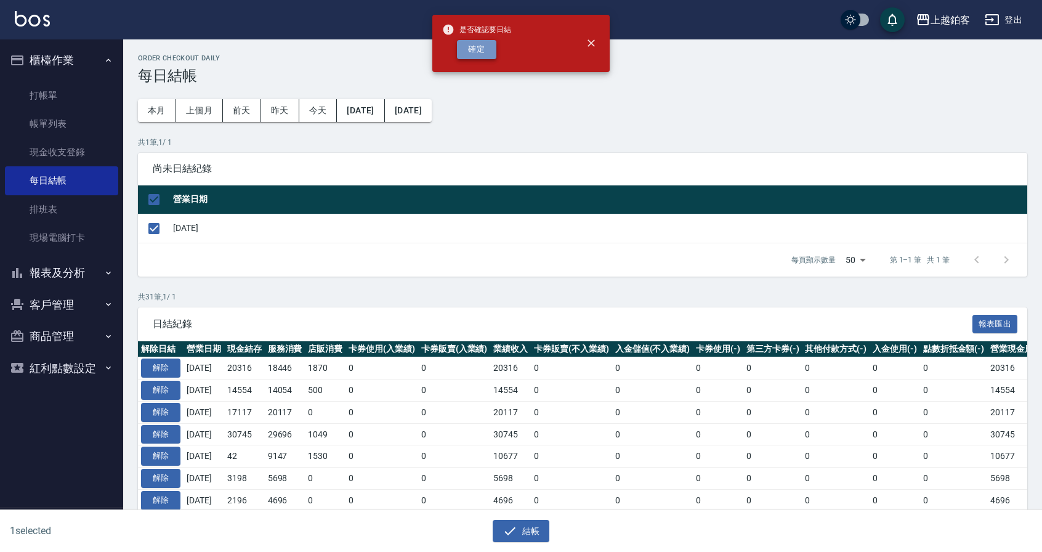
click at [476, 50] on button "確定" at bounding box center [476, 49] width 39 height 19
checkbox input "false"
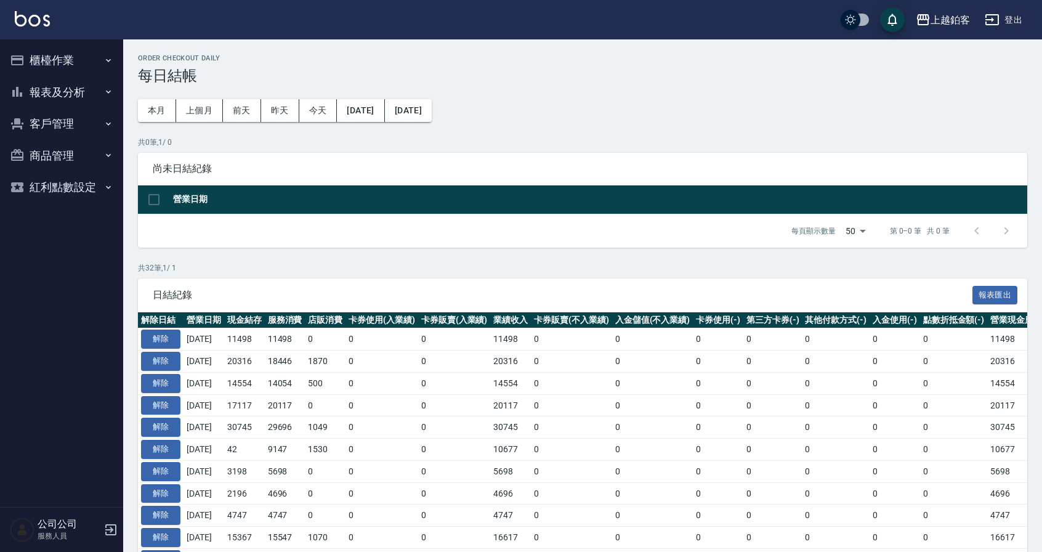
click at [70, 54] on button "櫃檯作業" at bounding box center [61, 60] width 113 height 32
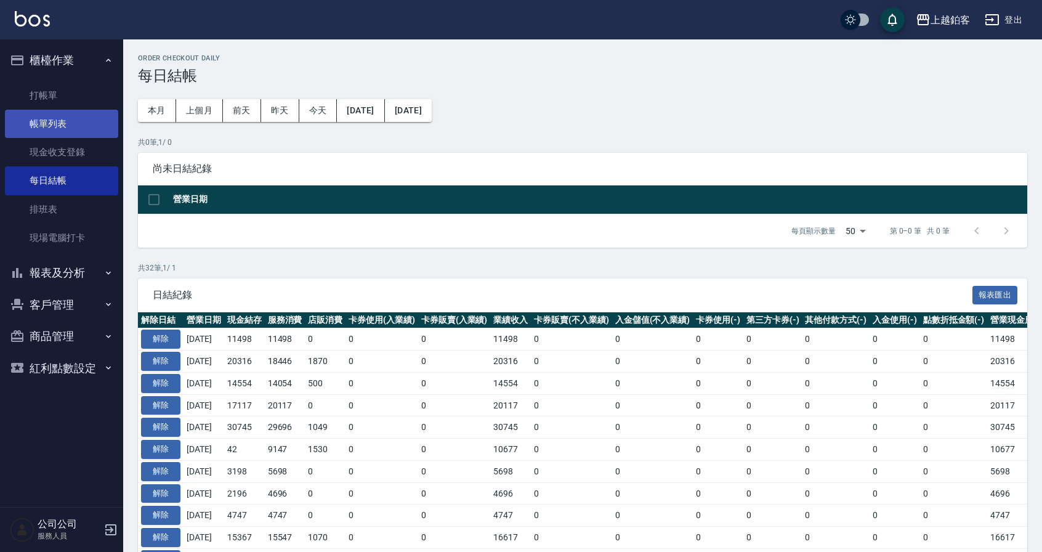
click at [78, 131] on link "帳單列表" at bounding box center [61, 124] width 113 height 28
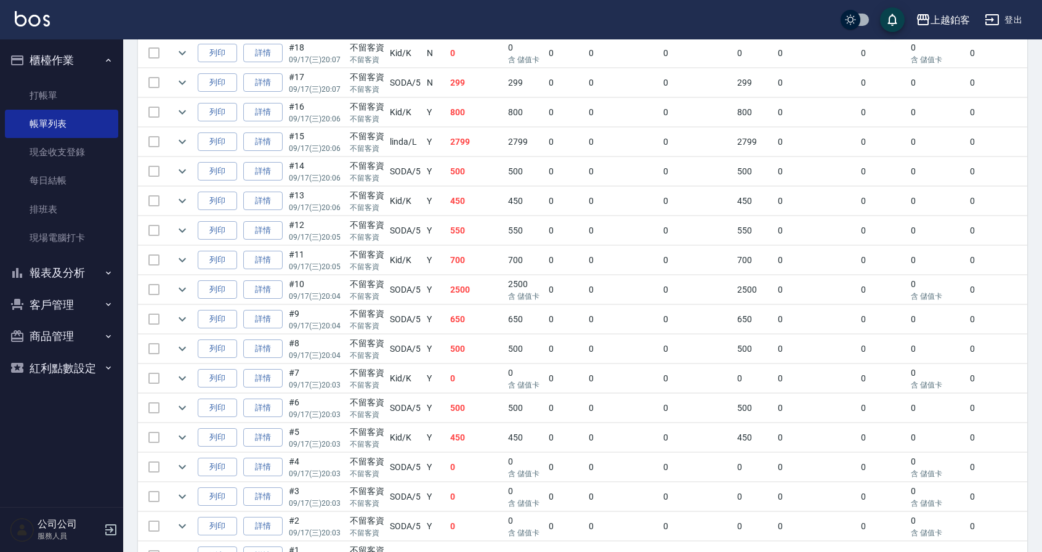
scroll to position [339, 0]
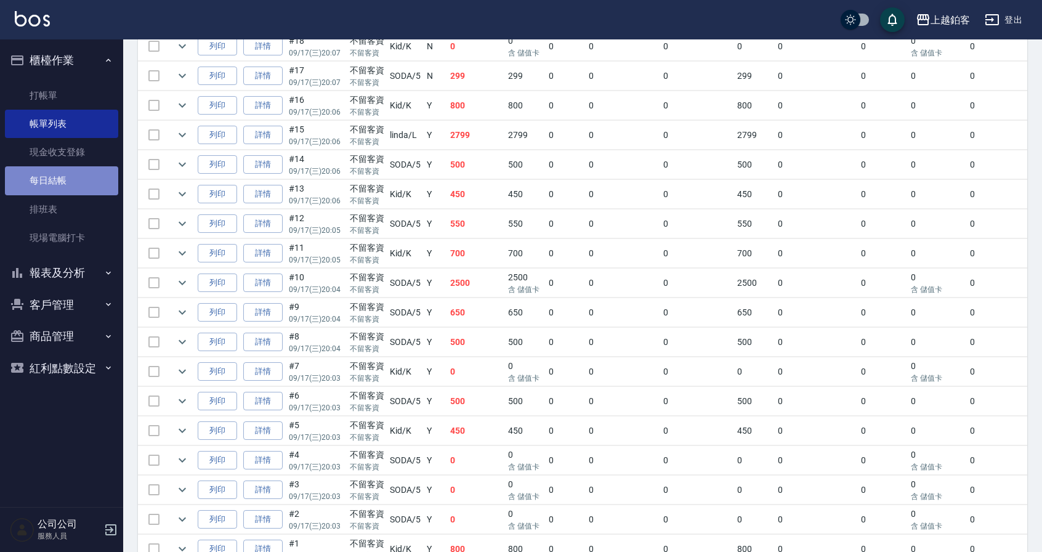
click at [64, 189] on link "每日結帳" at bounding box center [61, 180] width 113 height 28
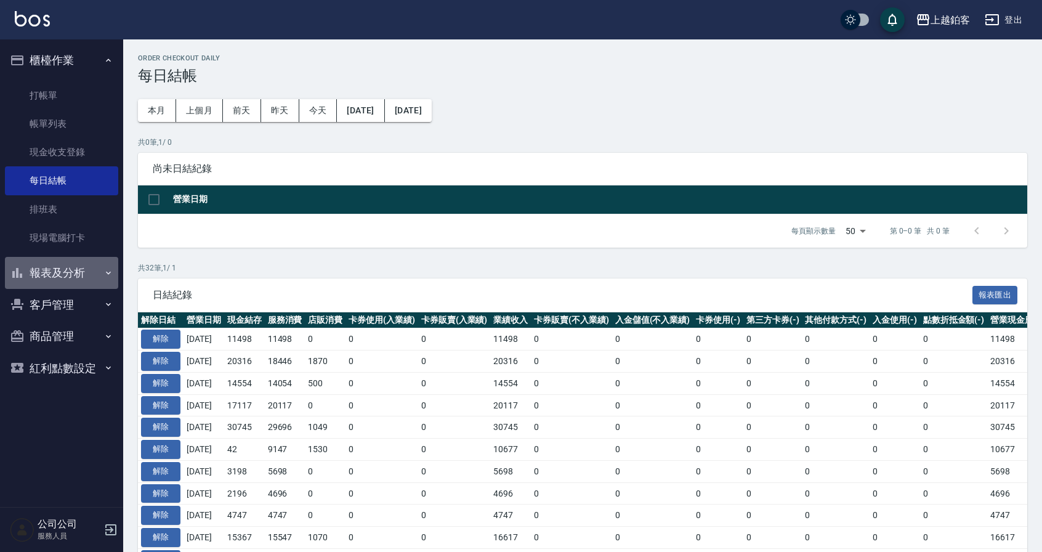
click at [61, 275] on button "報表及分析" at bounding box center [61, 273] width 113 height 32
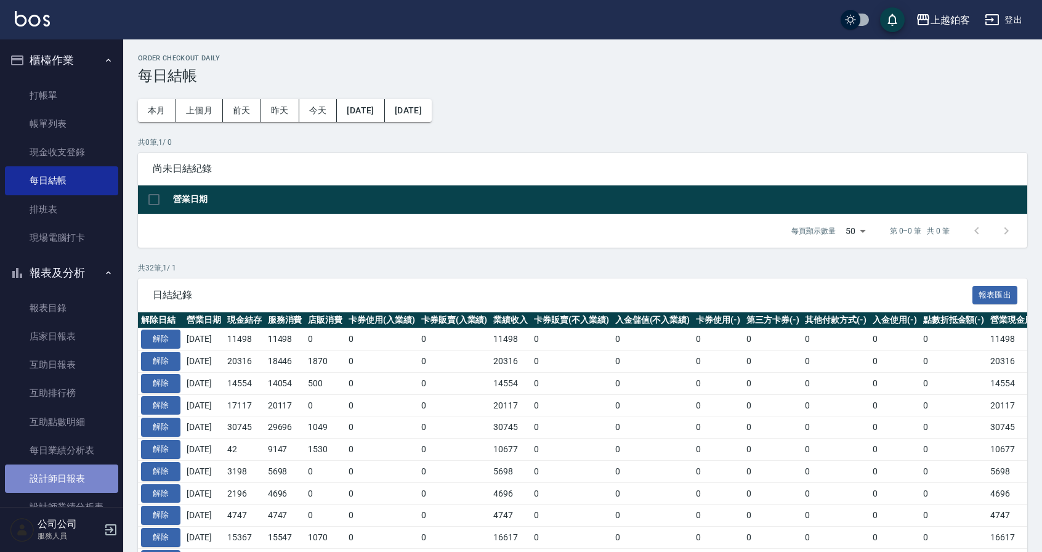
click at [75, 470] on link "設計師日報表" at bounding box center [61, 478] width 113 height 28
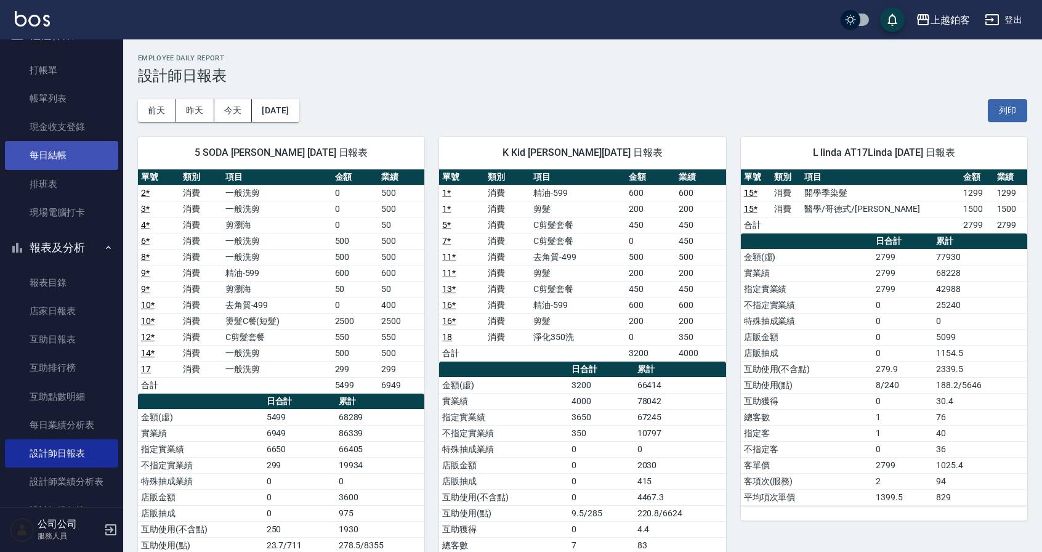
scroll to position [26, 0]
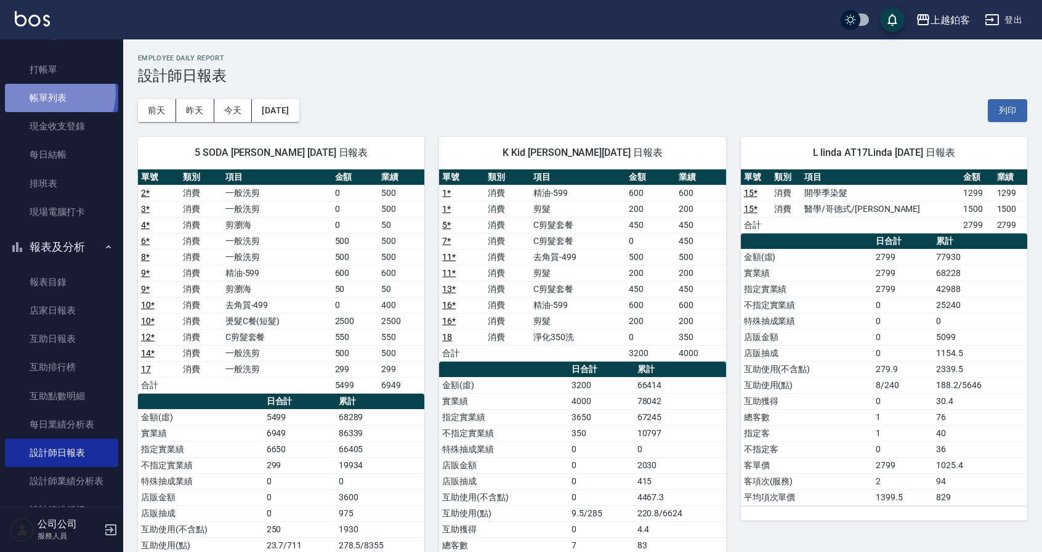
click at [55, 94] on link "帳單列表" at bounding box center [61, 98] width 113 height 28
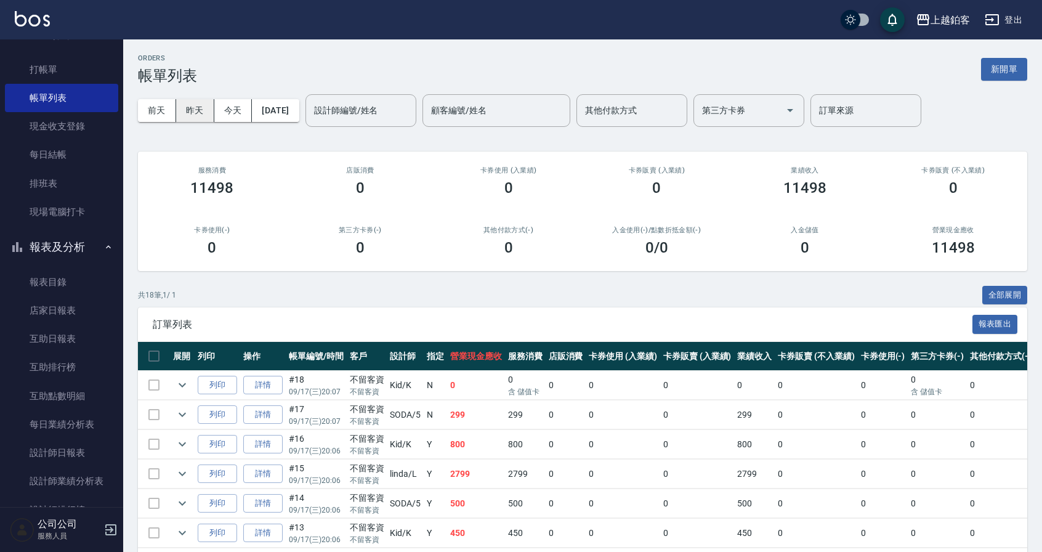
click at [191, 108] on button "昨天" at bounding box center [195, 110] width 38 height 23
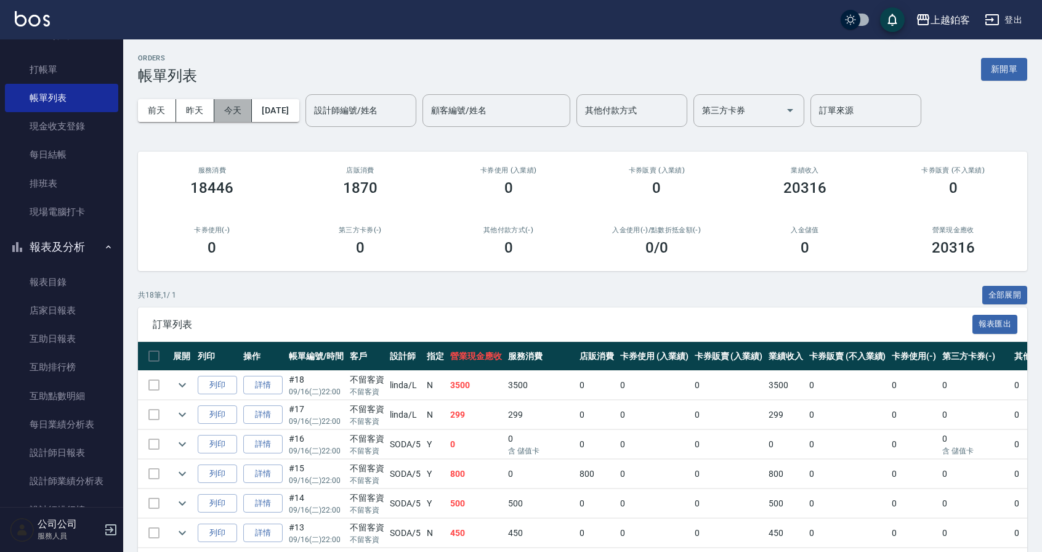
click at [234, 119] on button "今天" at bounding box center [233, 110] width 38 height 23
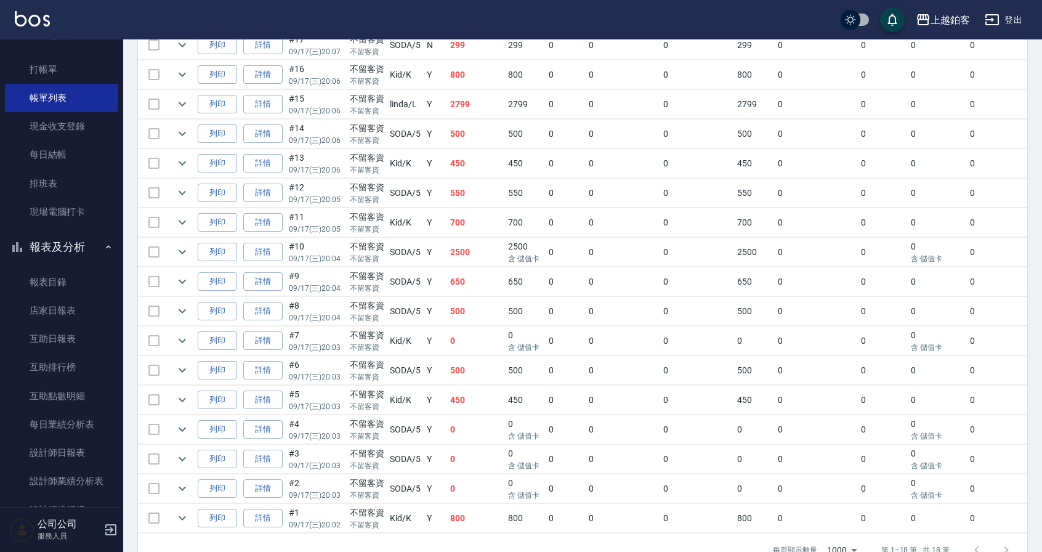
scroll to position [370, 0]
click at [59, 441] on link "設計師日報表" at bounding box center [61, 452] width 113 height 28
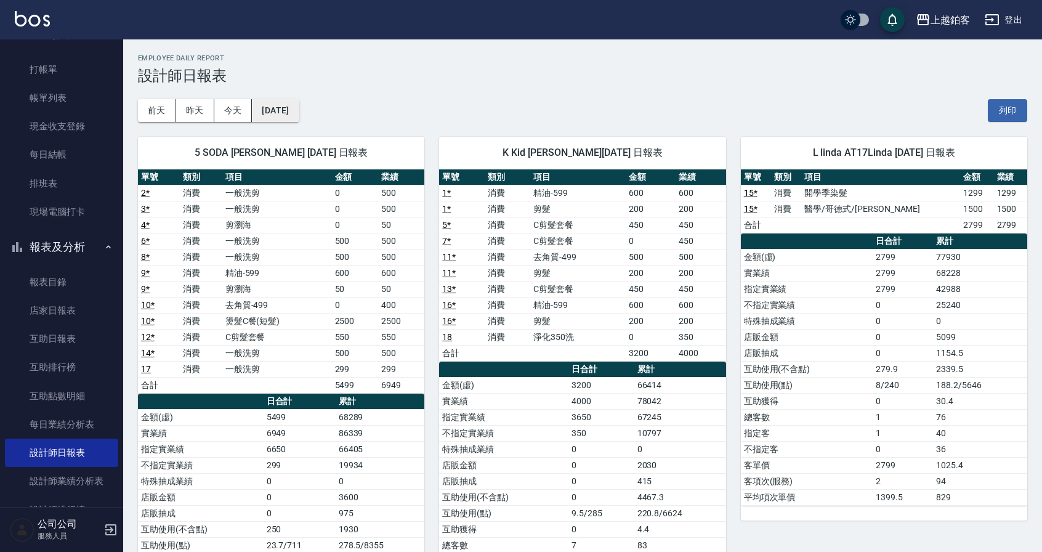
click at [291, 109] on button "[DATE]" at bounding box center [275, 110] width 47 height 23
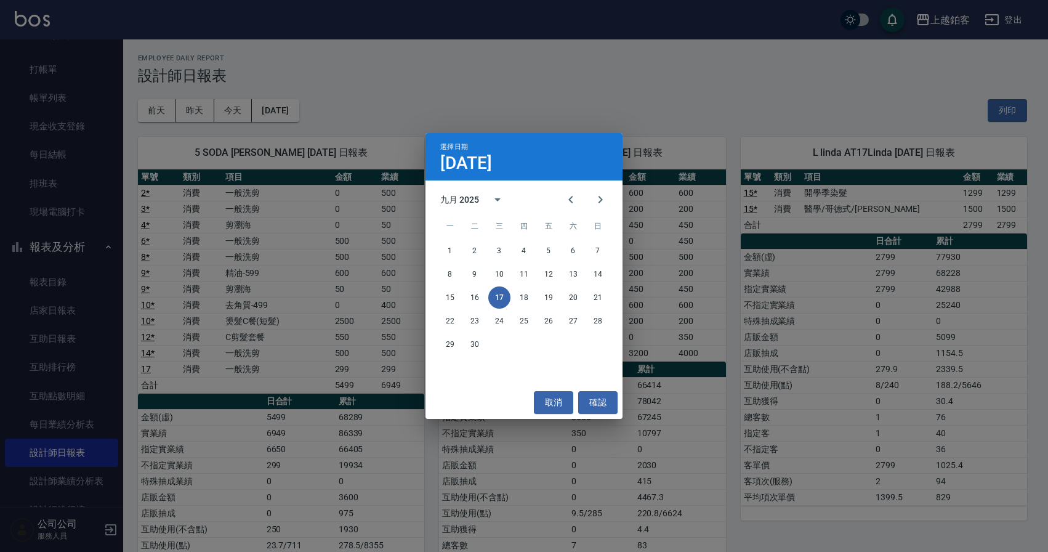
click at [720, 355] on div "選擇日期 [DATE] 九月 2025 一 二 三 四 五 六 日 1 2 3 4 5 6 7 8 9 10 11 12 13 14 15 16 17 18 …" at bounding box center [524, 276] width 1048 height 552
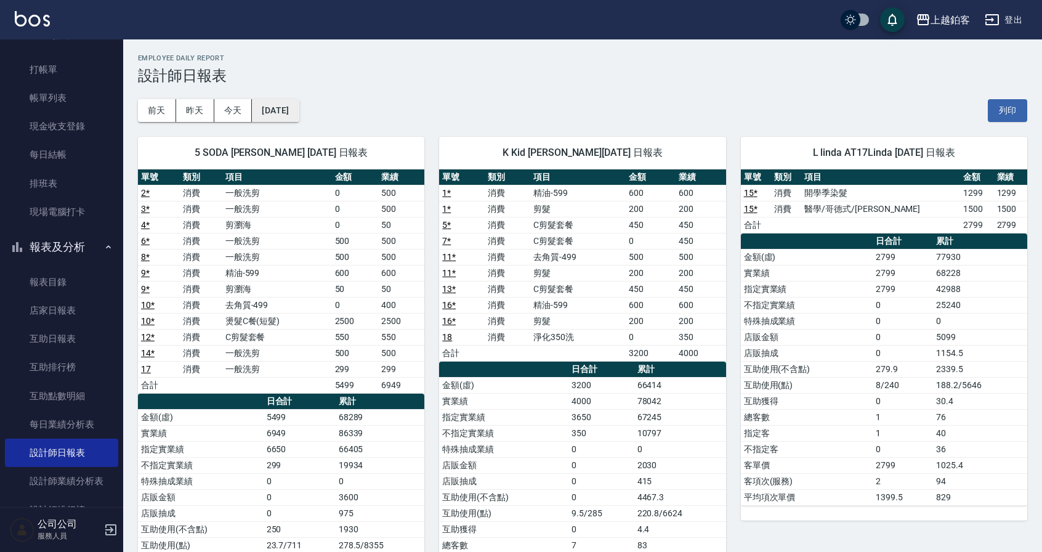
click at [268, 112] on button "[DATE]" at bounding box center [275, 110] width 47 height 23
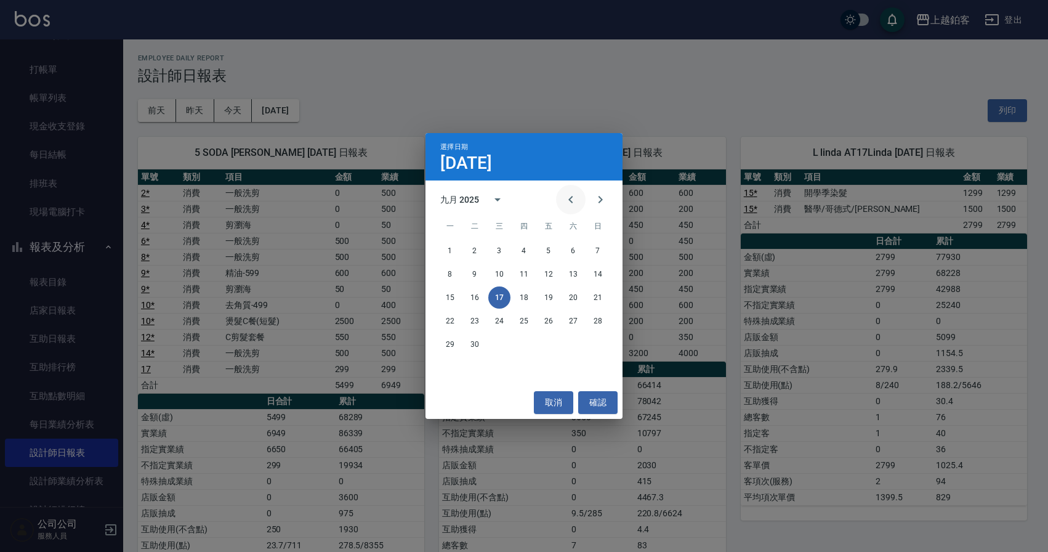
click at [574, 198] on icon "Previous month" at bounding box center [570, 199] width 15 height 15
click at [602, 345] on button "31" at bounding box center [598, 344] width 22 height 22
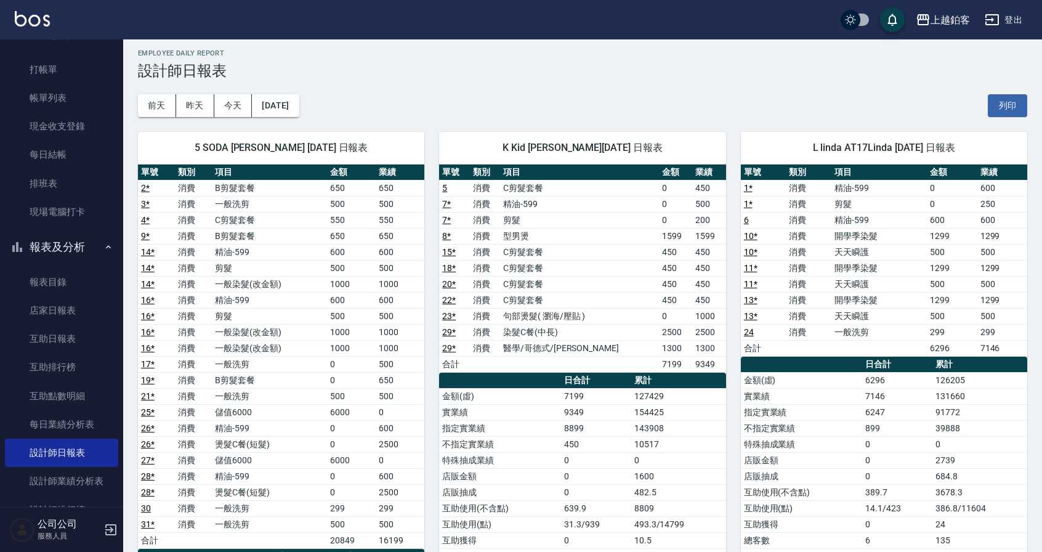
scroll to position [2, 0]
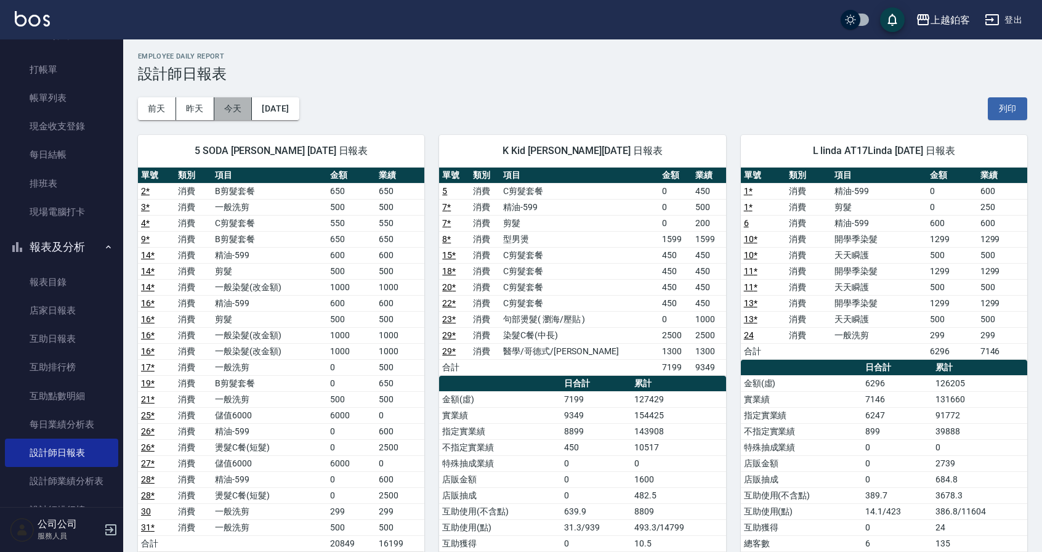
click at [227, 109] on button "今天" at bounding box center [233, 108] width 38 height 23
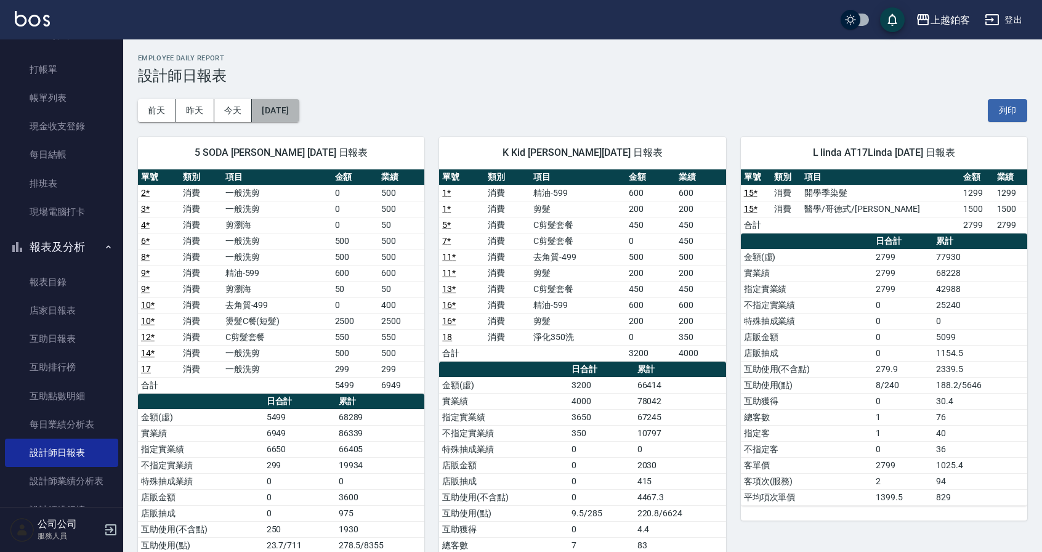
click at [287, 107] on button "[DATE]" at bounding box center [275, 110] width 47 height 23
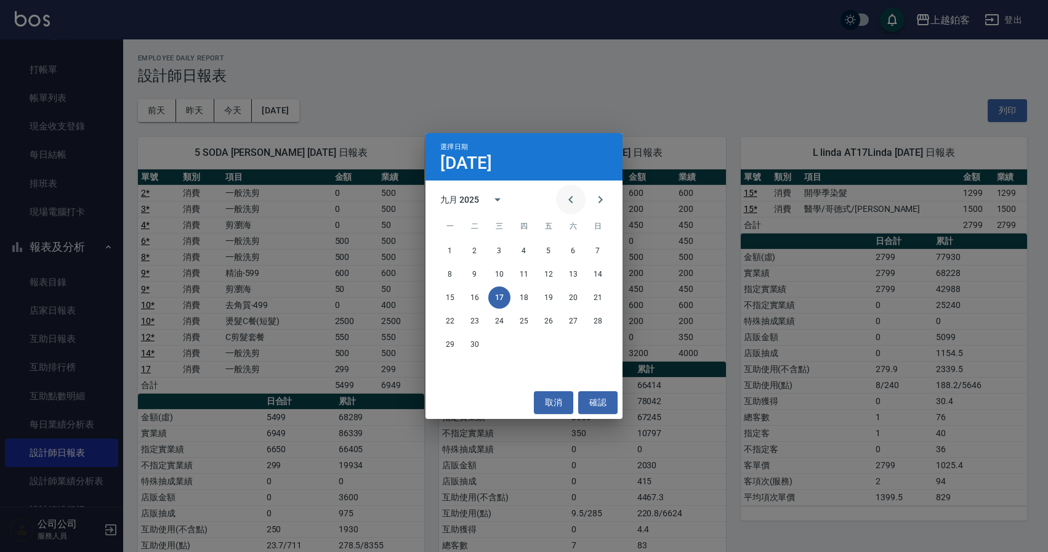
click at [560, 198] on button "Previous month" at bounding box center [571, 200] width 30 height 30
click at [597, 304] on button "17" at bounding box center [598, 297] width 22 height 22
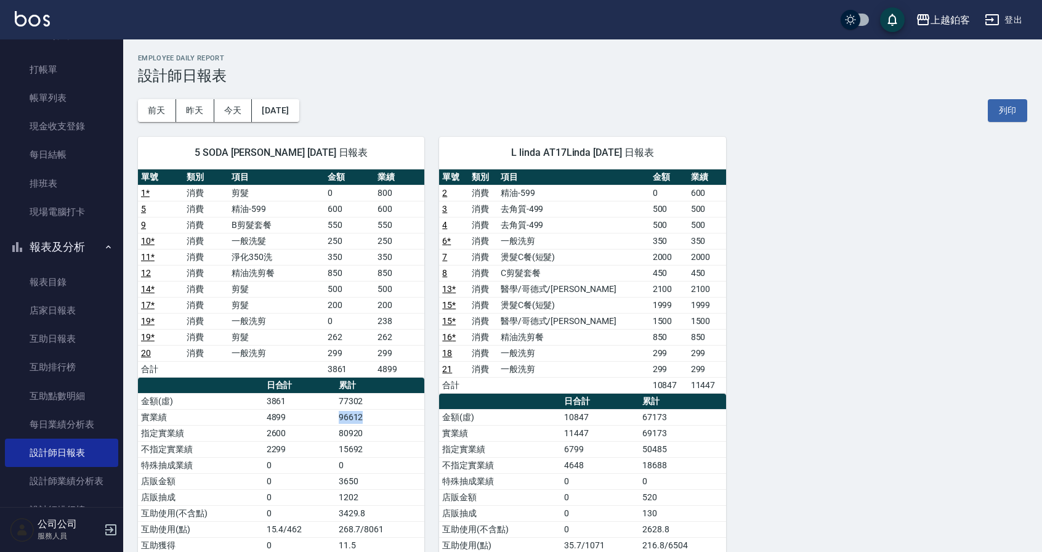
drag, startPoint x: 331, startPoint y: 418, endPoint x: 387, endPoint y: 417, distance: 56.6
click at [387, 417] on tr "實業績 4899 96612" at bounding box center [281, 417] width 286 height 16
click at [377, 87] on div "[DATE] [DATE] [DATE] [DATE] 列印" at bounding box center [582, 110] width 889 height 52
